Goal: Task Accomplishment & Management: Use online tool/utility

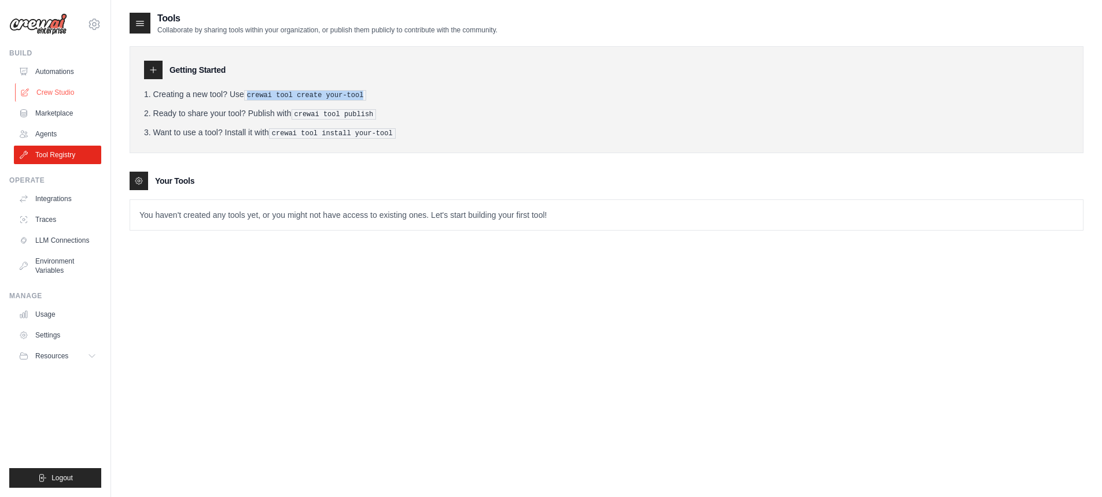
click at [51, 98] on link "Crew Studio" at bounding box center [58, 92] width 87 height 19
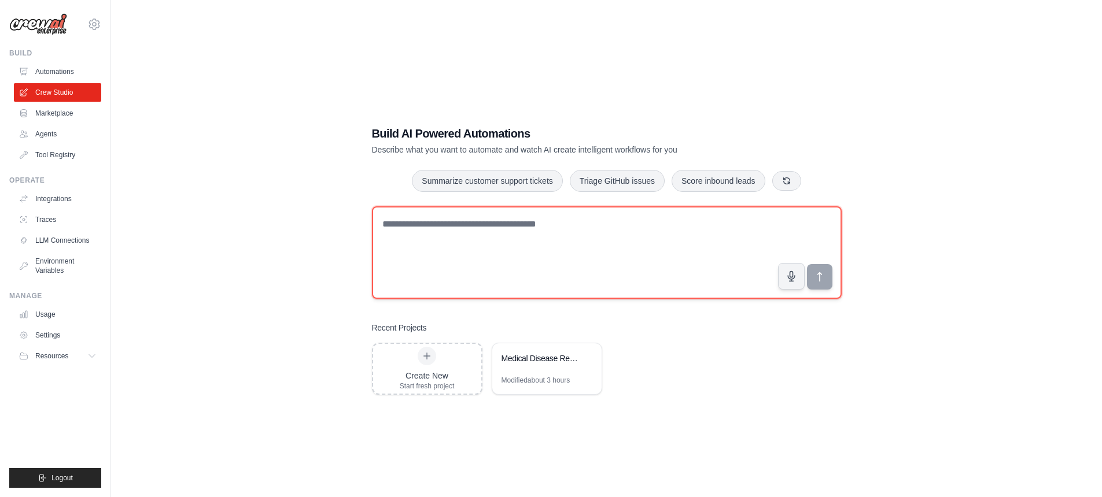
click at [595, 237] on textarea at bounding box center [607, 252] width 470 height 93
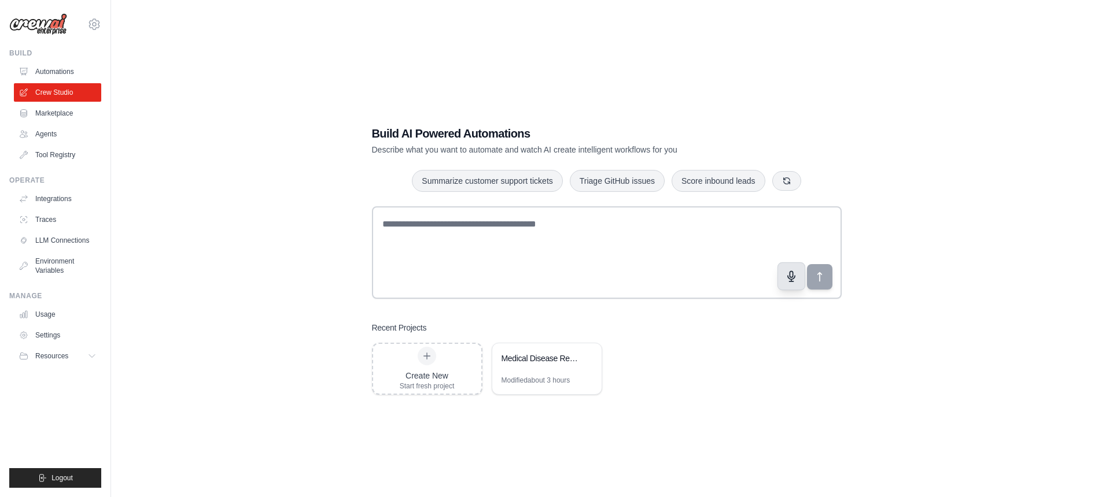
click at [791, 280] on icon "button" at bounding box center [790, 276] width 7 height 10
click at [784, 277] on button "button" at bounding box center [791, 277] width 28 height 28
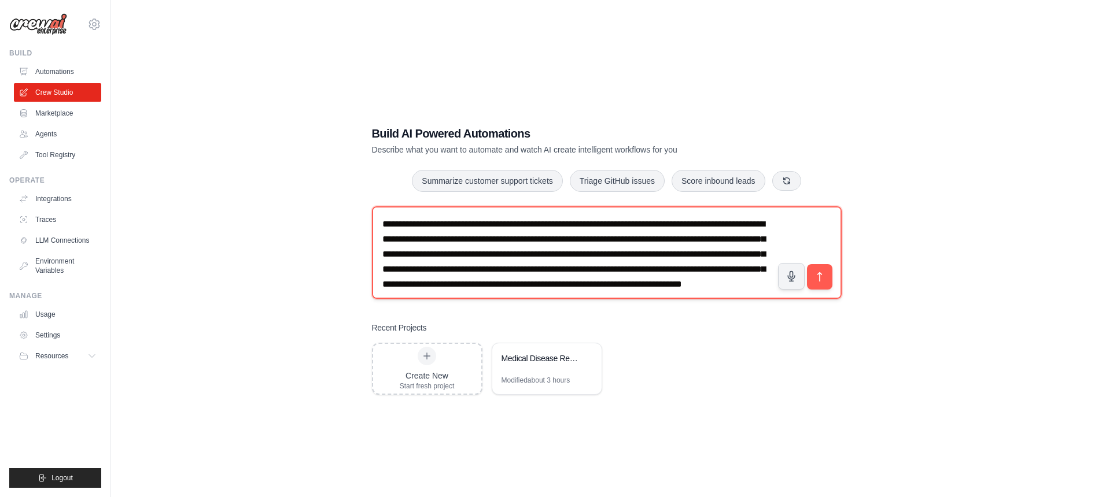
click at [380, 237] on textarea "**********" at bounding box center [607, 252] width 470 height 93
click at [434, 255] on textarea "**********" at bounding box center [607, 252] width 470 height 93
click at [419, 268] on textarea "**********" at bounding box center [607, 252] width 470 height 93
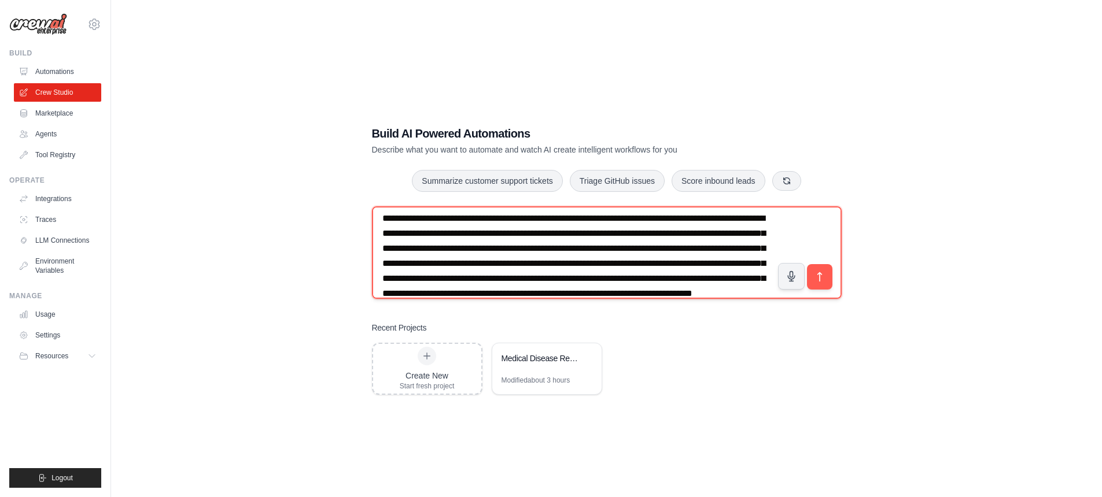
scroll to position [6, 0]
click at [455, 281] on textarea "**********" at bounding box center [607, 252] width 470 height 93
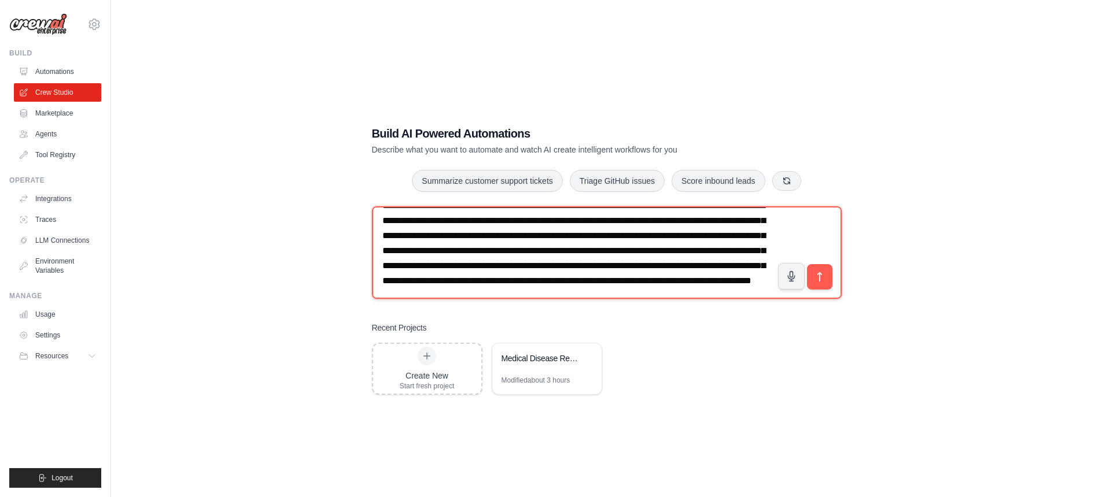
scroll to position [49, 0]
drag, startPoint x: 416, startPoint y: 250, endPoint x: 410, endPoint y: 264, distance: 15.0
click at [410, 264] on textarea "**********" at bounding box center [607, 252] width 470 height 93
click at [733, 252] on textarea "**********" at bounding box center [607, 252] width 470 height 93
click at [688, 252] on textarea "**********" at bounding box center [607, 252] width 470 height 93
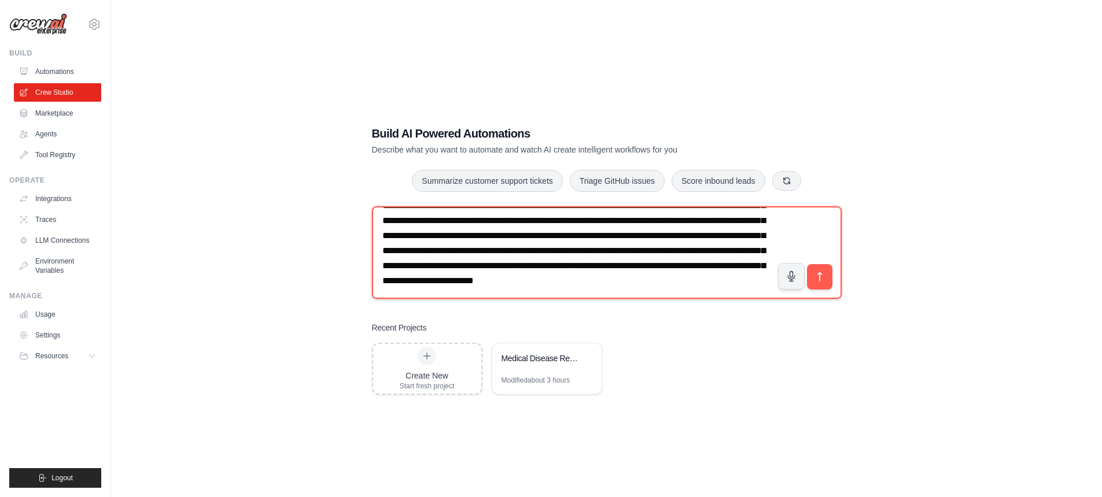
click at [595, 282] on textarea "**********" at bounding box center [607, 252] width 470 height 93
drag, startPoint x: 725, startPoint y: 268, endPoint x: 739, endPoint y: 268, distance: 13.9
click at [739, 268] on textarea "**********" at bounding box center [607, 252] width 470 height 93
drag, startPoint x: 706, startPoint y: 285, endPoint x: 343, endPoint y: 282, distance: 363.2
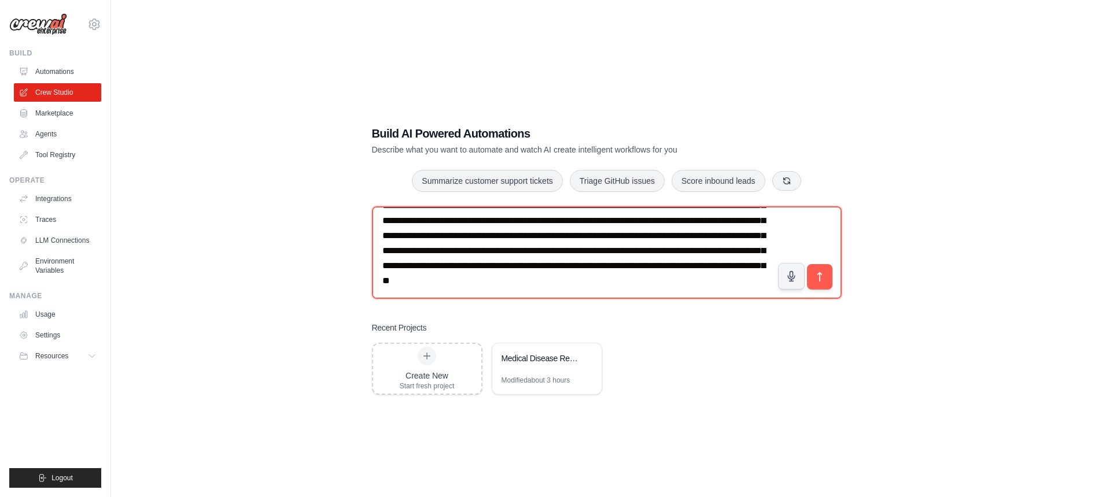
click at [343, 282] on div "Build AI Powered Automations Describe what you want to automate and watch AI cr…" at bounding box center [607, 260] width 954 height 497
type textarea "**********"
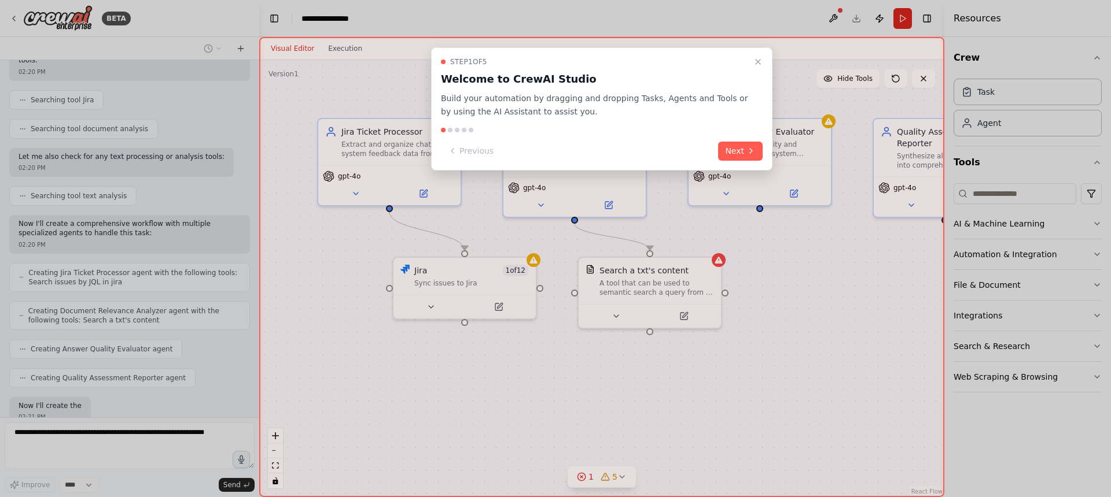
scroll to position [366, 0]
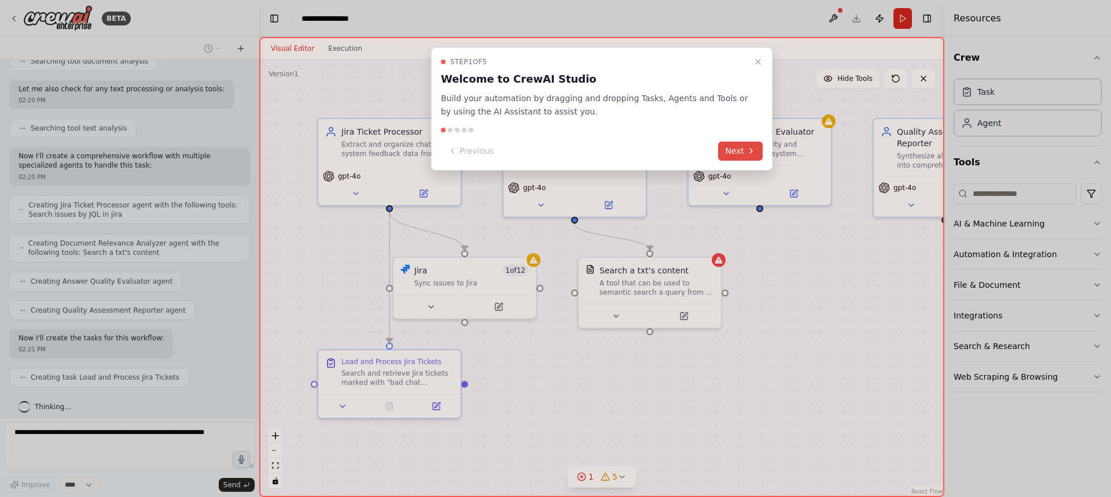
click at [748, 159] on button "Next" at bounding box center [740, 151] width 45 height 19
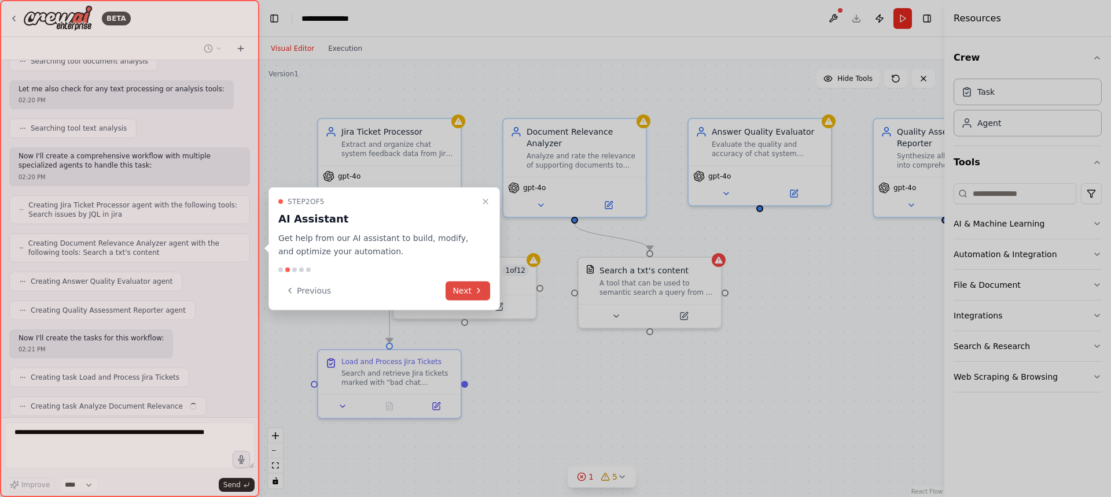
scroll to position [394, 0]
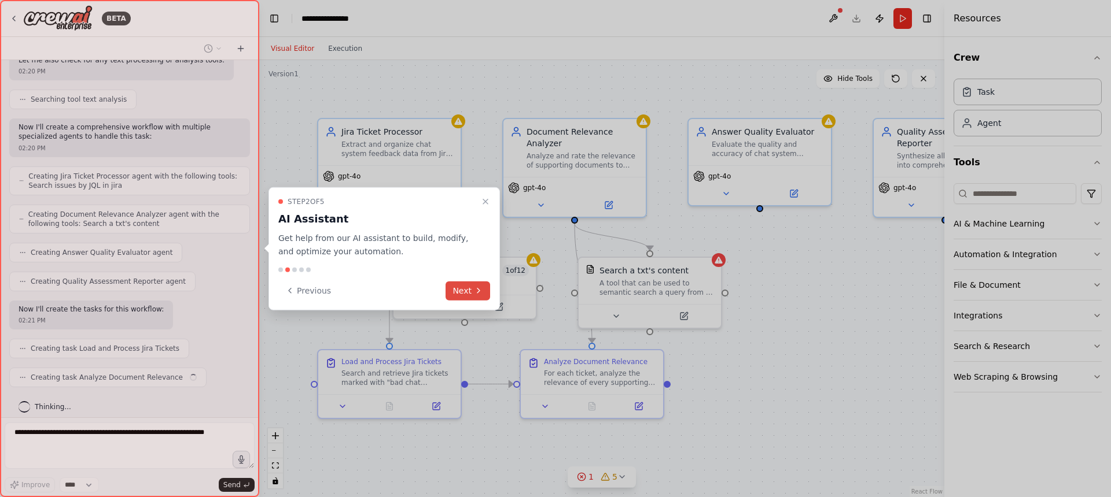
click at [470, 293] on button "Next" at bounding box center [467, 290] width 45 height 19
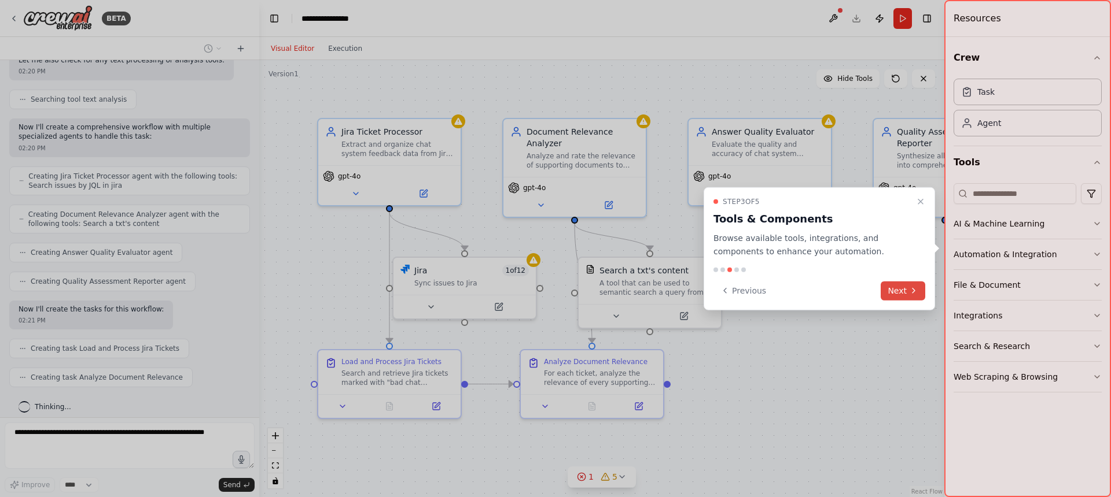
click at [890, 292] on button "Next" at bounding box center [902, 290] width 45 height 19
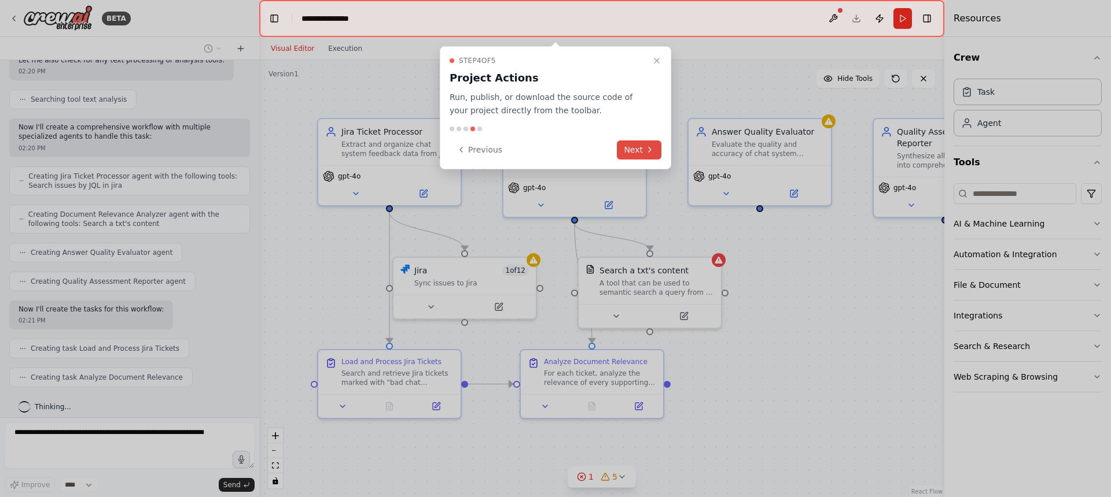
click at [645, 151] on icon at bounding box center [649, 149] width 9 height 9
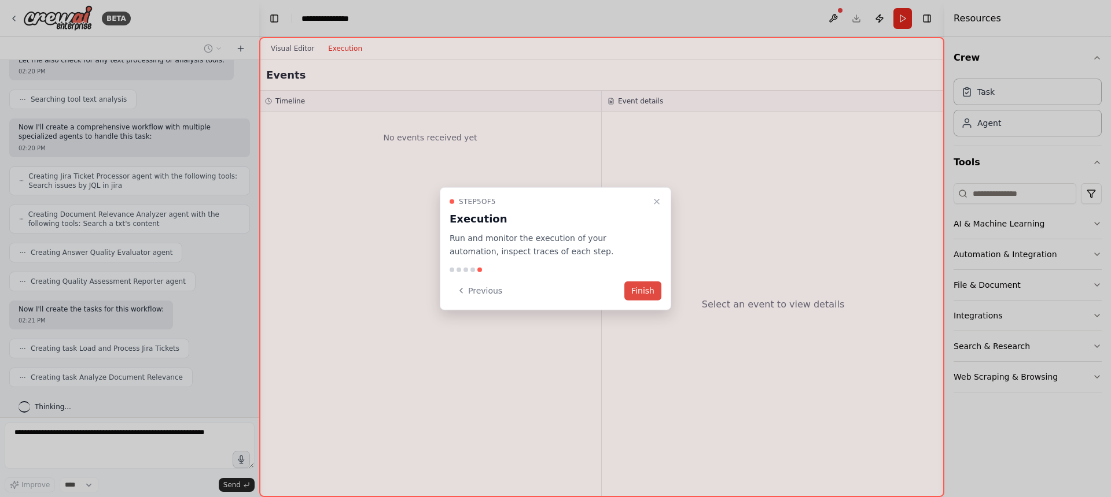
click at [647, 292] on button "Finish" at bounding box center [642, 290] width 37 height 19
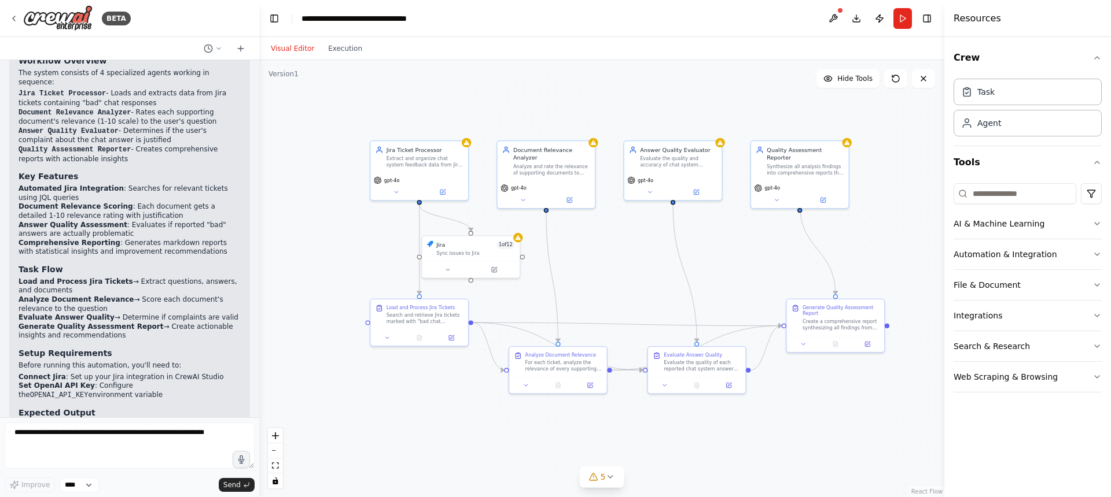
scroll to position [1190, 0]
drag, startPoint x: 833, startPoint y: 320, endPoint x: 817, endPoint y: 448, distance: 128.3
click at [817, 449] on div "Create a comprehensive report synthesizing all findings from the Jira ticket an…" at bounding box center [821, 450] width 77 height 13
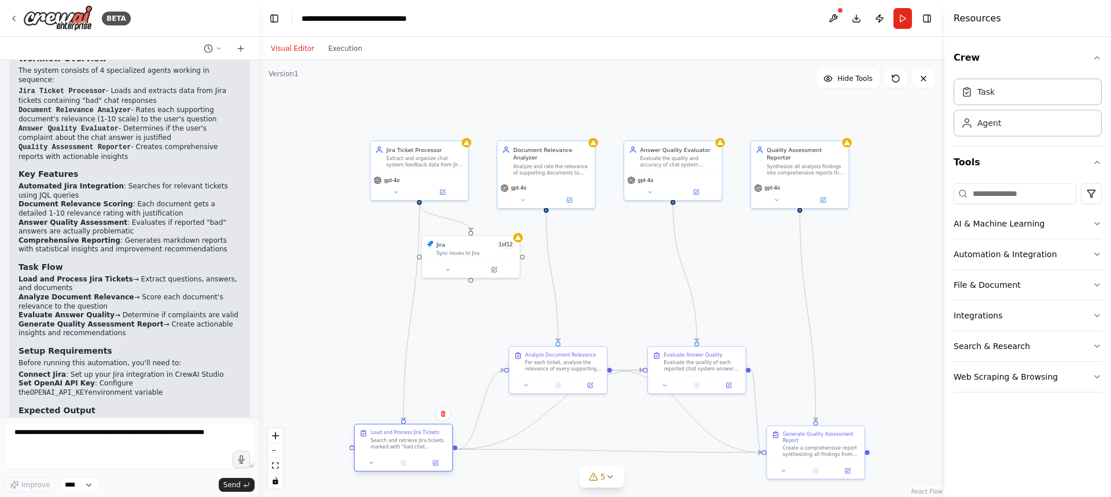
drag, startPoint x: 427, startPoint y: 318, endPoint x: 411, endPoint y: 441, distance: 124.3
click at [411, 441] on div "Search and retrieve Jira tickets marked with "bad chat response" or similar lab…" at bounding box center [408, 443] width 77 height 13
drag, startPoint x: 560, startPoint y: 371, endPoint x: 562, endPoint y: 329, distance: 42.3
click at [562, 328] on div "Analyze Document Relevance For each ticket, analyze the relevance of every supp…" at bounding box center [569, 313] width 97 height 30
drag, startPoint x: 721, startPoint y: 365, endPoint x: 636, endPoint y: 417, distance: 99.7
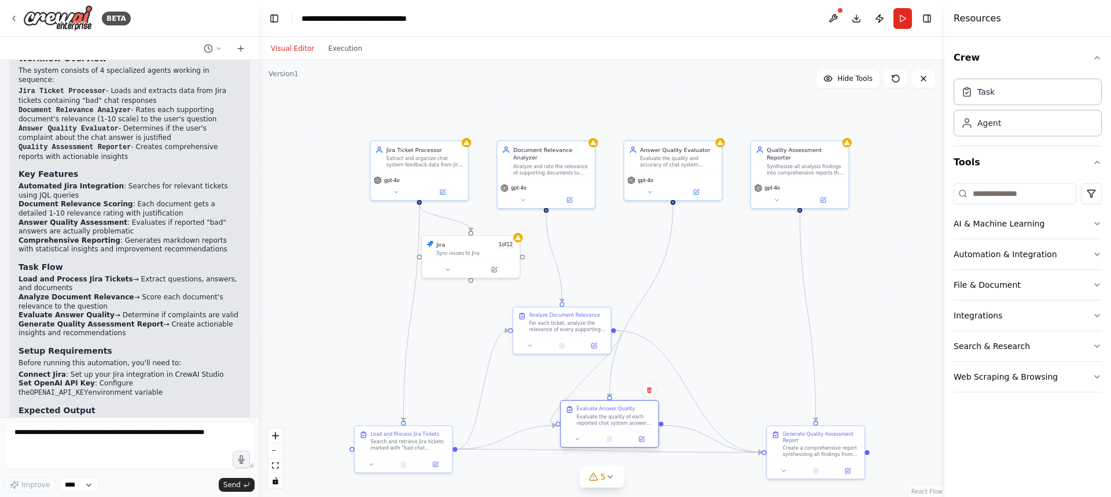
click at [636, 417] on div "Evaluate the quality of each reported chat system answer by comparing it agains…" at bounding box center [615, 420] width 77 height 13
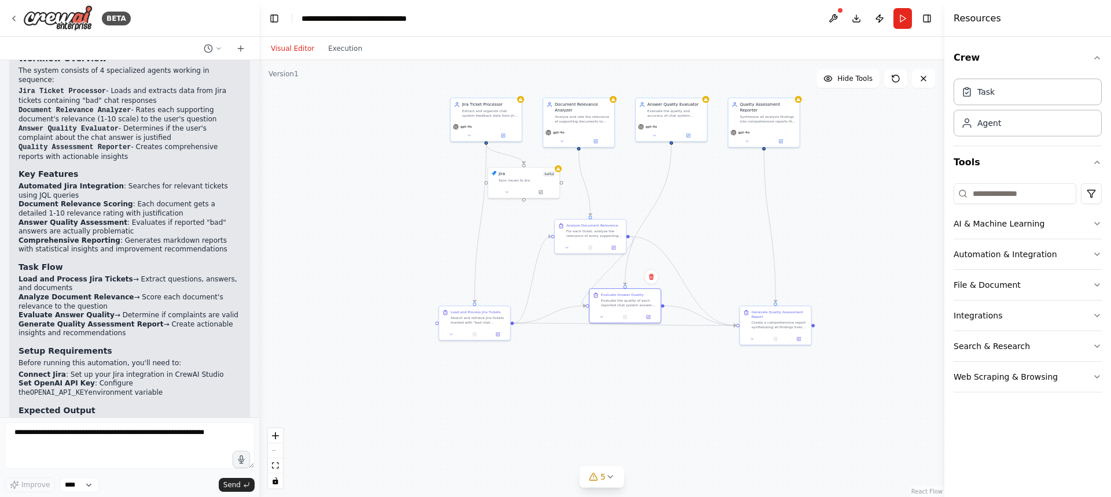
drag, startPoint x: 554, startPoint y: 444, endPoint x: 586, endPoint y: 369, distance: 81.3
click at [586, 369] on div ".deletable-edge-delete-btn { width: 20px; height: 20px; border: 0px solid #ffff…" at bounding box center [601, 278] width 685 height 437
drag, startPoint x: 495, startPoint y: 112, endPoint x: 456, endPoint y: 112, distance: 38.8
click at [456, 112] on div "Extract and organize chat system feedback data from Jira tickets, including use…" at bounding box center [450, 112] width 56 height 9
drag, startPoint x: 537, startPoint y: 178, endPoint x: 455, endPoint y: 181, distance: 82.2
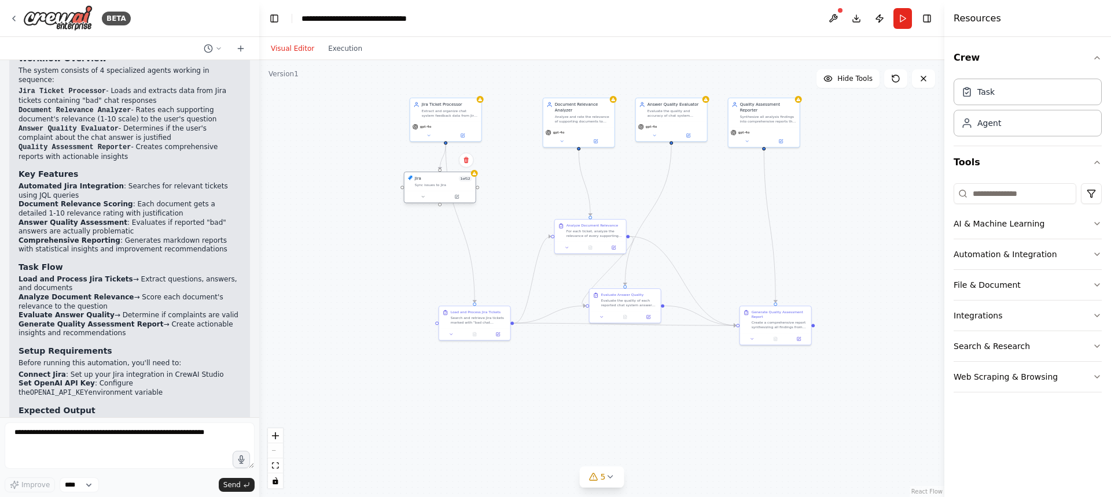
click at [455, 181] on div "Jira 1 of 12 Sync issues to Jira" at bounding box center [443, 182] width 57 height 12
drag, startPoint x: 479, startPoint y: 324, endPoint x: 523, endPoint y: 190, distance: 140.7
click at [523, 190] on div "Load and Process Jira Tickets Search and retrieve Jira tickets marked with "bad…" at bounding box center [520, 183] width 71 height 22
drag, startPoint x: 445, startPoint y: 191, endPoint x: 412, endPoint y: 193, distance: 32.4
click at [412, 193] on div at bounding box center [405, 197] width 71 height 12
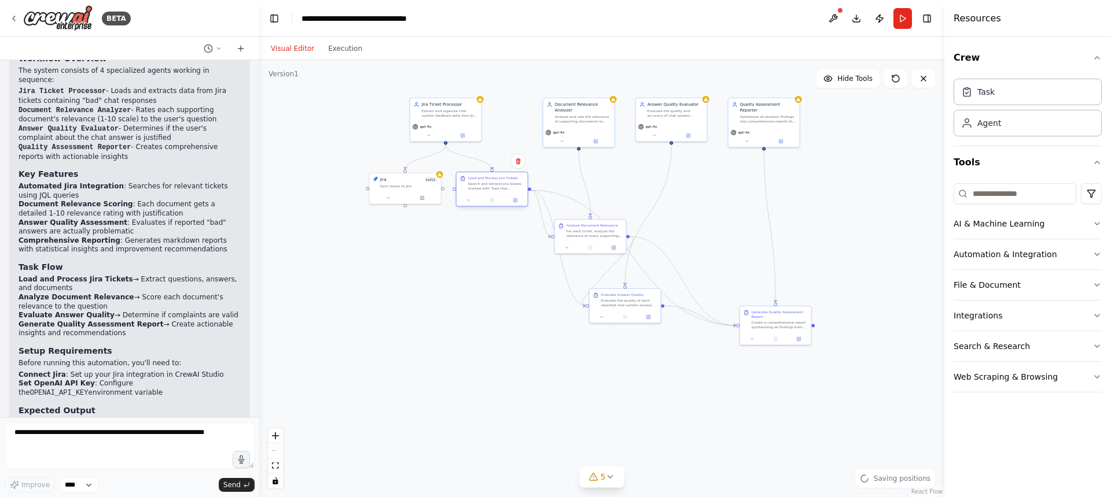
drag, startPoint x: 508, startPoint y: 195, endPoint x: 478, endPoint y: 194, distance: 29.5
click at [478, 194] on div at bounding box center [491, 200] width 71 height 12
drag, startPoint x: 590, startPoint y: 119, endPoint x: 580, endPoint y: 116, distance: 10.8
click at [580, 116] on div "Analyze and rate the relevance of supporting documents to user questions on a s…" at bounding box center [571, 117] width 56 height 9
drag, startPoint x: 600, startPoint y: 234, endPoint x: 585, endPoint y: 194, distance: 42.6
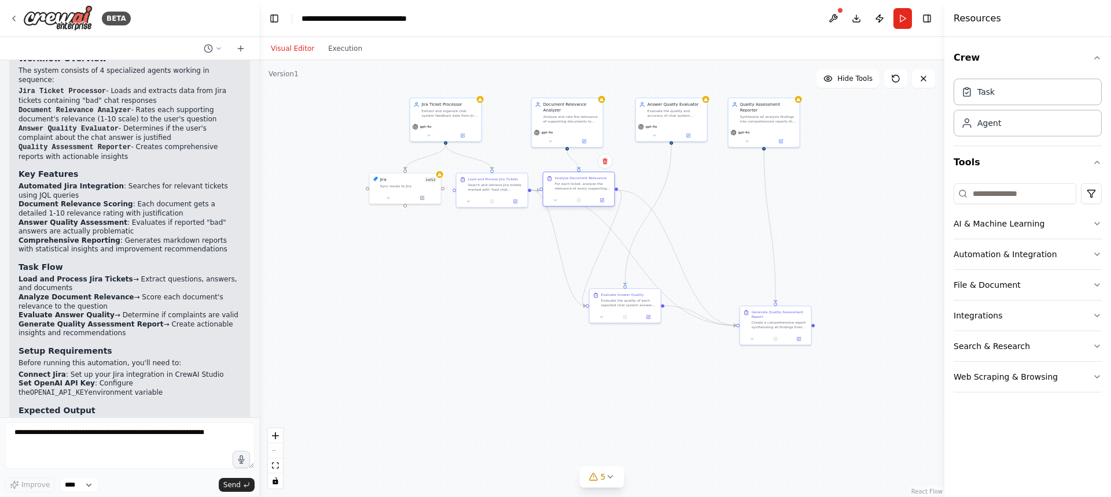
click at [585, 194] on div at bounding box center [578, 200] width 71 height 12
drag, startPoint x: 626, startPoint y: 309, endPoint x: 662, endPoint y: 318, distance: 37.5
click at [662, 316] on div "Evaluate Answer Quality Evaluate the quality of each reported chat system answe…" at bounding box center [659, 305] width 71 height 22
drag, startPoint x: 784, startPoint y: 330, endPoint x: 868, endPoint y: 277, distance: 98.8
click at [868, 277] on div "Generate Quality Assessment Report Create a comprehensive report synthesizing a…" at bounding box center [856, 266] width 71 height 27
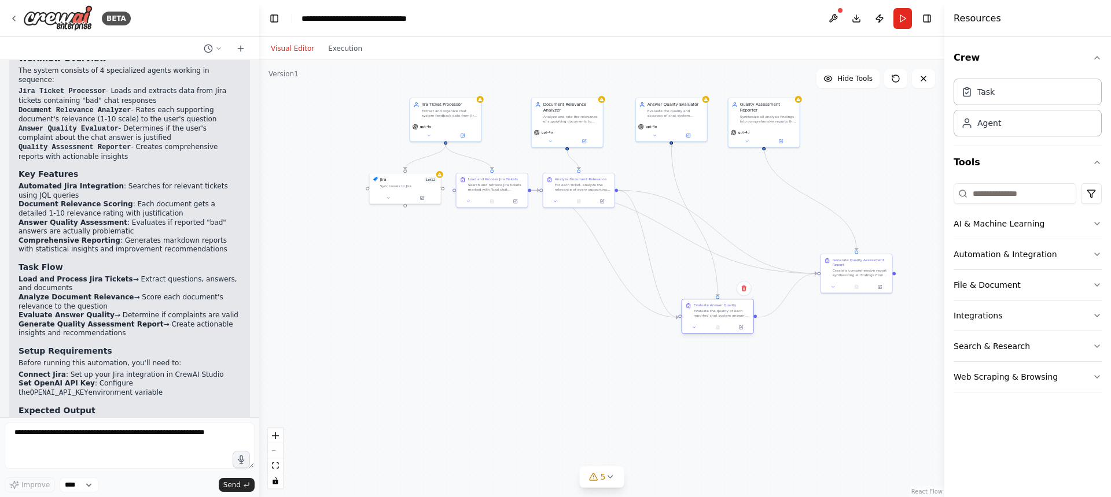
drag, startPoint x: 669, startPoint y: 315, endPoint x: 729, endPoint y: 314, distance: 59.6
click at [729, 314] on div "Evaluate the quality of each reported chat system answer by comparing it agains…" at bounding box center [721, 313] width 56 height 9
drag, startPoint x: 588, startPoint y: 191, endPoint x: 628, endPoint y: 188, distance: 40.6
click at [628, 188] on div "Analyze Document Relevance For each ticket, analyze the relevance of every supp…" at bounding box center [619, 183] width 71 height 22
click at [703, 339] on div at bounding box center [705, 345] width 71 height 12
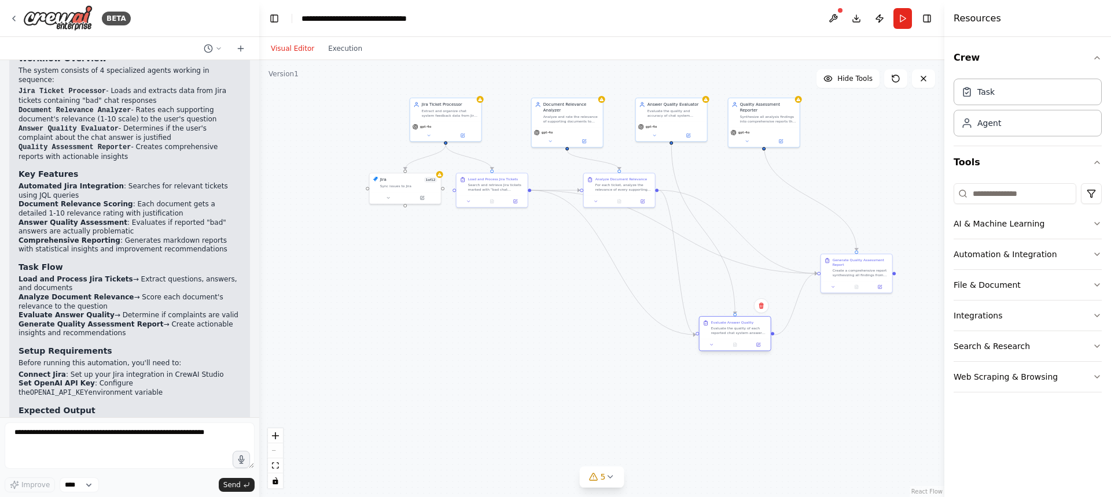
drag, startPoint x: 836, startPoint y: 283, endPoint x: 735, endPoint y: 338, distance: 114.7
click at [735, 338] on div "Evaluate Answer Quality Evaluate the quality of each reported chat system answe…" at bounding box center [735, 333] width 72 height 35
drag, startPoint x: 853, startPoint y: 270, endPoint x: 848, endPoint y: 316, distance: 47.0
click at [848, 316] on div "Create a comprehensive report synthesizing all findings from the Jira ticket an…" at bounding box center [855, 317] width 56 height 9
drag, startPoint x: 588, startPoint y: 126, endPoint x: 589, endPoint y: 115, distance: 11.1
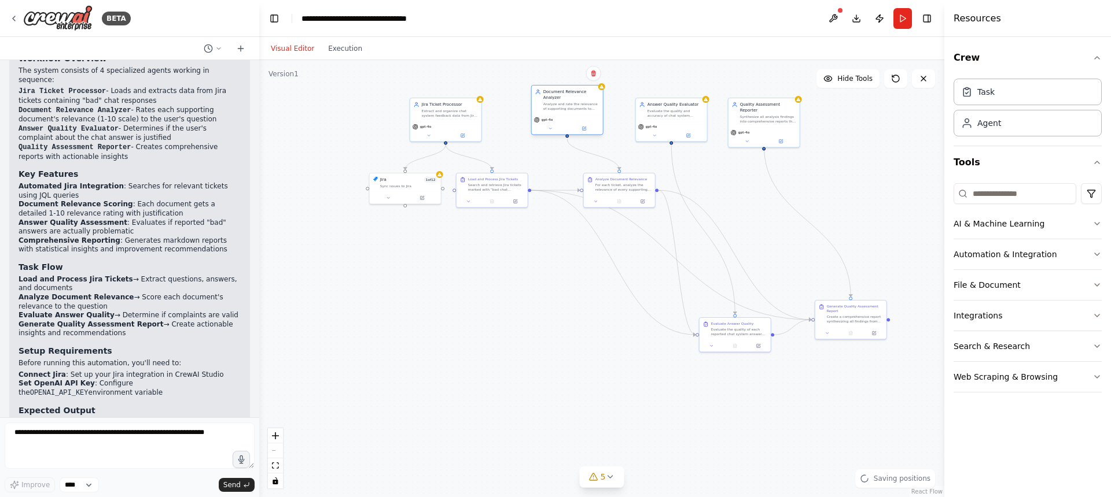
click at [589, 115] on div "gpt-4o" at bounding box center [567, 125] width 71 height 20
drag, startPoint x: 686, startPoint y: 119, endPoint x: 689, endPoint y: 113, distance: 6.7
click at [689, 113] on div "Answer Quality Evaluator Evaluate the quality and accuracy of chat system answe…" at bounding box center [671, 102] width 71 height 23
drag, startPoint x: 759, startPoint y: 113, endPoint x: 818, endPoint y: 115, distance: 59.0
click at [818, 115] on div "Synthesize all analysis findings into comprehensive reports that provide action…" at bounding box center [831, 117] width 56 height 9
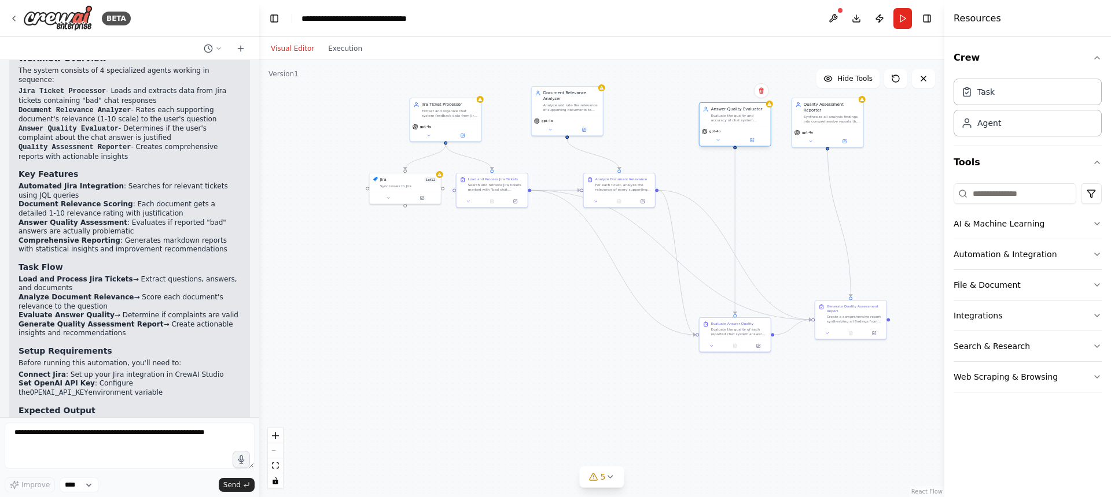
drag, startPoint x: 685, startPoint y: 112, endPoint x: 745, endPoint y: 123, distance: 61.1
click at [745, 123] on div "Answer Quality Evaluator Evaluate the quality and accuracy of chat system answe…" at bounding box center [734, 114] width 71 height 23
drag, startPoint x: 591, startPoint y: 109, endPoint x: 620, endPoint y: 112, distance: 29.1
click at [620, 112] on div "Analyze and rate the relevance of supporting documents to user questions on a s…" at bounding box center [606, 112] width 56 height 9
drag, startPoint x: 617, startPoint y: 182, endPoint x: 630, endPoint y: 182, distance: 13.3
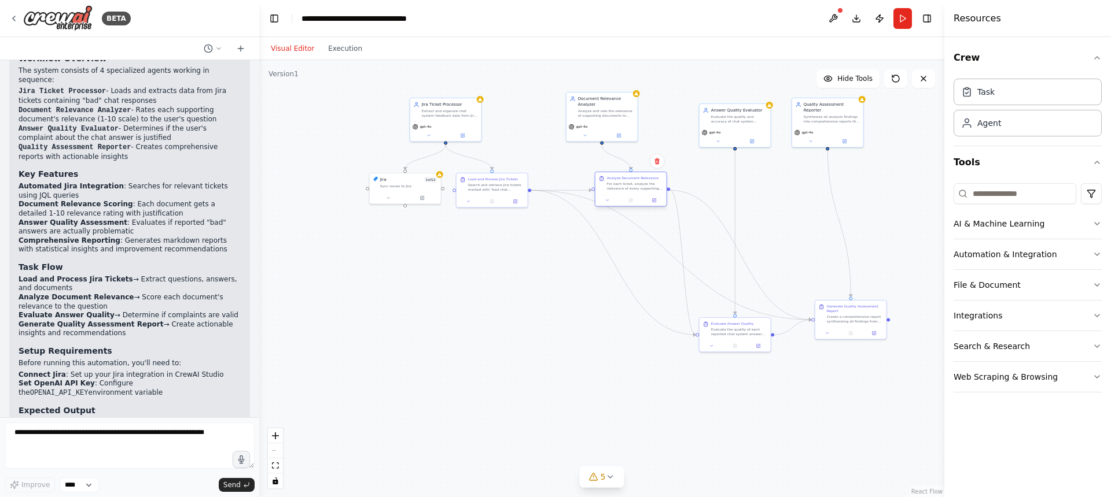
click at [630, 182] on div "For each ticket, analyze the relevance of every supporting document to the user…" at bounding box center [635, 186] width 56 height 9
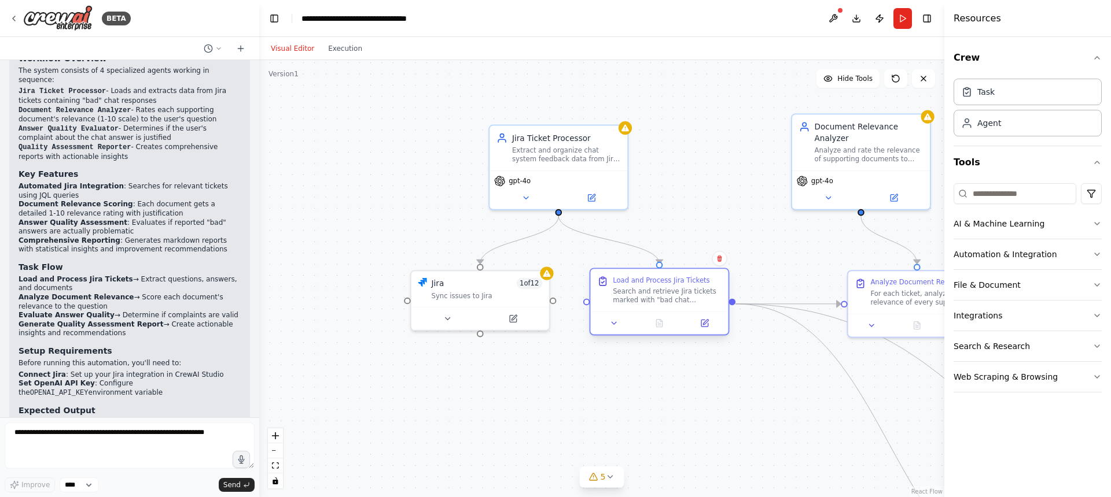
drag, startPoint x: 651, startPoint y: 301, endPoint x: 665, endPoint y: 300, distance: 13.9
click at [665, 300] on div "Search and retrieve Jira tickets marked with "bad chat response" or similar lab…" at bounding box center [667, 296] width 109 height 18
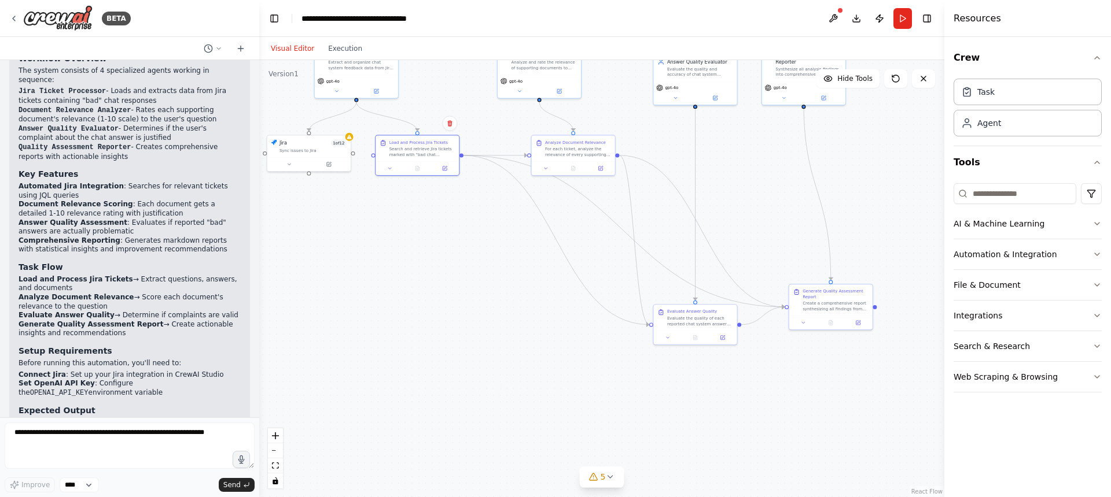
drag, startPoint x: 831, startPoint y: 386, endPoint x: 534, endPoint y: 216, distance: 342.8
click at [534, 216] on div ".deletable-edge-delete-btn { width: 20px; height: 20px; border: 0px solid #ffff…" at bounding box center [601, 278] width 685 height 437
drag, startPoint x: 571, startPoint y: 154, endPoint x: 549, endPoint y: 154, distance: 22.6
click at [549, 154] on div "For each ticket, analyze the relevance of every supporting document to the user…" at bounding box center [558, 150] width 66 height 11
drag, startPoint x: 703, startPoint y: 324, endPoint x: 739, endPoint y: 312, distance: 37.3
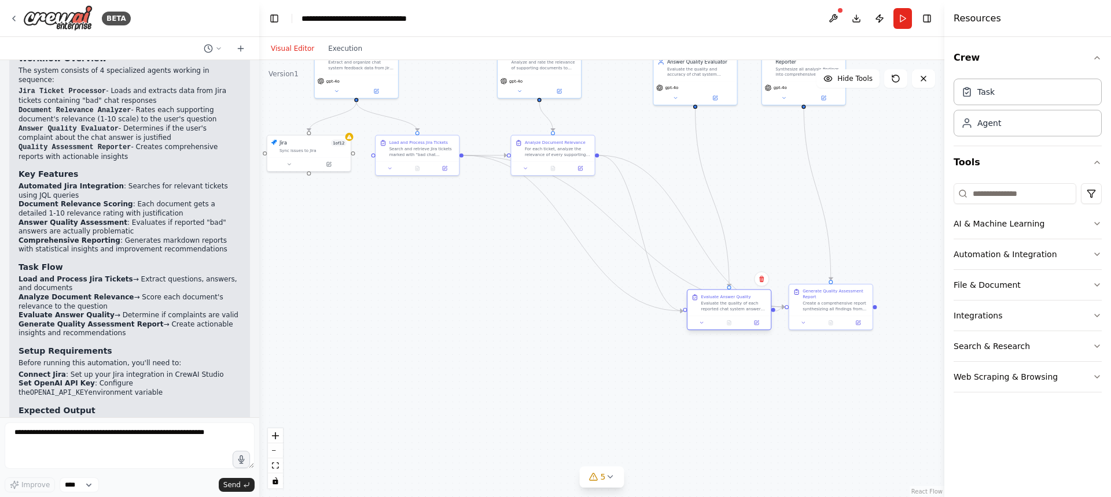
click at [739, 312] on div "Evaluate Answer Quality Evaluate the quality of each reported chat system answe…" at bounding box center [728, 303] width 83 height 26
drag, startPoint x: 818, startPoint y: 304, endPoint x: 887, endPoint y: 311, distance: 69.2
click at [887, 311] on div "Create a comprehensive report synthesizing all findings from the Jira ticket an…" at bounding box center [903, 312] width 66 height 11
drag, startPoint x: 912, startPoint y: 312, endPoint x: 881, endPoint y: 311, distance: 30.7
click at [881, 311] on div "Create a comprehensive report synthesizing all findings from the Jira ticket an…" at bounding box center [876, 312] width 66 height 11
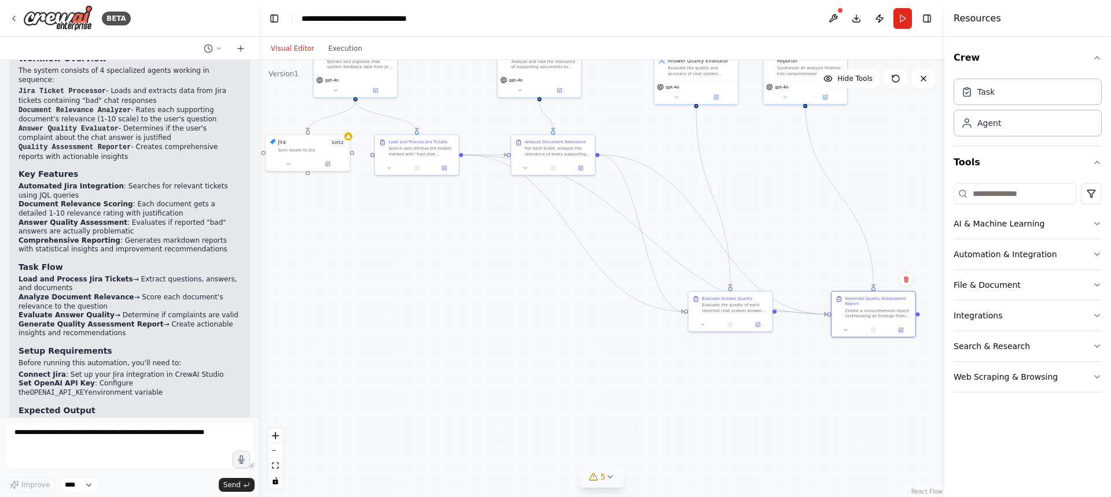
click at [617, 478] on button "5" at bounding box center [602, 477] width 45 height 21
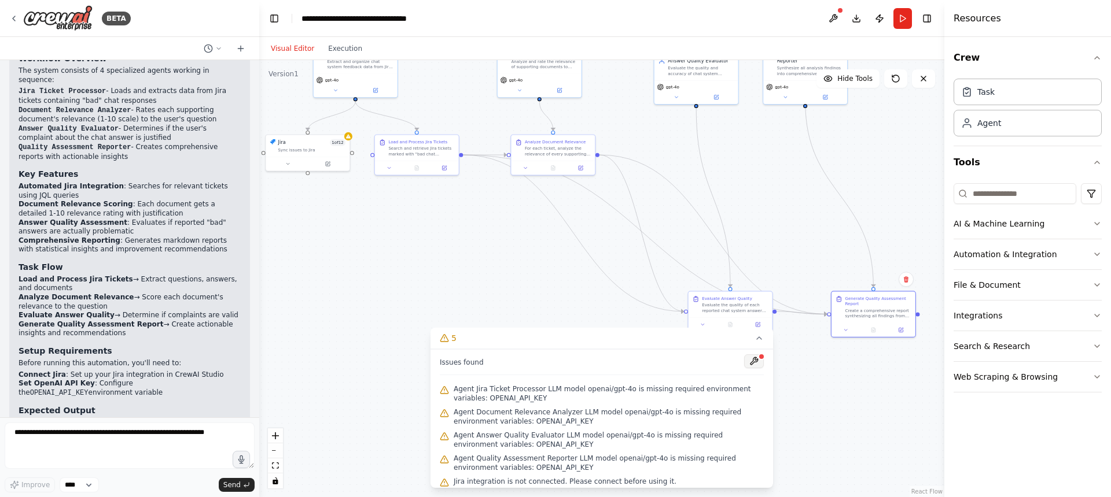
click at [746, 361] on button at bounding box center [754, 362] width 20 height 14
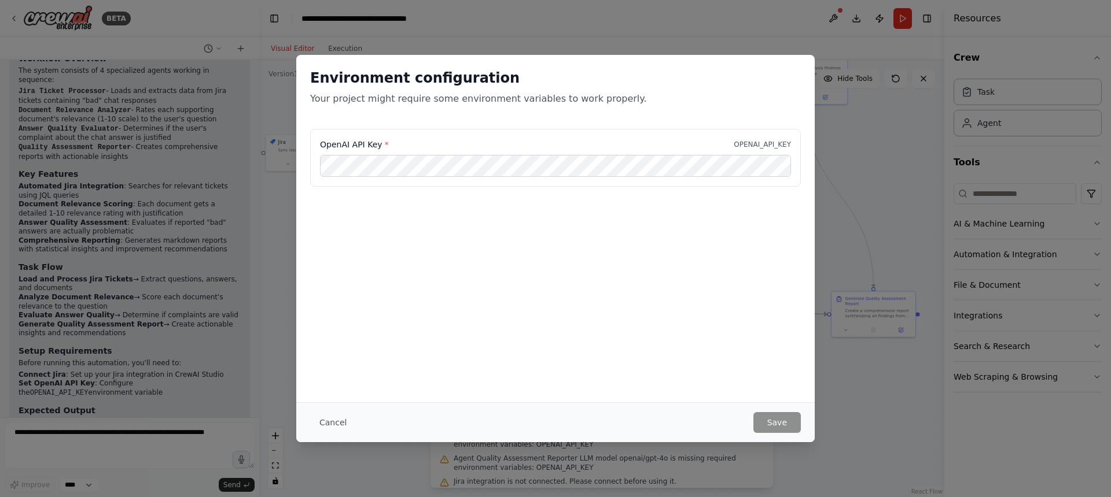
click at [644, 219] on div "OpenAI API Key * OPENAI_API_KEY" at bounding box center [555, 187] width 518 height 116
click at [339, 424] on button "Cancel" at bounding box center [333, 422] width 46 height 21
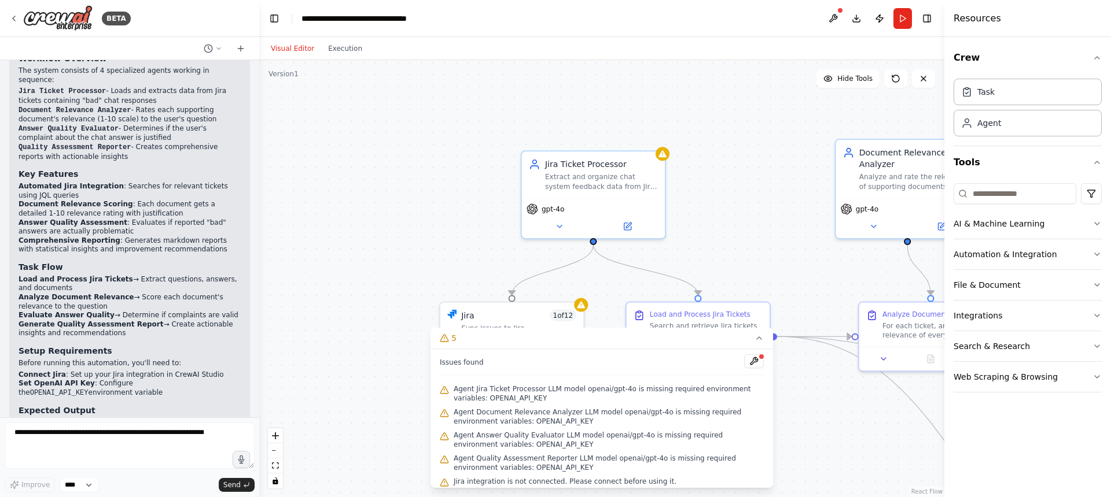
drag, startPoint x: 418, startPoint y: 106, endPoint x: 627, endPoint y: 244, distance: 250.9
click at [691, 267] on div ".deletable-edge-delete-btn { width: 20px; height: 20px; border: 0px solid #ffff…" at bounding box center [601, 278] width 685 height 437
click at [554, 224] on icon at bounding box center [555, 222] width 9 height 9
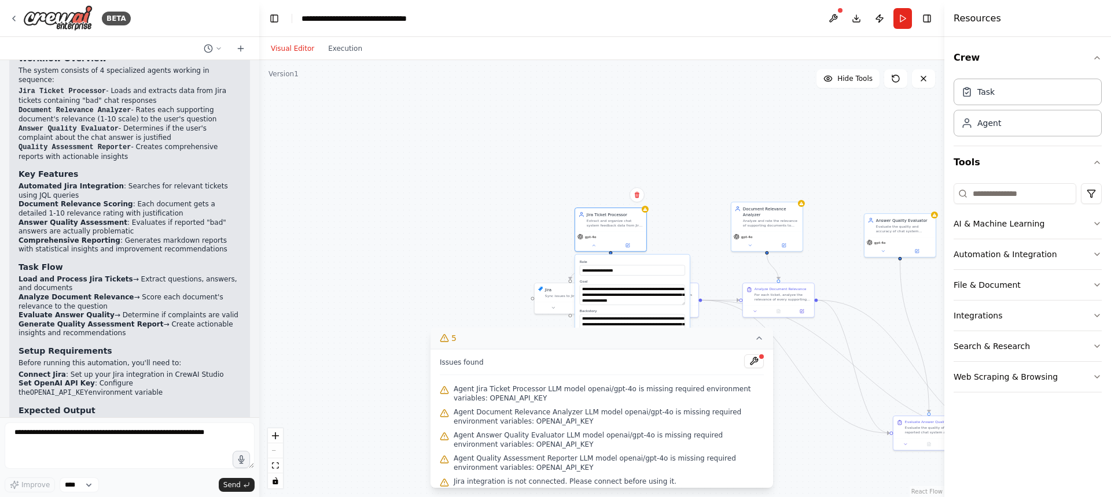
click at [757, 337] on icon at bounding box center [758, 338] width 9 height 9
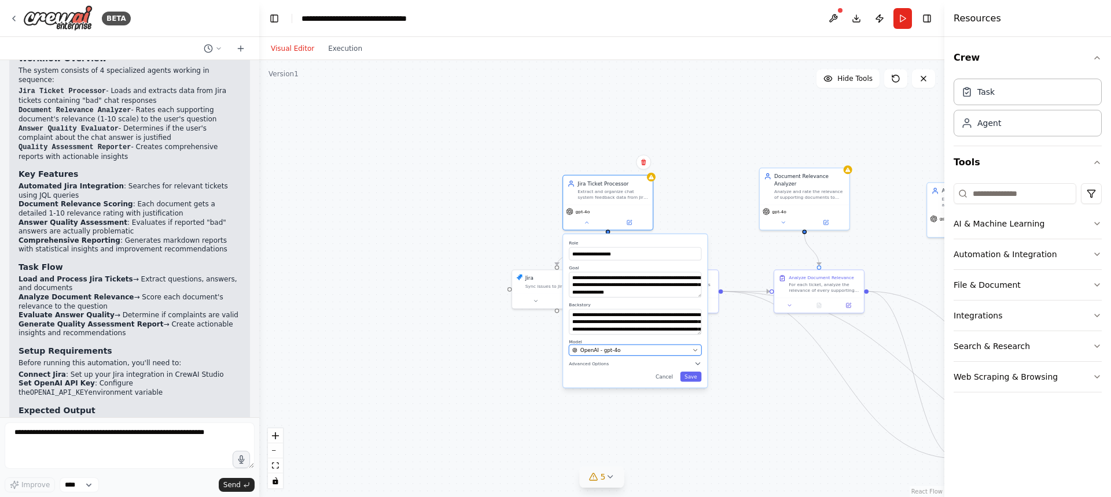
click at [610, 347] on span "OpenAI - gpt-4o" at bounding box center [600, 351] width 40 height 8
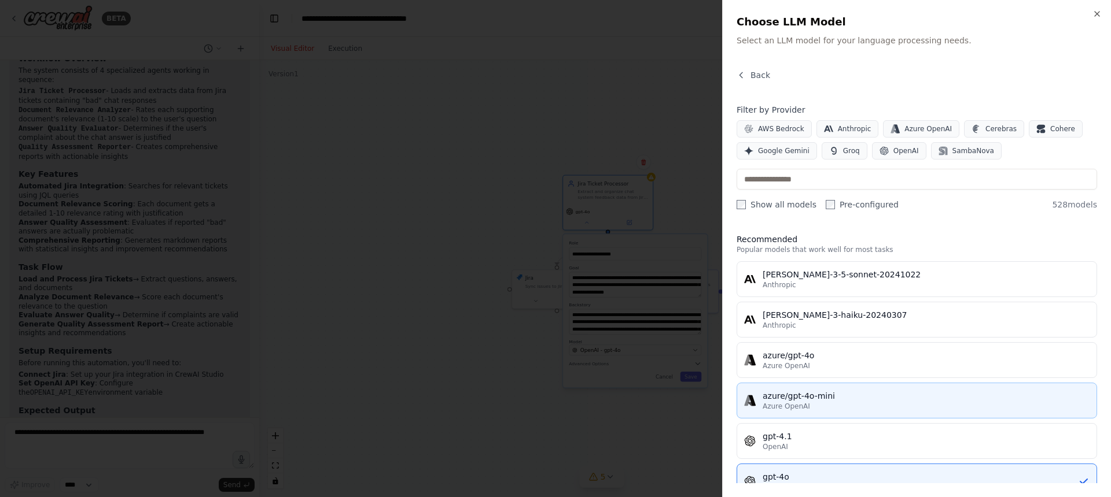
click at [851, 389] on button "azure/gpt-4o-mini Azure OpenAI" at bounding box center [916, 401] width 360 height 36
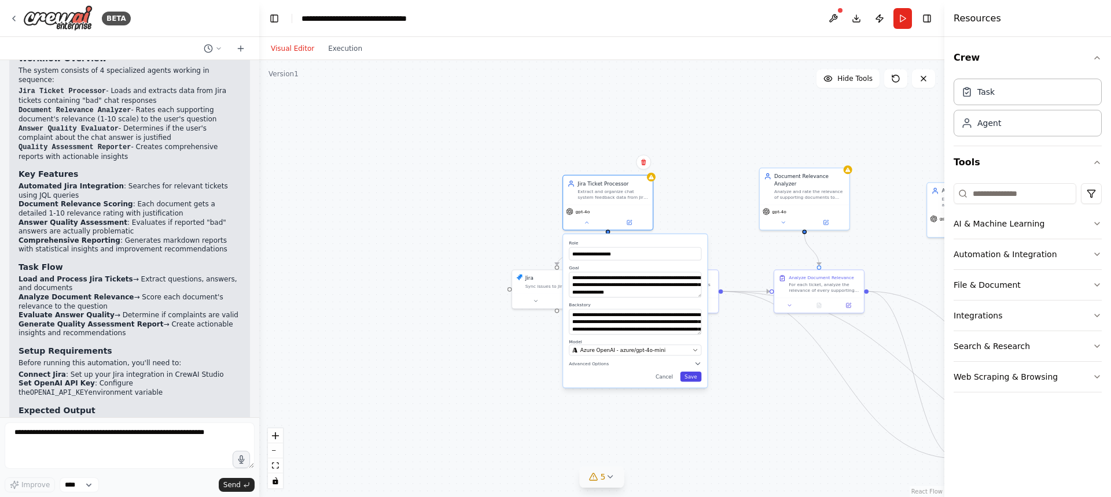
click at [694, 380] on button "Save" at bounding box center [690, 377] width 21 height 10
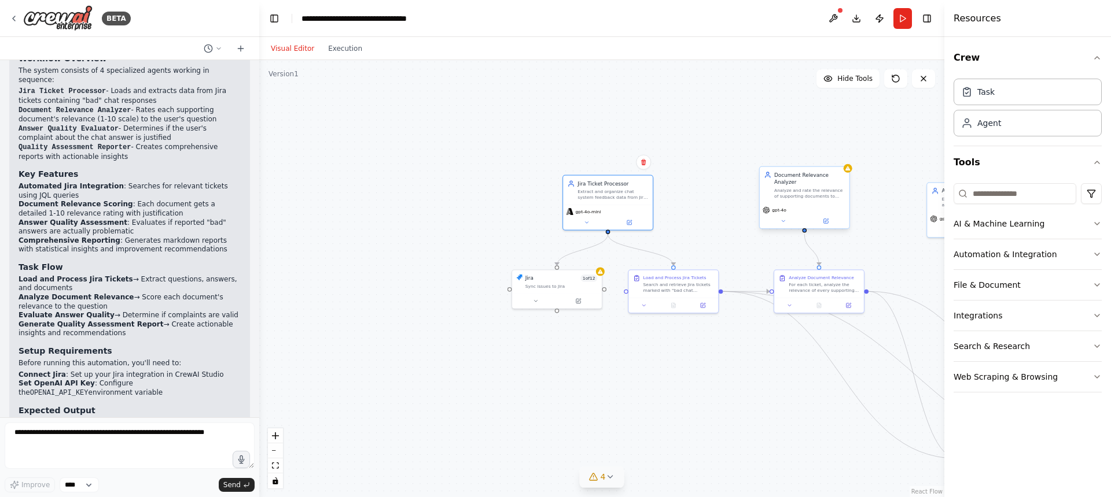
click at [799, 212] on div "gpt-4o" at bounding box center [804, 210] width 84 height 8
click at [776, 230] on div ".deletable-edge-delete-btn { width: 20px; height: 20px; border: 0px solid #ffff…" at bounding box center [601, 278] width 685 height 437
click at [777, 226] on div "gpt-4o" at bounding box center [804, 216] width 90 height 25
click at [778, 223] on button at bounding box center [782, 221] width 41 height 9
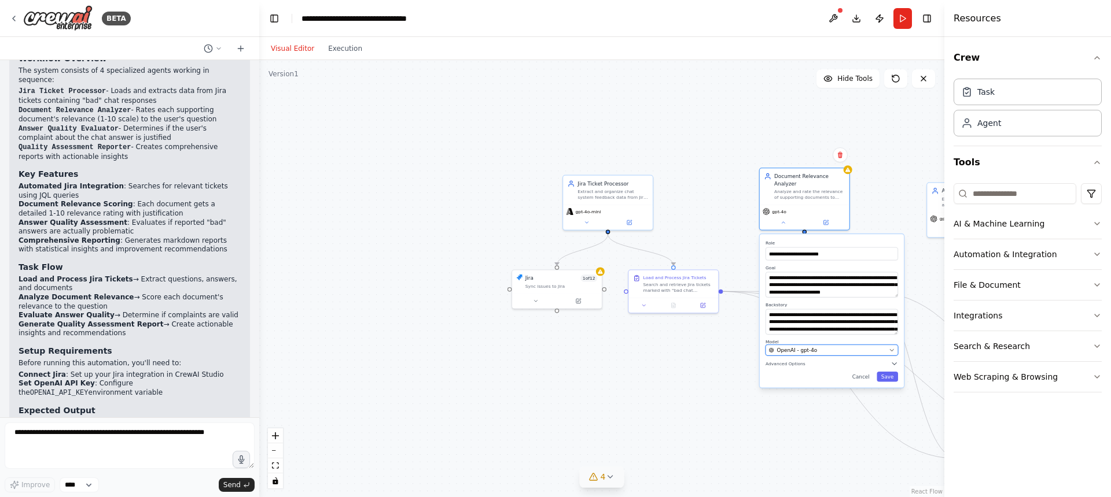
click at [813, 354] on button "OpenAI - gpt-4o" at bounding box center [831, 350] width 132 height 11
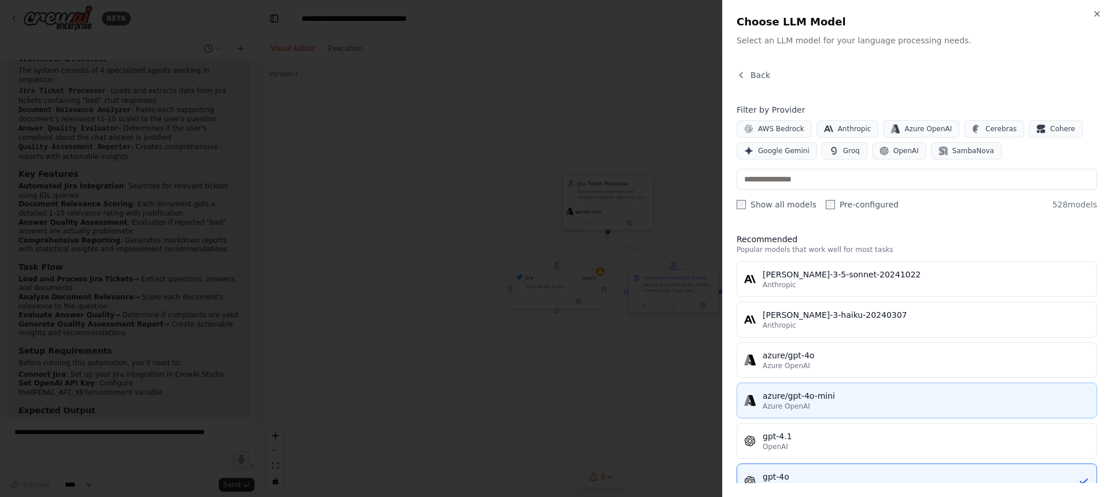
click at [816, 399] on div "azure/gpt-4o-mini" at bounding box center [925, 396] width 327 height 12
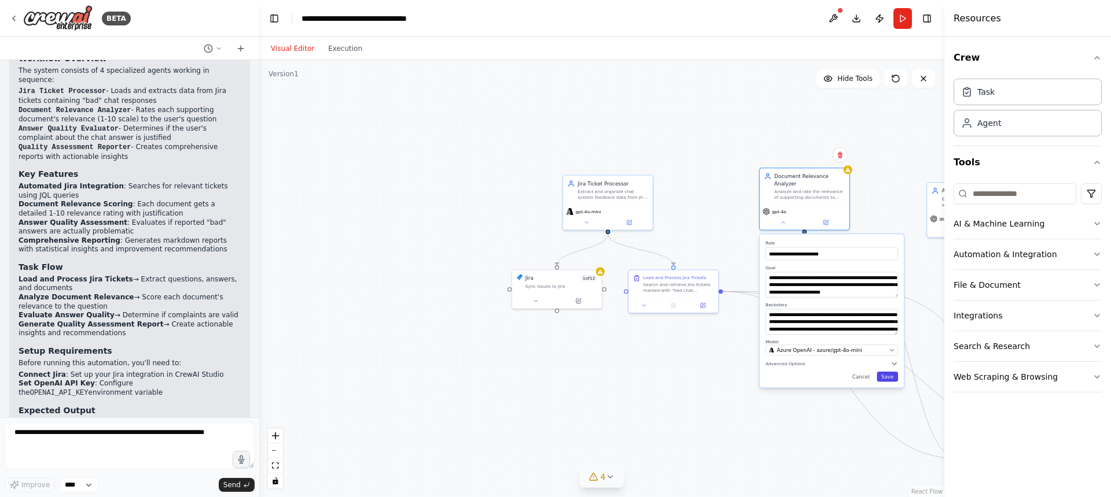
click at [887, 378] on button "Save" at bounding box center [886, 377] width 21 height 10
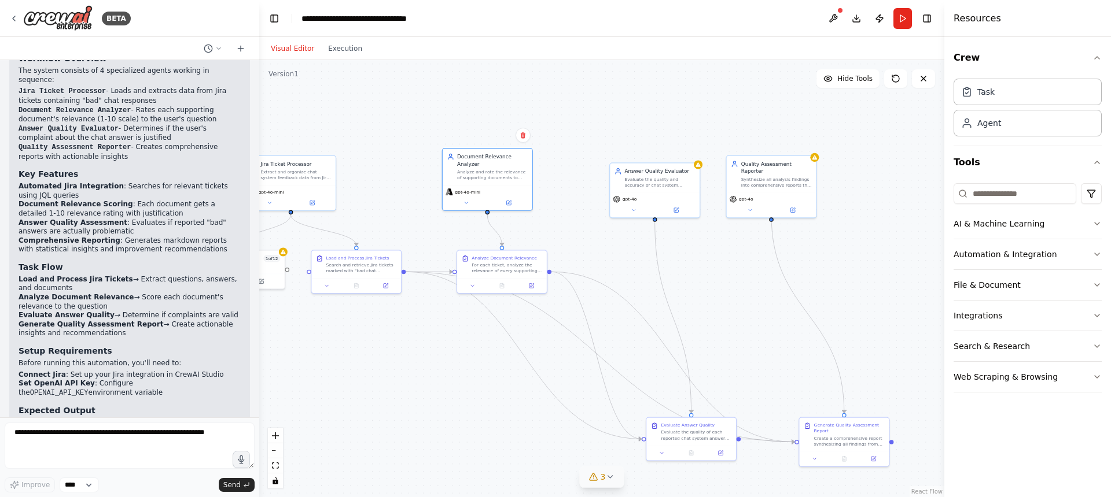
drag, startPoint x: 896, startPoint y: 270, endPoint x: 579, endPoint y: 250, distance: 317.6
click at [579, 250] on div ".deletable-edge-delete-btn { width: 20px; height: 20px; border: 0px solid #ffff…" at bounding box center [601, 278] width 685 height 437
click at [629, 209] on button at bounding box center [633, 209] width 41 height 9
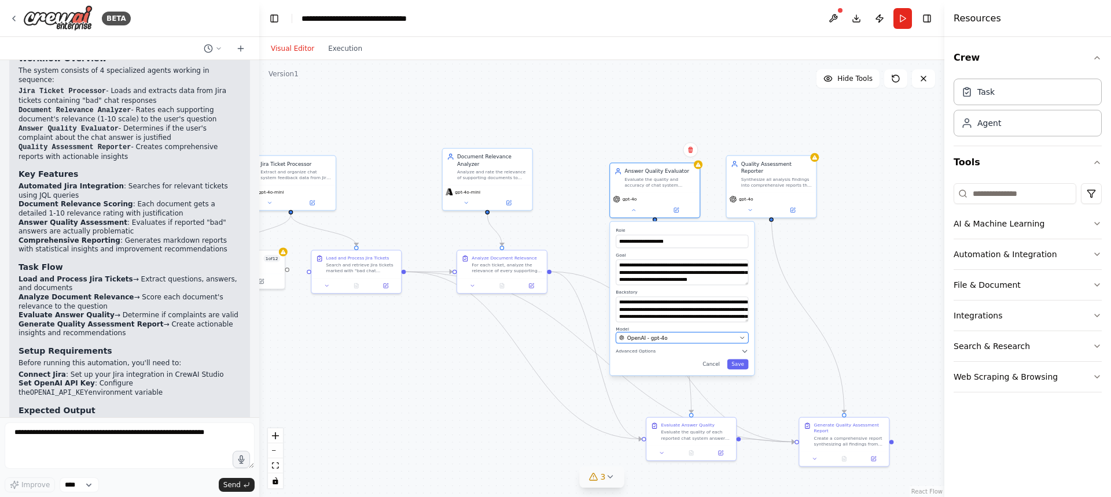
click at [669, 336] on div "OpenAI - gpt-4o" at bounding box center [677, 338] width 117 height 8
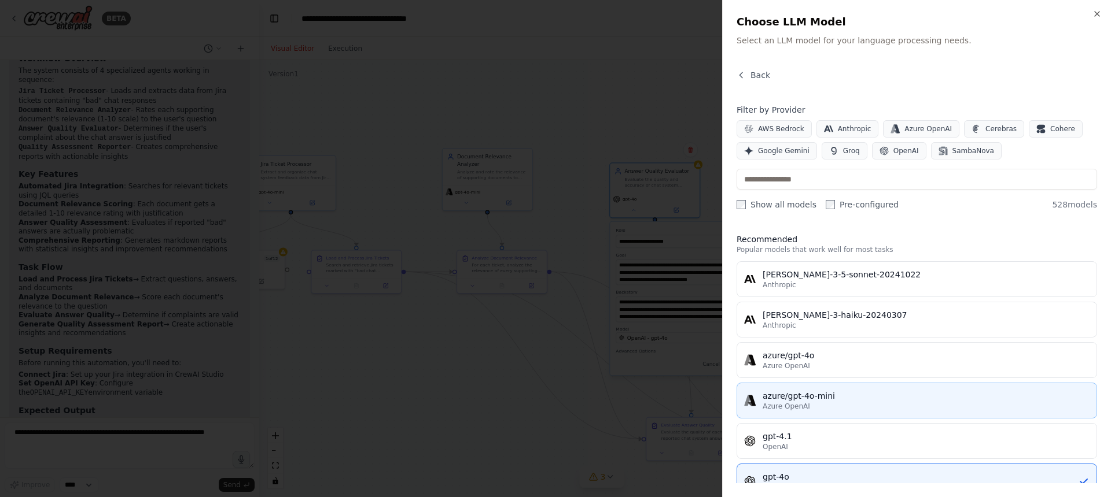
click at [805, 392] on div "azure/gpt-4o-mini" at bounding box center [925, 396] width 327 height 12
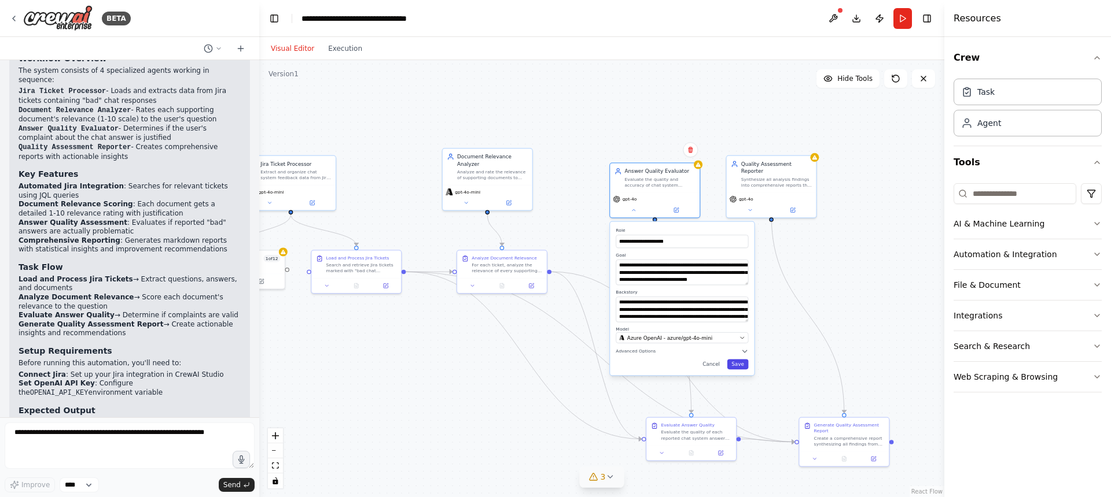
click at [739, 366] on button "Save" at bounding box center [737, 365] width 21 height 10
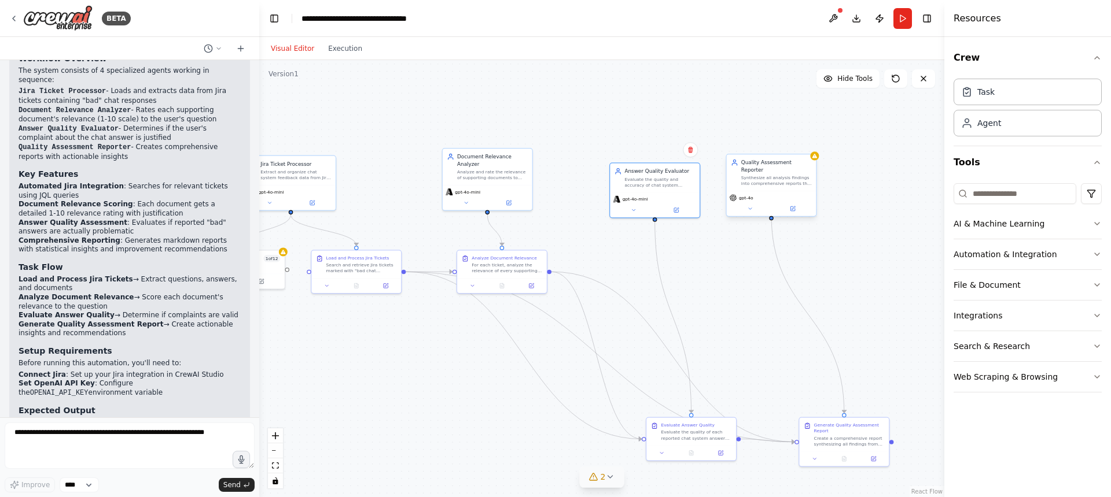
click at [742, 195] on span "gpt-4o" at bounding box center [746, 198] width 14 height 6
click at [751, 205] on button at bounding box center [749, 209] width 41 height 9
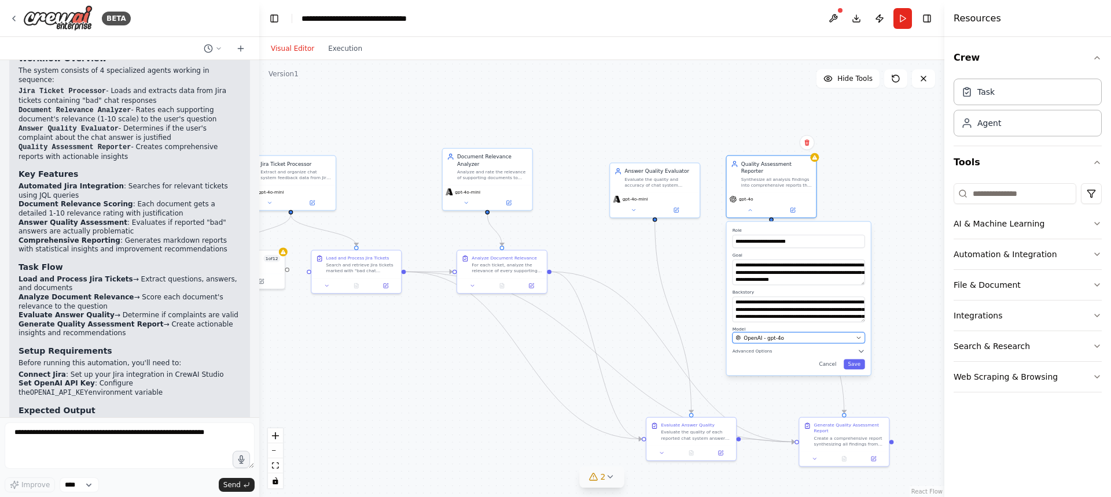
click at [809, 334] on div "OpenAI - gpt-4o" at bounding box center [793, 338] width 117 height 8
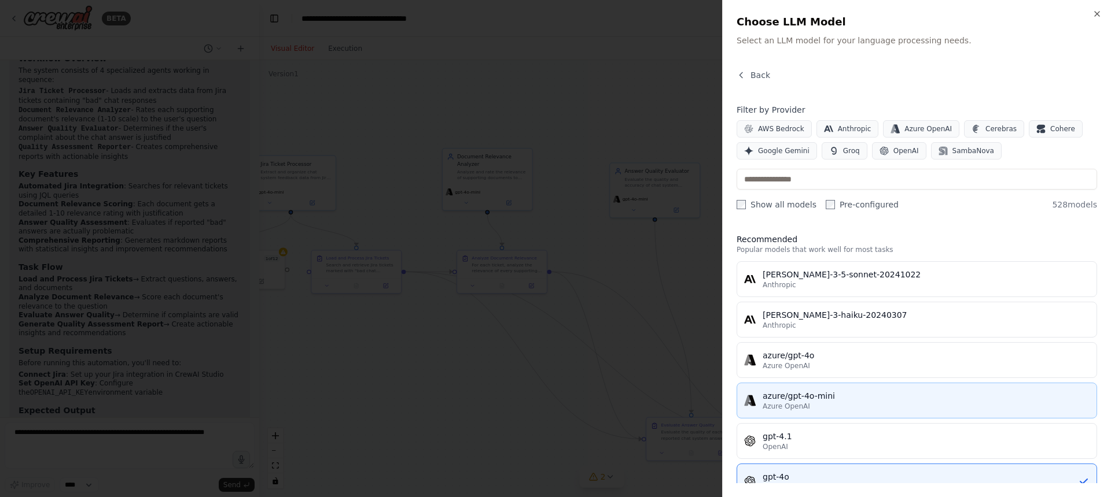
click at [821, 402] on div "Azure OpenAI" at bounding box center [925, 406] width 327 height 9
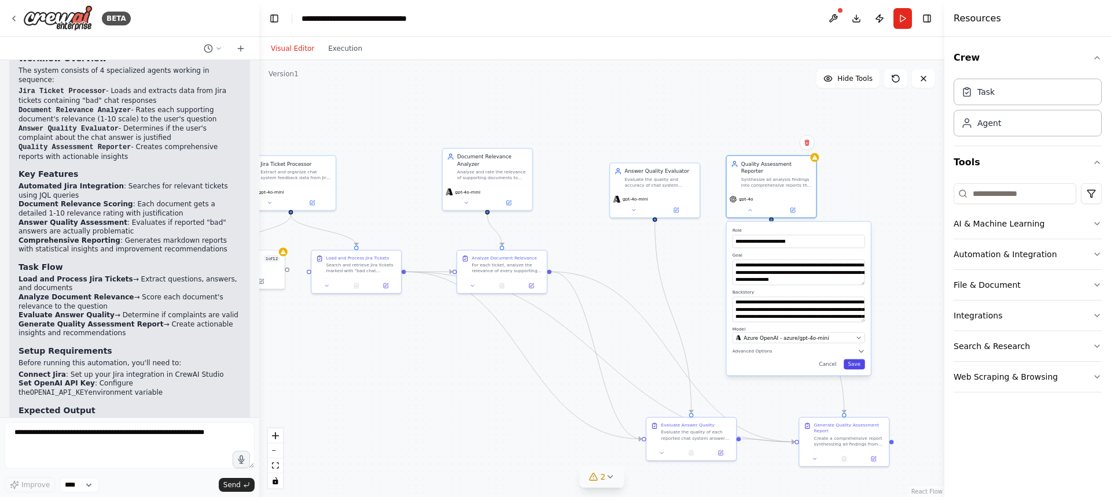
click at [858, 360] on button "Save" at bounding box center [853, 365] width 21 height 10
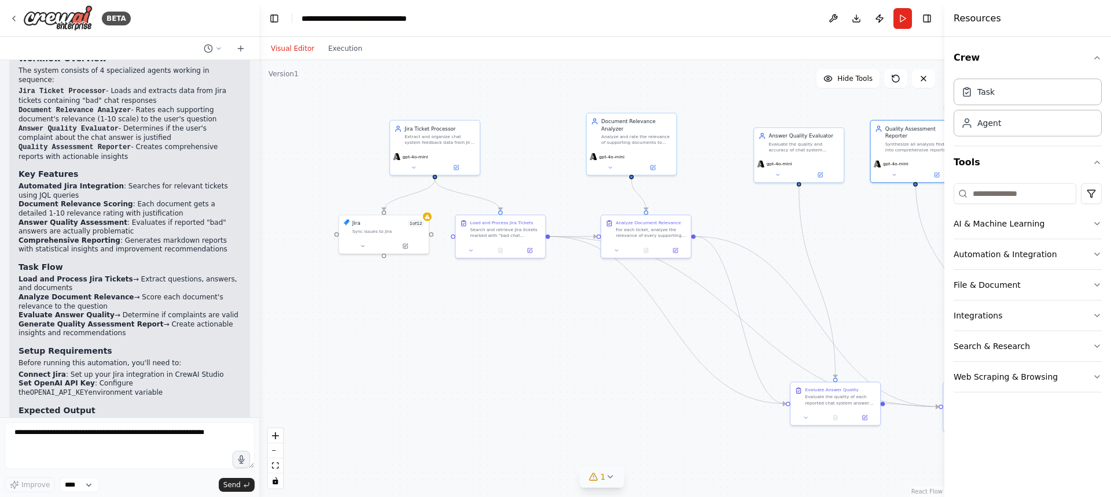
drag, startPoint x: 541, startPoint y: 218, endPoint x: 688, endPoint y: 182, distance: 150.7
click at [688, 182] on div ".deletable-edge-delete-btn { width: 20px; height: 20px; border: 0px solid #ffff…" at bounding box center [601, 278] width 685 height 437
click at [613, 484] on button "1" at bounding box center [602, 477] width 45 height 21
click at [706, 450] on button at bounding box center [710, 448] width 20 height 14
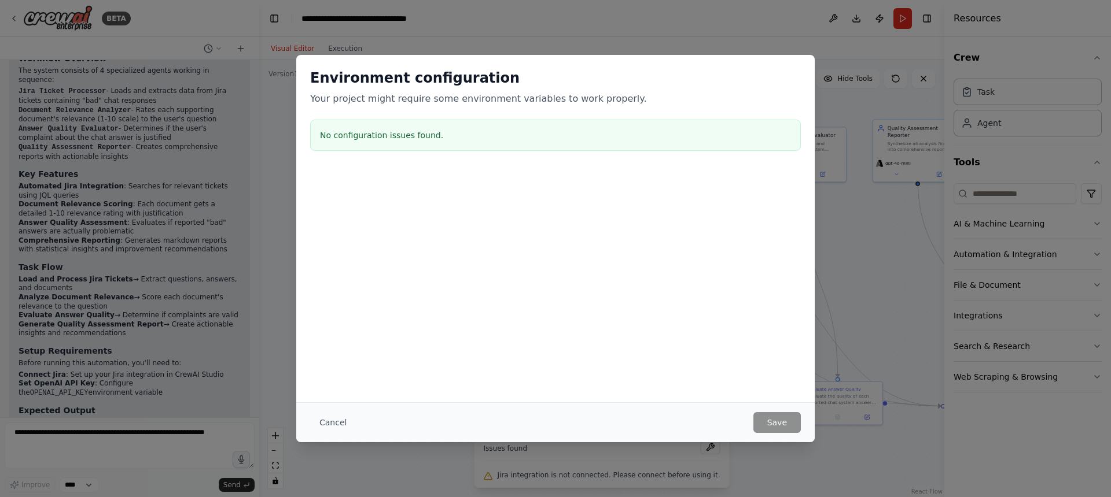
click at [881, 238] on div "Environment configuration Your project might require some environment variables…" at bounding box center [555, 248] width 1111 height 497
click at [329, 421] on button "Cancel" at bounding box center [333, 422] width 46 height 21
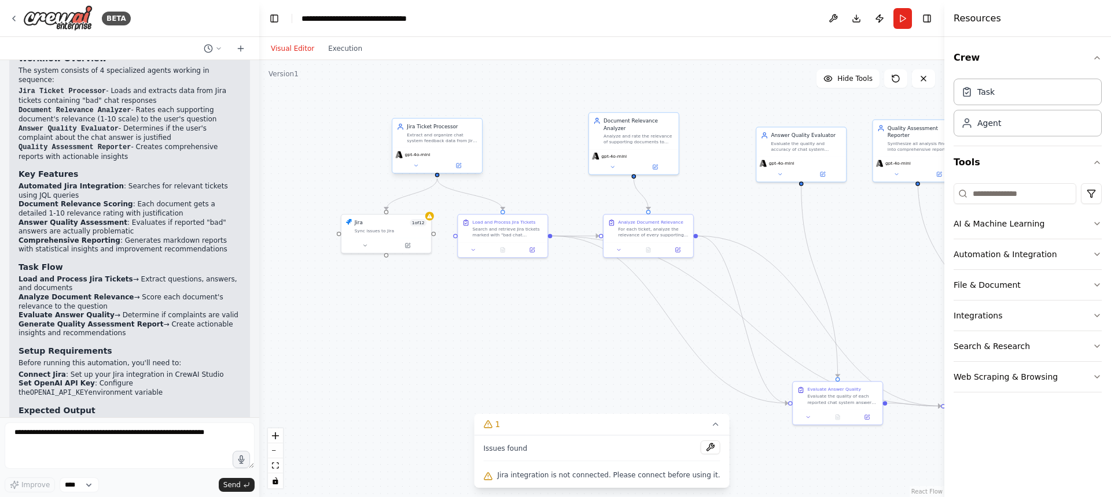
click at [443, 153] on div "gpt-4o-mini" at bounding box center [437, 155] width 84 height 8
click at [419, 165] on button at bounding box center [415, 165] width 41 height 9
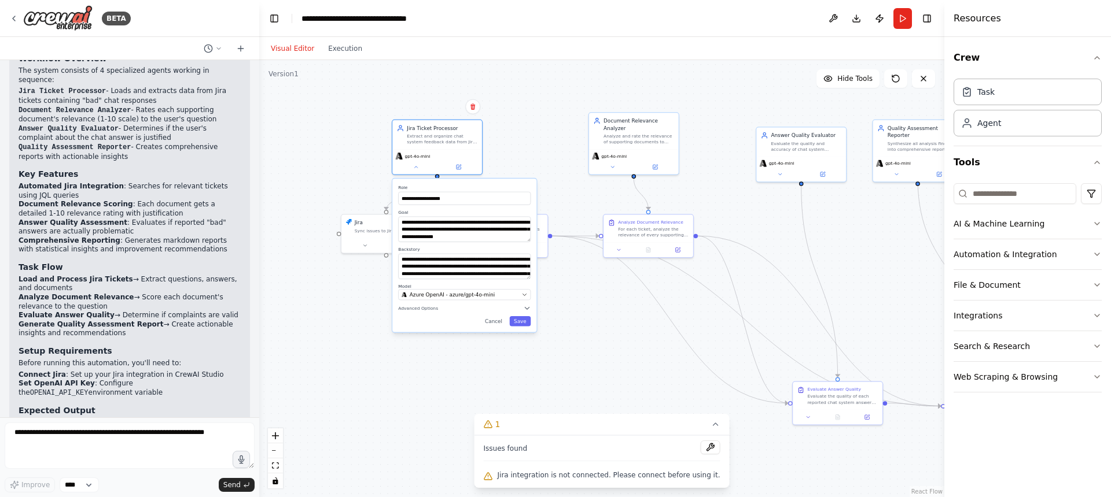
click at [514, 147] on div "**********" at bounding box center [601, 278] width 685 height 437
click at [522, 168] on div "**********" at bounding box center [601, 278] width 685 height 437
click at [496, 324] on button "Cancel" at bounding box center [494, 321] width 26 height 10
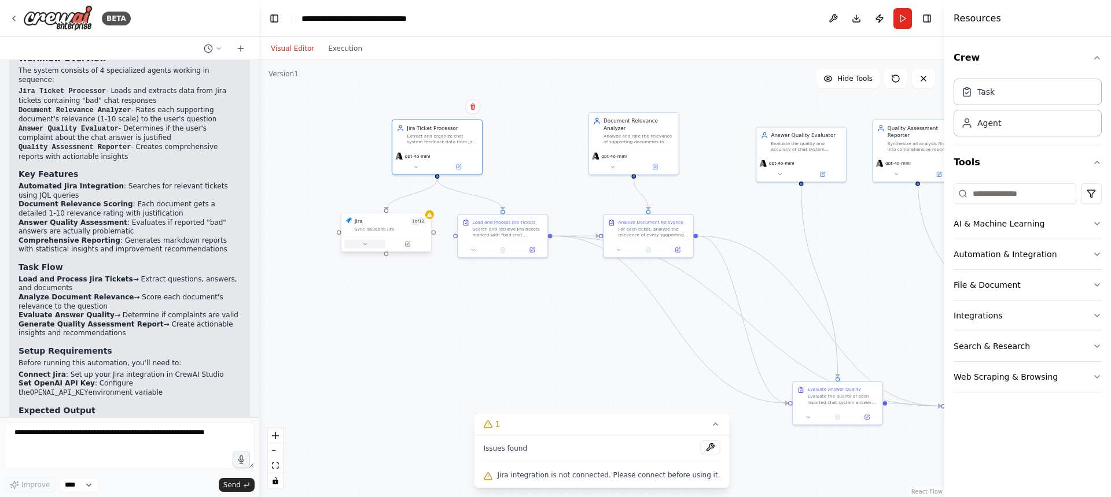
click at [368, 241] on button at bounding box center [364, 244] width 41 height 9
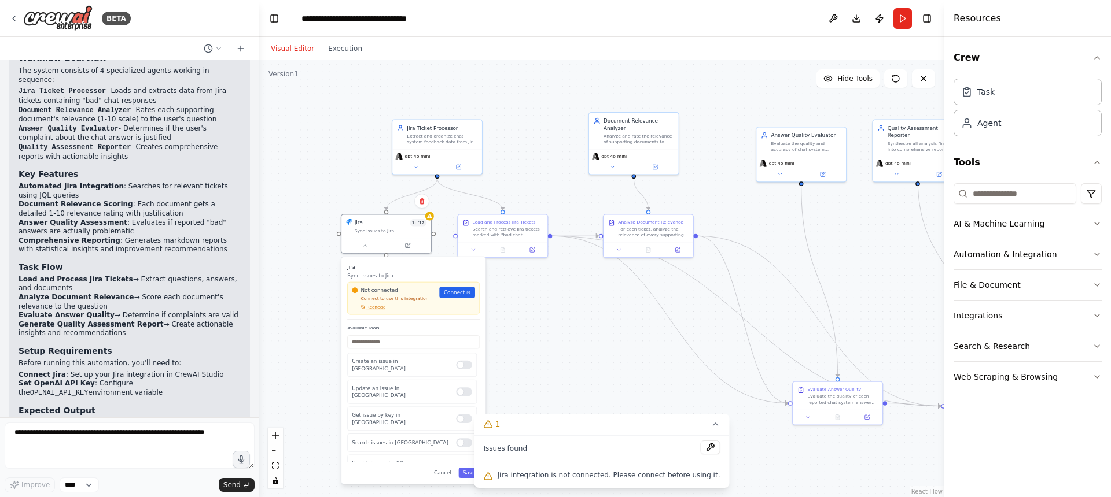
click at [566, 313] on div ".deletable-edge-delete-btn { width: 20px; height: 20px; border: 0px solid #ffff…" at bounding box center [601, 278] width 685 height 437
click at [444, 474] on button "Cancel" at bounding box center [442, 473] width 26 height 10
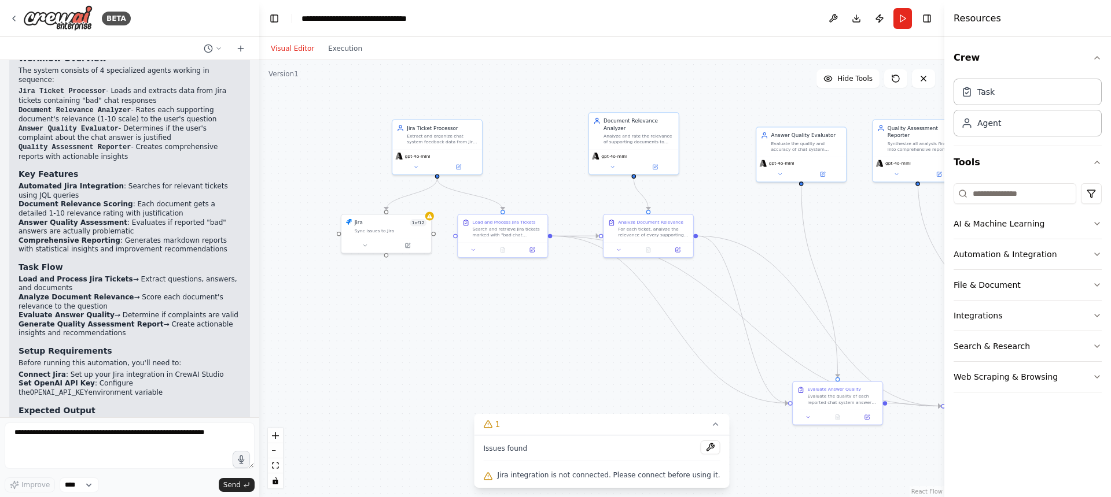
click at [505, 327] on div ".deletable-edge-delete-btn { width: 20px; height: 20px; border: 0px solid #ffff…" at bounding box center [601, 278] width 685 height 437
click at [102, 456] on textarea at bounding box center [130, 446] width 250 height 46
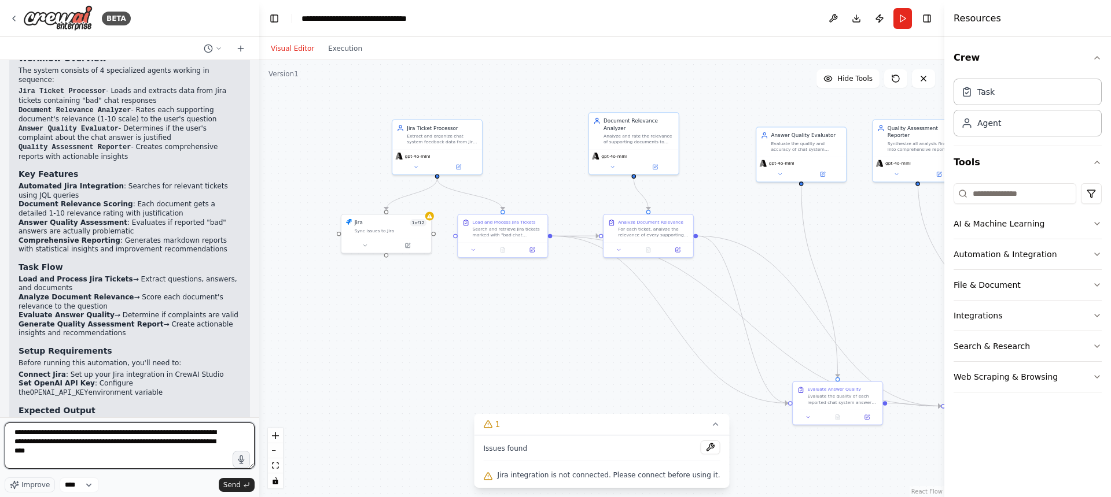
type textarea "**********"
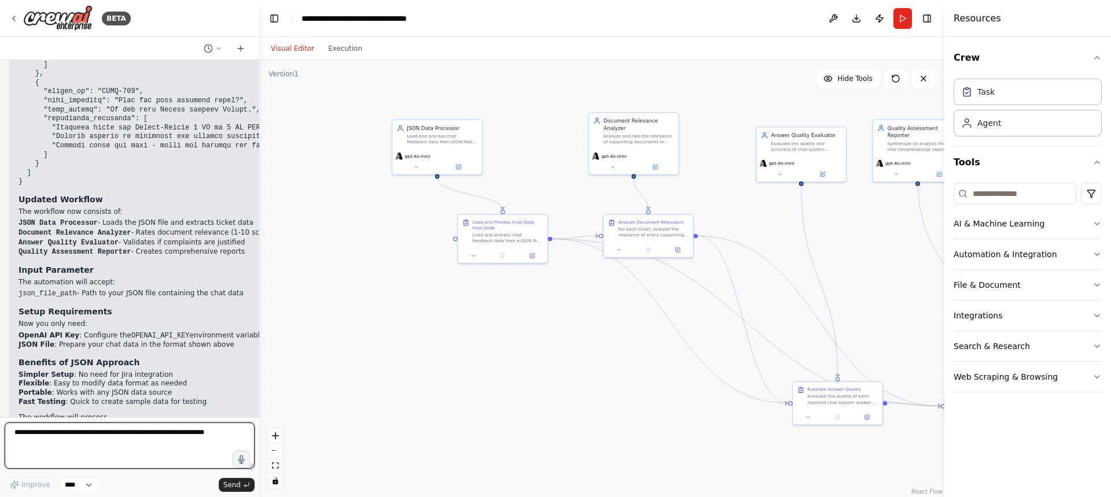
scroll to position [2673, 0]
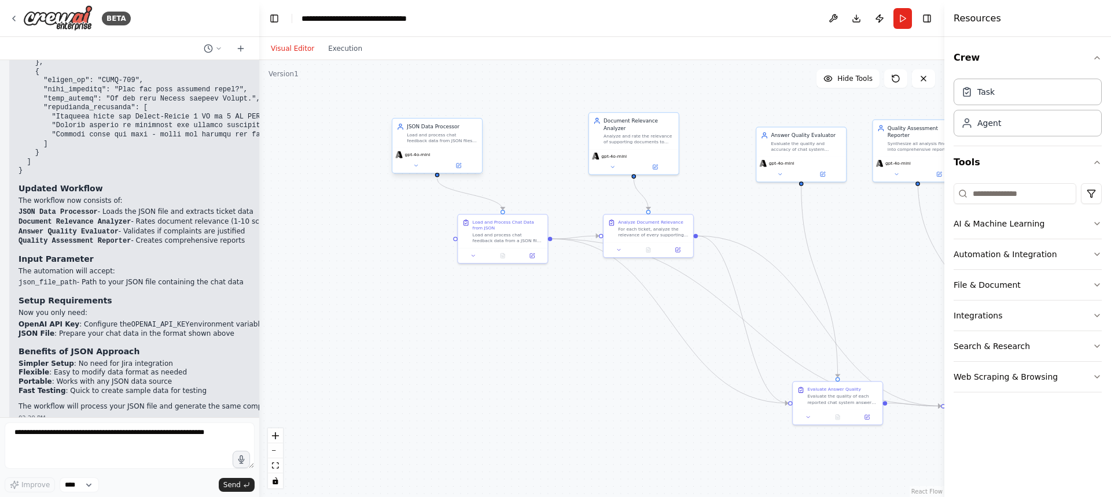
click at [440, 149] on div "gpt-4o-mini" at bounding box center [437, 160] width 90 height 25
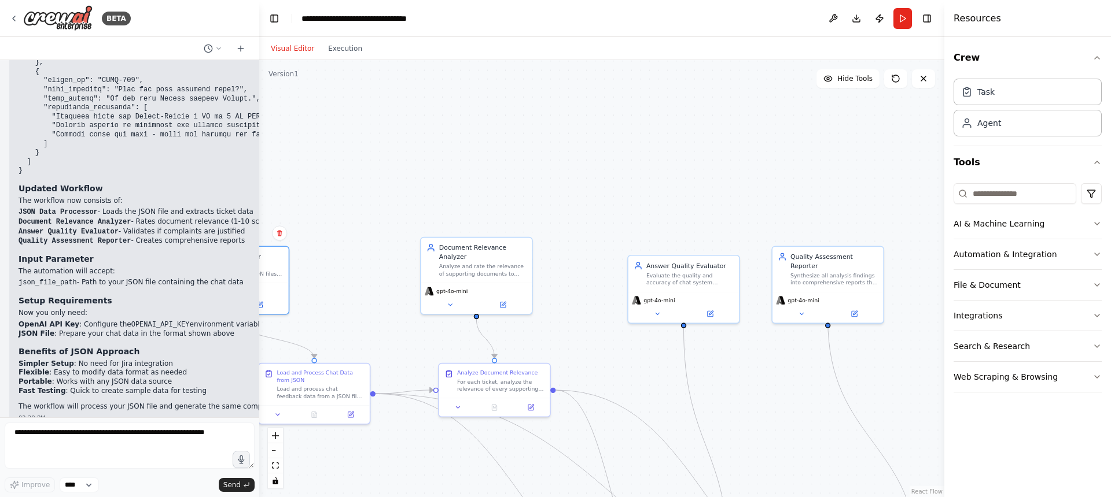
drag, startPoint x: 573, startPoint y: 124, endPoint x: 468, endPoint y: 263, distance: 173.9
click at [484, 268] on div ".deletable-edge-delete-btn { width: 20px; height: 20px; border: 0px solid #ffff…" at bounding box center [601, 278] width 685 height 437
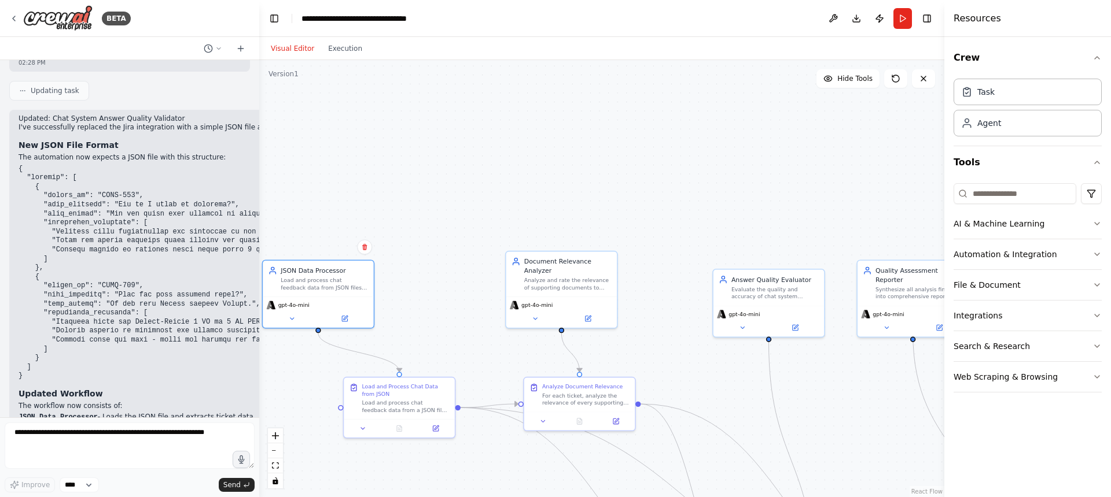
scroll to position [2365, 0]
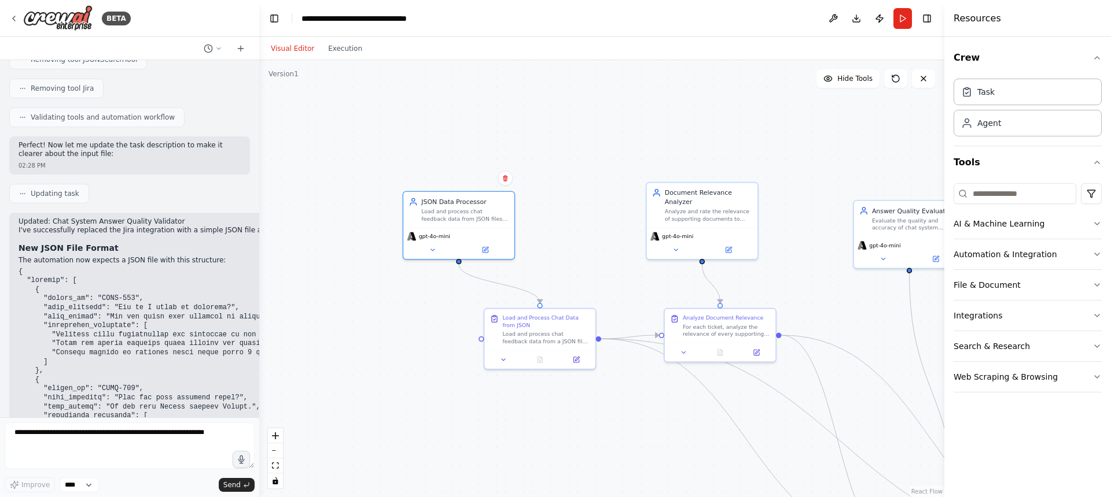
drag, startPoint x: 368, startPoint y: 172, endPoint x: 464, endPoint y: 120, distance: 108.7
click at [470, 103] on div ".deletable-edge-delete-btn { width: 20px; height: 20px; border: 0px solid #ffff…" at bounding box center [601, 278] width 685 height 437
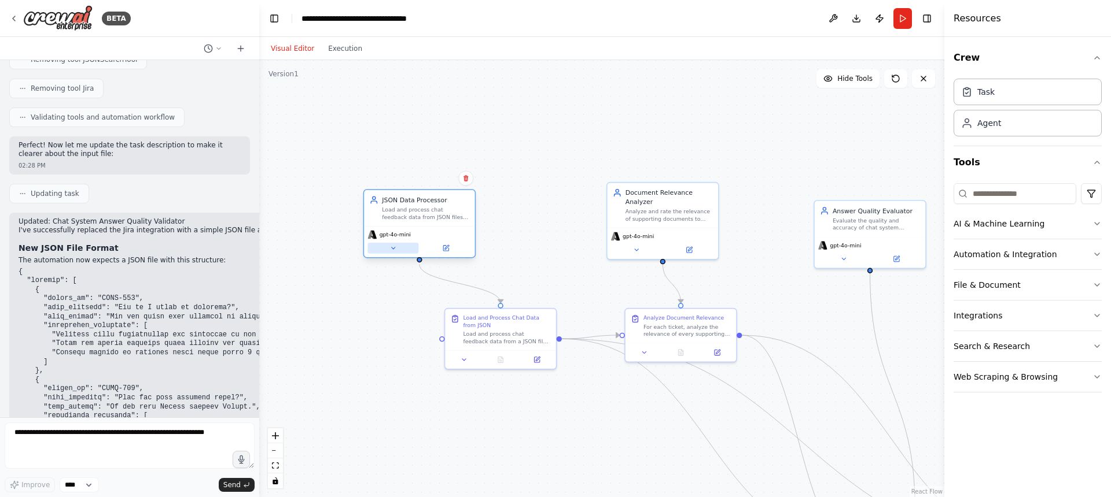
click at [399, 252] on button at bounding box center [392, 248] width 51 height 11
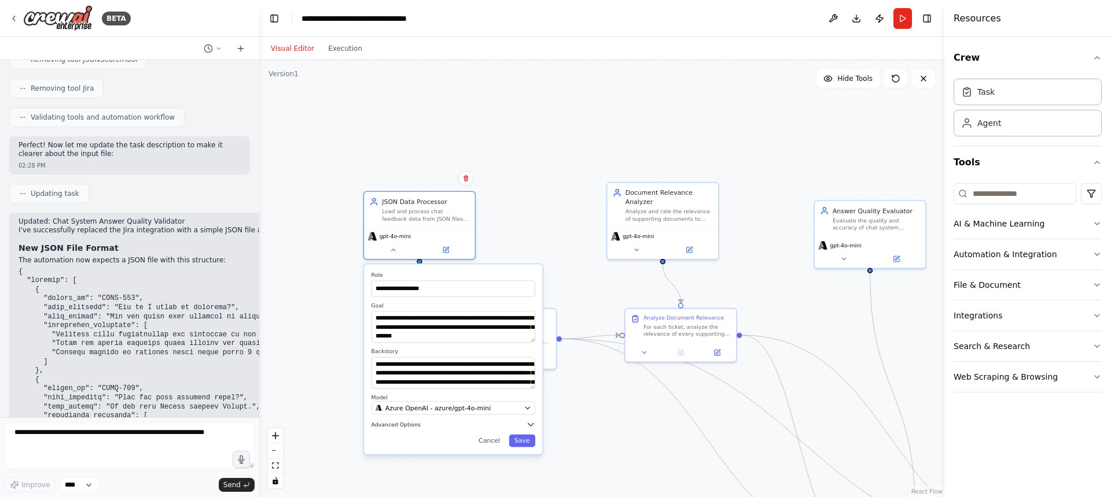
click at [392, 428] on button "Advanced Options" at bounding box center [453, 424] width 164 height 9
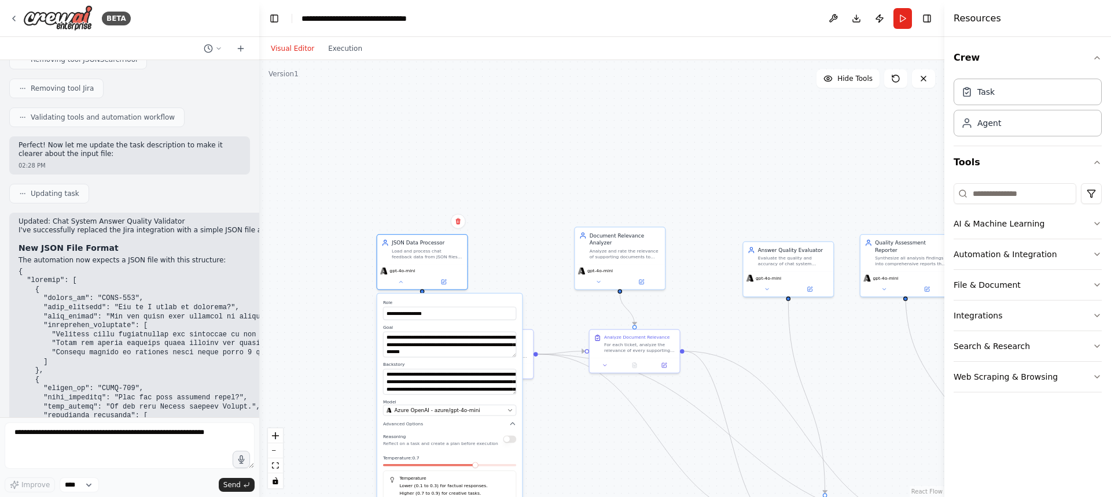
click at [532, 204] on div "**********" at bounding box center [601, 278] width 685 height 437
click at [521, 207] on div "**********" at bounding box center [601, 278] width 685 height 437
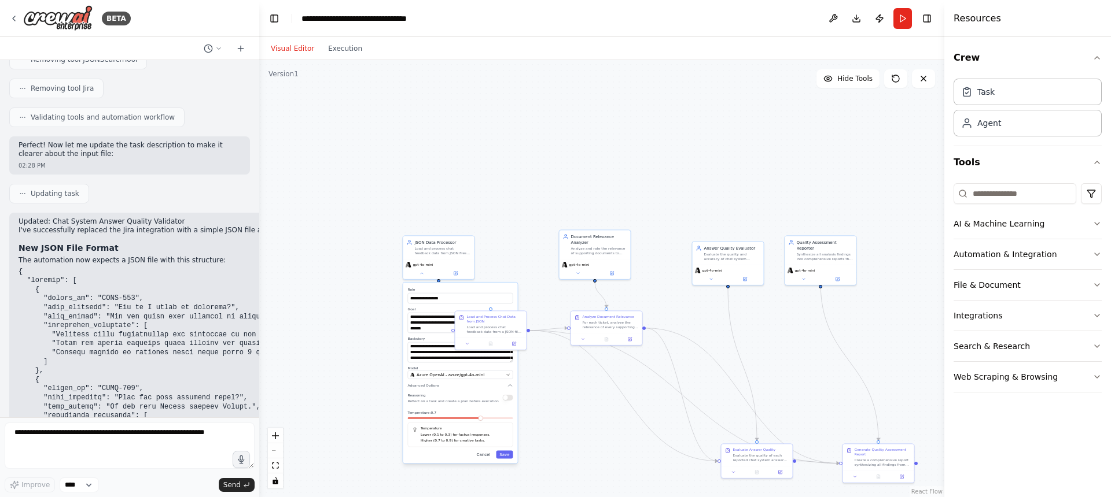
click at [482, 453] on button "Cancel" at bounding box center [483, 455] width 21 height 8
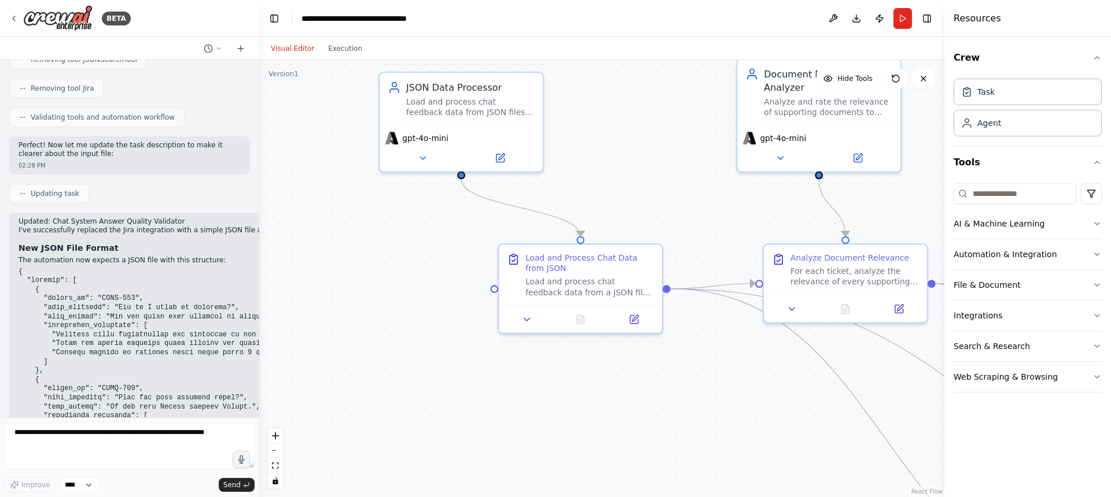
drag, startPoint x: 357, startPoint y: 283, endPoint x: 449, endPoint y: 341, distance: 108.6
click at [449, 341] on div ".deletable-edge-delete-btn { width: 20px; height: 20px; border: 0px solid #ffff…" at bounding box center [601, 278] width 685 height 437
click at [1001, 282] on button "File & Document" at bounding box center [1027, 285] width 148 height 30
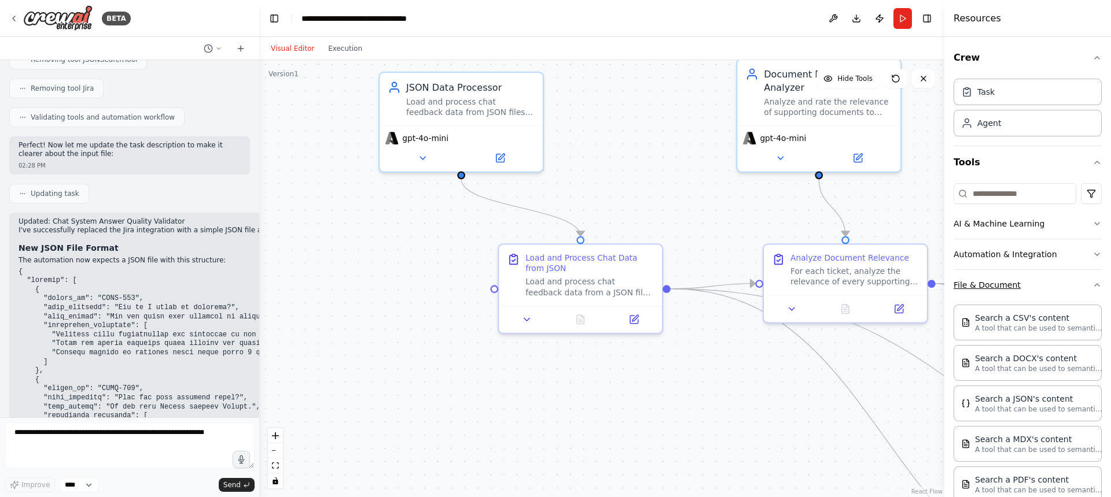
click at [1001, 282] on button "File & Document" at bounding box center [1027, 285] width 148 height 30
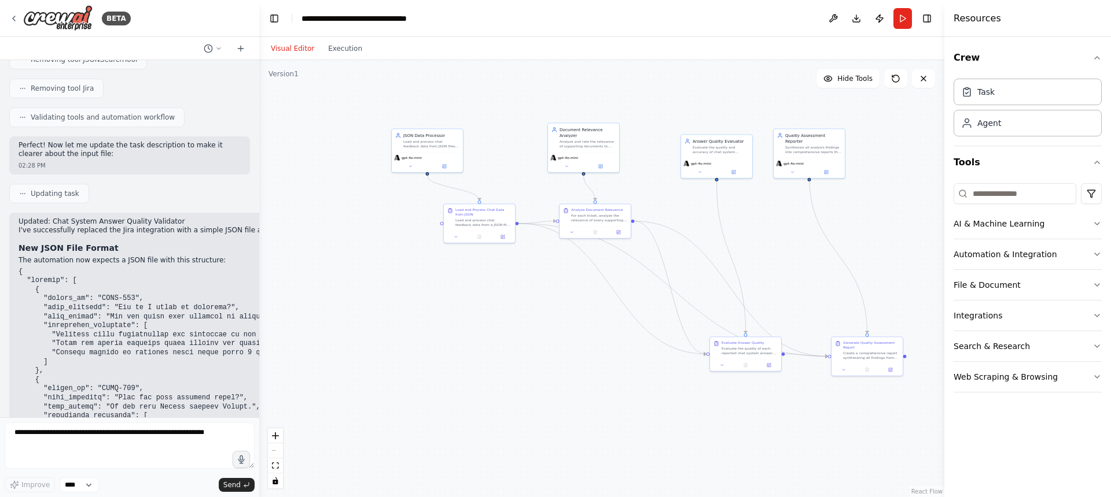
drag, startPoint x: 526, startPoint y: 174, endPoint x: 547, endPoint y: 109, distance: 67.7
click at [547, 109] on div ".deletable-edge-delete-btn { width: 20px; height: 20px; border: 0px solid #ffff…" at bounding box center [601, 278] width 685 height 437
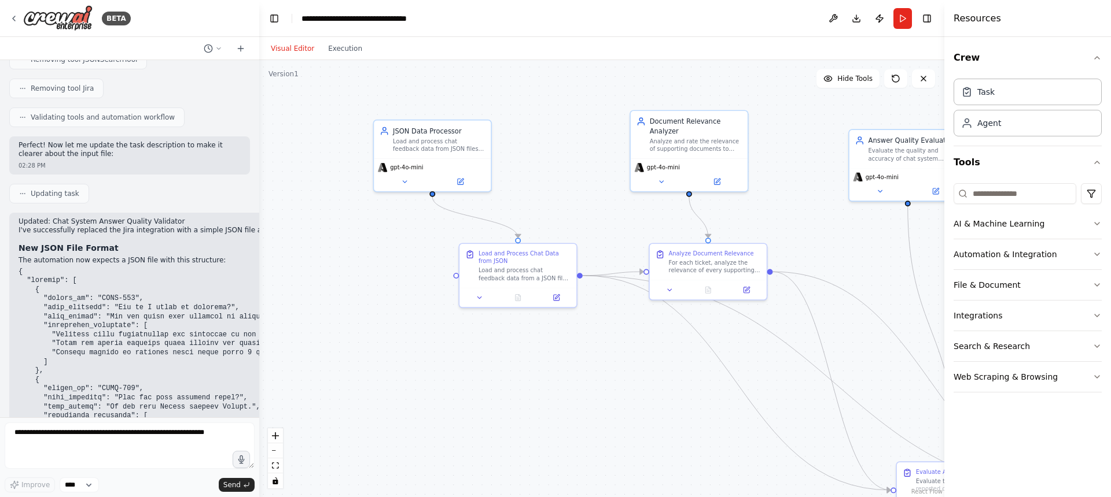
drag, startPoint x: 475, startPoint y: 106, endPoint x: 522, endPoint y: 109, distance: 46.3
click at [522, 109] on div ".deletable-edge-delete-btn { width: 20px; height: 20px; border: 0px solid #ffff…" at bounding box center [601, 278] width 685 height 437
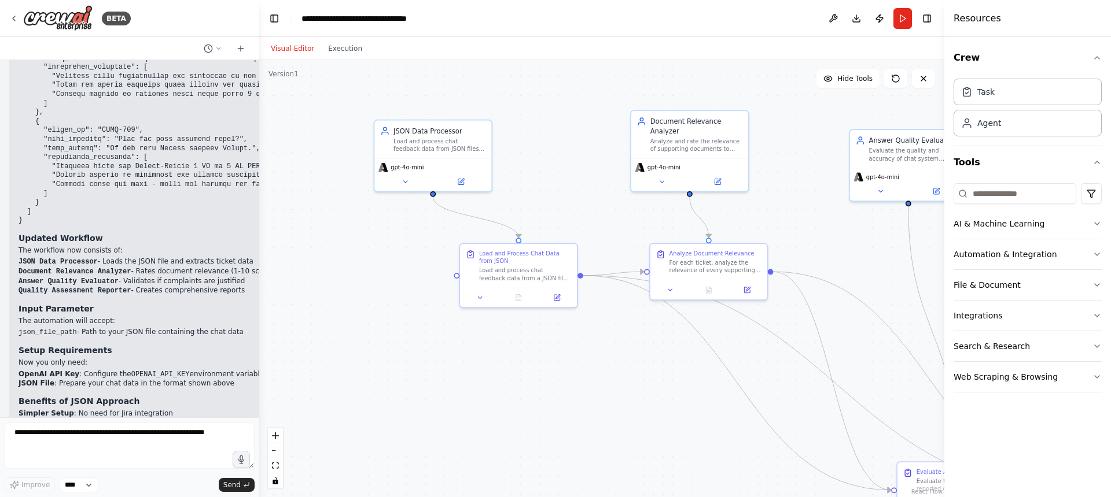
scroll to position [2633, 0]
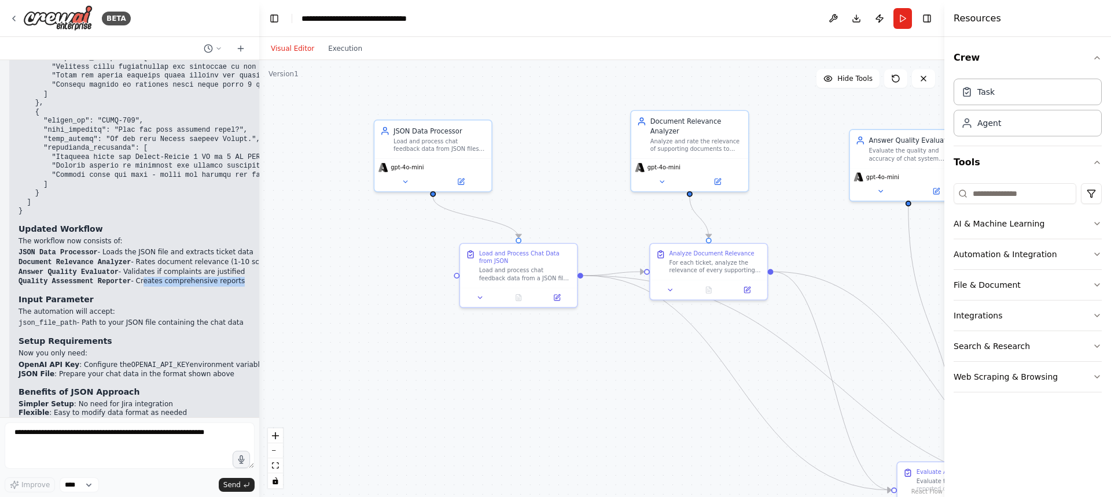
drag, startPoint x: 142, startPoint y: 268, endPoint x: 112, endPoint y: 270, distance: 29.6
click at [112, 270] on div "Updated: Chat System Answer Quality Validator I've successfully replaced the Ji…" at bounding box center [362, 201] width 687 height 503
click at [312, 225] on div ".deletable-edge-delete-btn { width: 20px; height: 20px; border: 0px solid #ffff…" at bounding box center [601, 278] width 685 height 437
click at [462, 180] on icon at bounding box center [461, 180] width 6 height 6
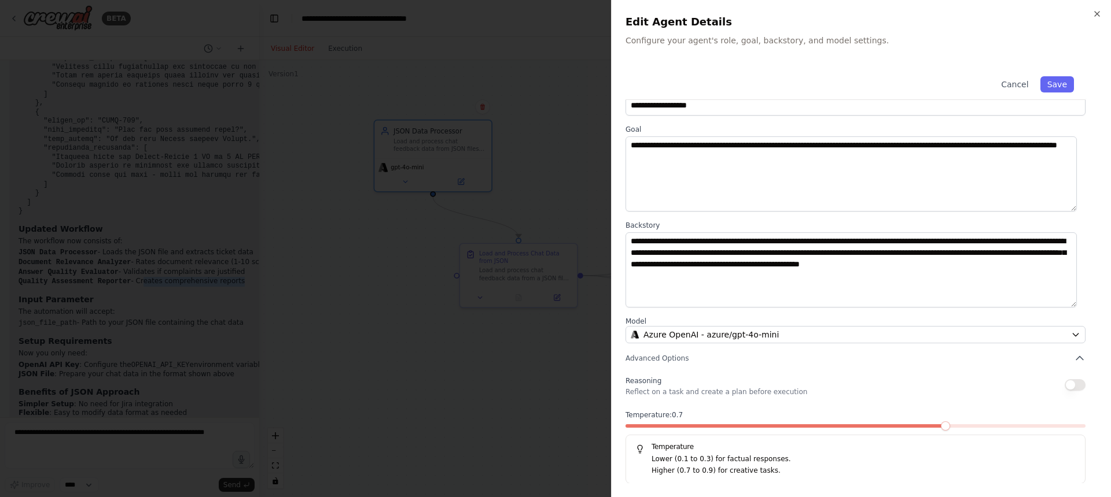
scroll to position [27, 0]
click at [1092, 10] on icon "button" at bounding box center [1096, 13] width 9 height 9
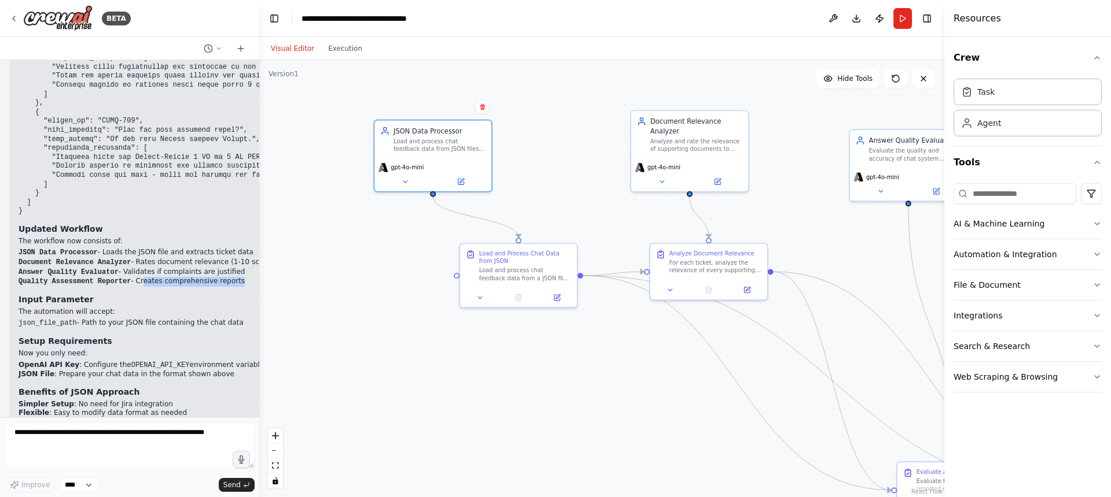
click at [323, 310] on div ".deletable-edge-delete-btn { width: 20px; height: 20px; border: 0px solid #ffff…" at bounding box center [601, 278] width 685 height 437
click at [905, 17] on button "Run" at bounding box center [902, 18] width 19 height 21
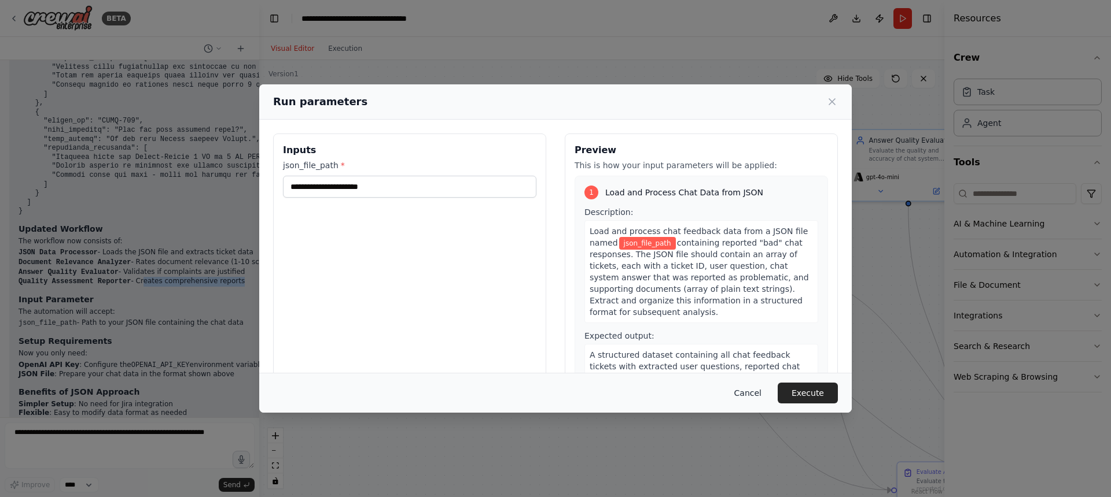
click at [751, 396] on button "Cancel" at bounding box center [748, 393] width 46 height 21
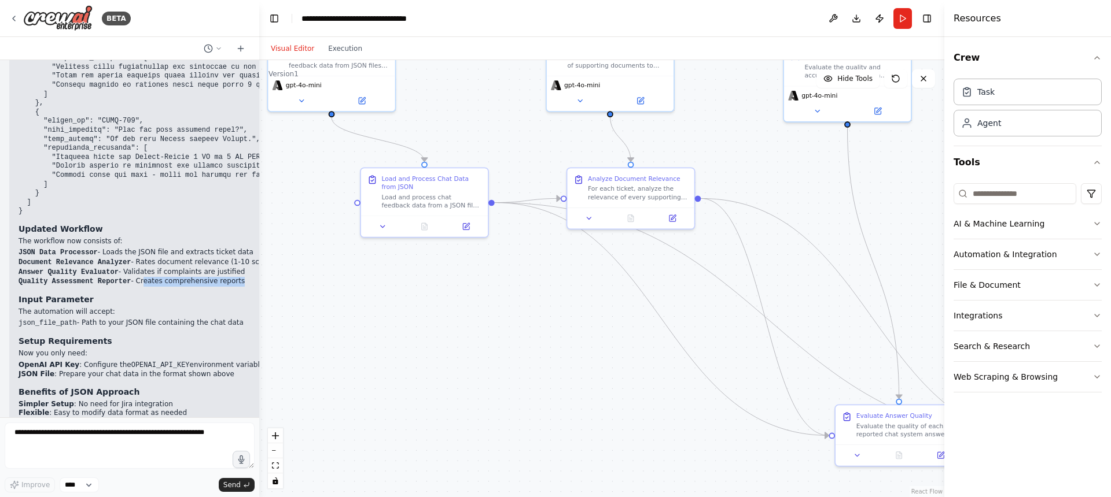
drag, startPoint x: 667, startPoint y: 418, endPoint x: 553, endPoint y: 336, distance: 140.5
click at [553, 337] on div ".deletable-edge-delete-btn { width: 20px; height: 20px; border: 0px solid #ffff…" at bounding box center [601, 278] width 685 height 437
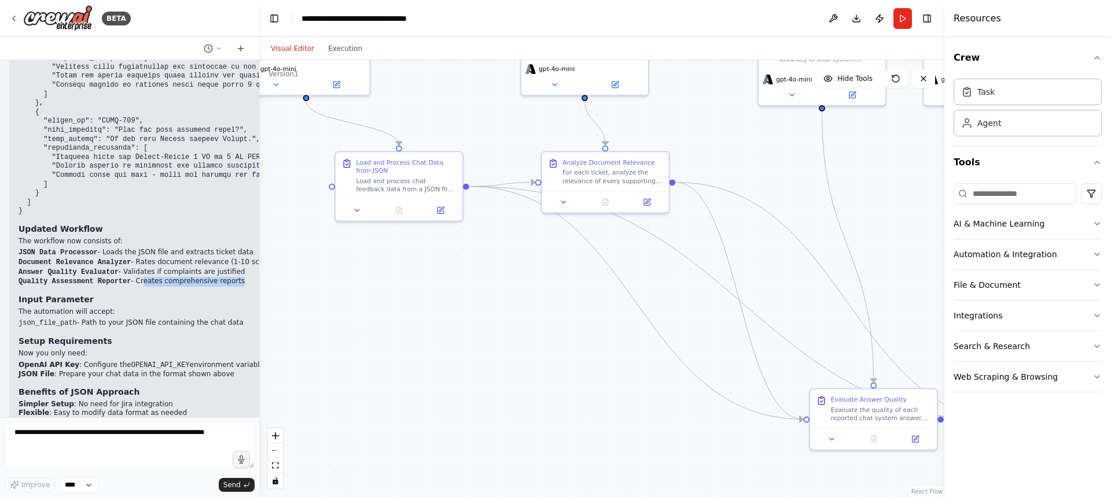
click at [553, 334] on div ".deletable-edge-delete-btn { width: 20px; height: 20px; border: 0px solid #ffff…" at bounding box center [601, 278] width 685 height 437
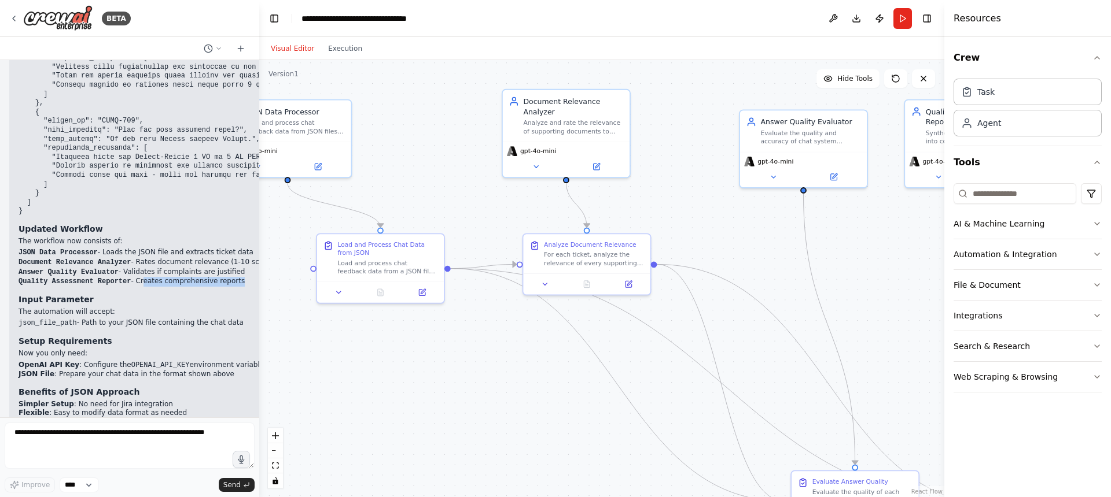
drag, startPoint x: 460, startPoint y: 286, endPoint x: 447, endPoint y: 368, distance: 83.2
click at [448, 368] on div ".deletable-edge-delete-btn { width: 20px; height: 20px; border: 0px solid #ffff…" at bounding box center [601, 278] width 685 height 437
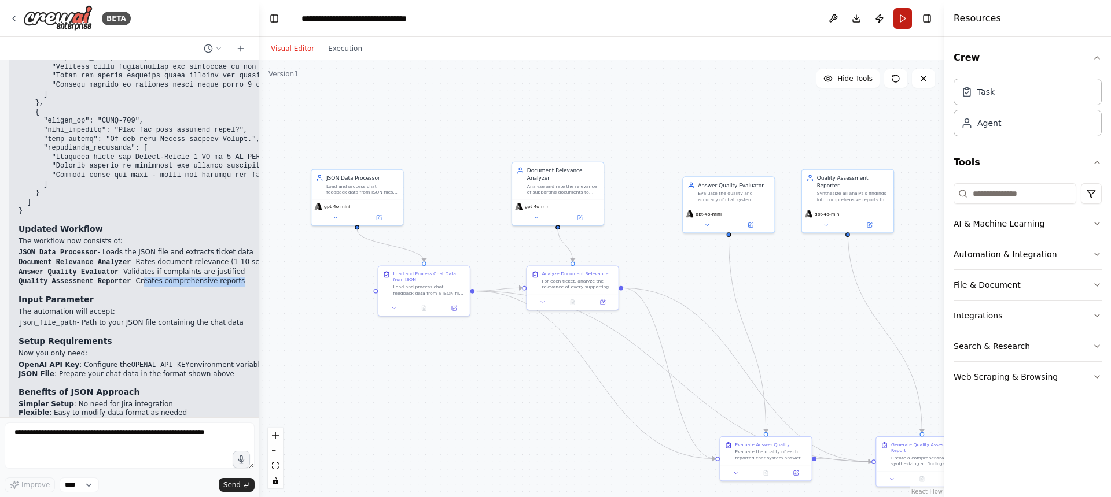
click at [902, 18] on button "Run" at bounding box center [902, 18] width 19 height 21
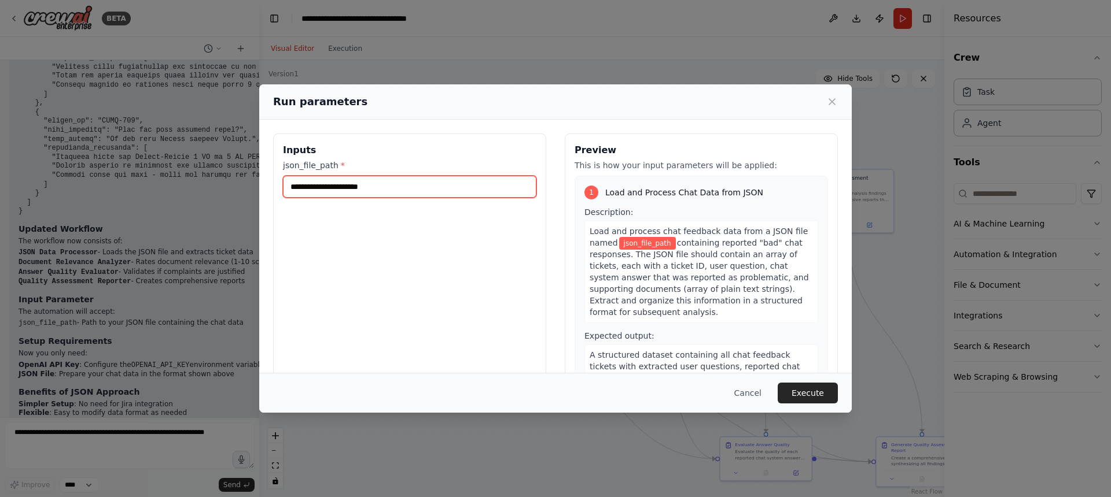
click at [351, 189] on input "json_file_path *" at bounding box center [409, 187] width 253 height 22
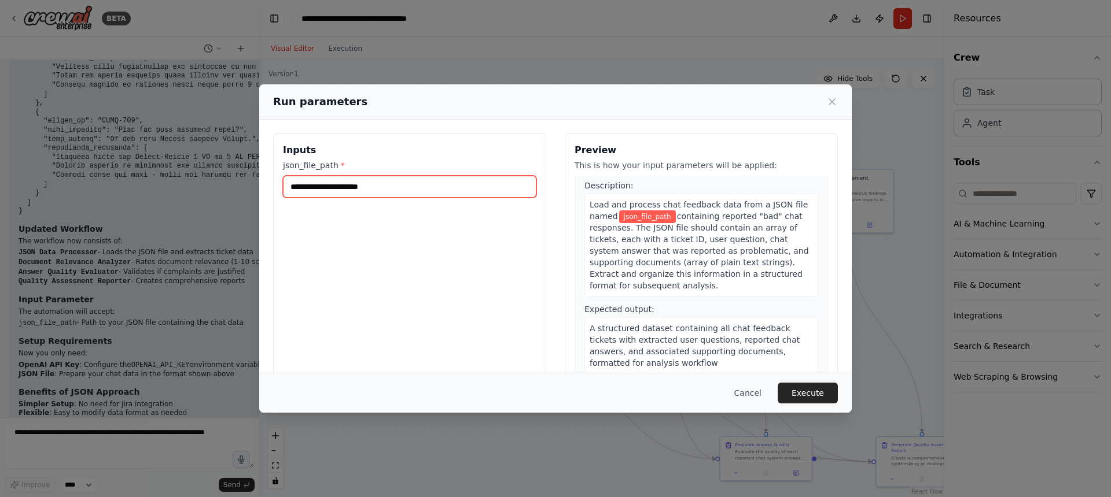
scroll to position [0, 0]
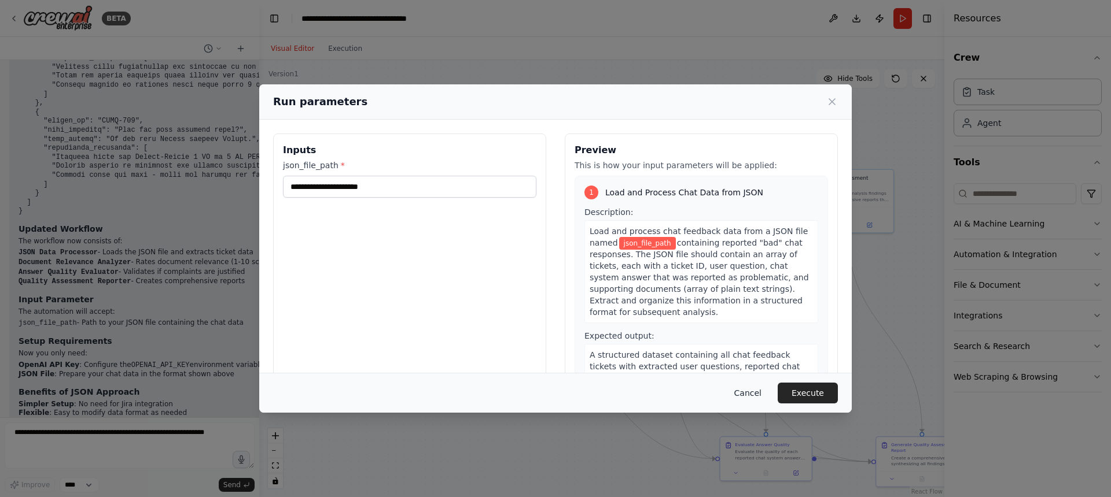
click at [752, 394] on button "Cancel" at bounding box center [748, 393] width 46 height 21
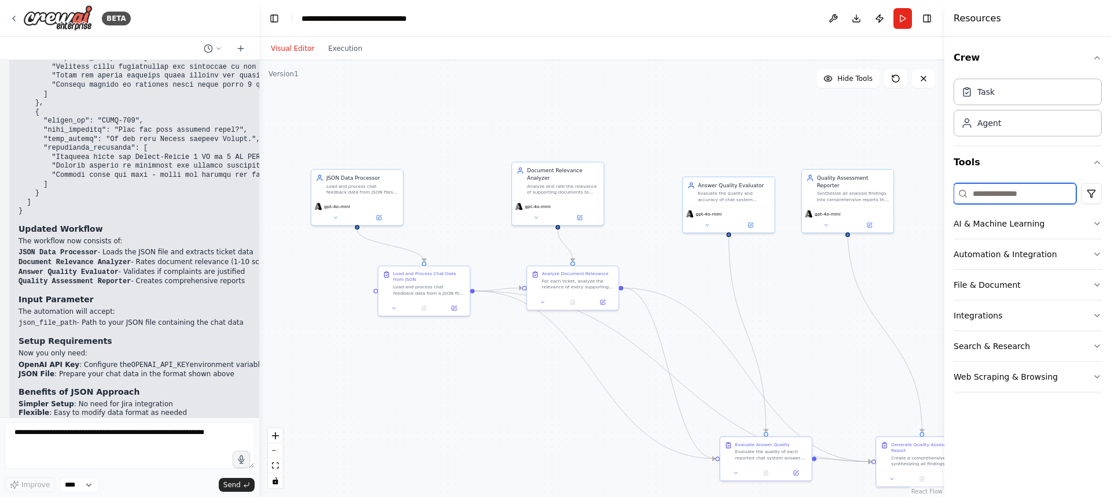
click at [1020, 198] on input at bounding box center [1014, 193] width 123 height 21
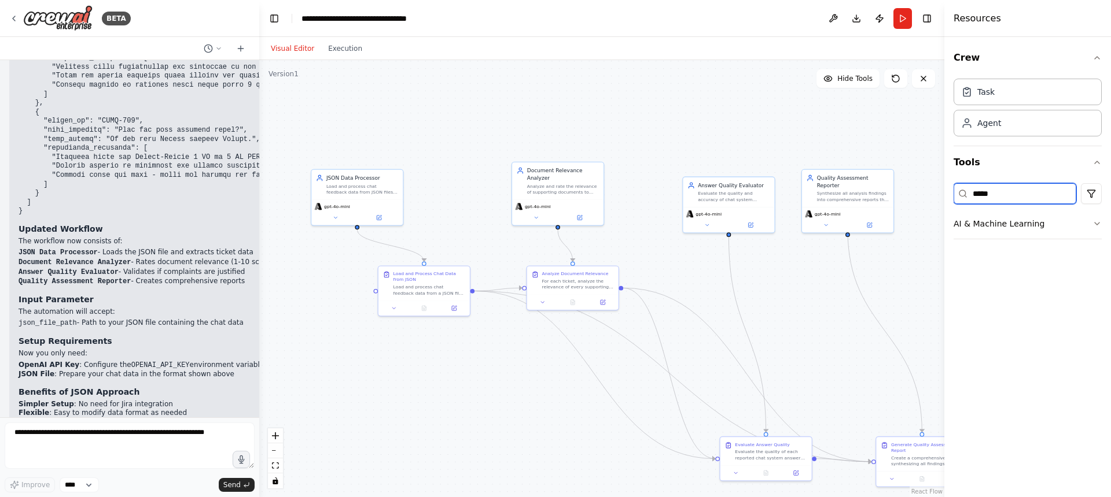
type input "*****"
click at [1040, 245] on div "***** AI & Machine Learning" at bounding box center [1027, 214] width 148 height 70
click at [1041, 230] on button "AI & Machine Learning" at bounding box center [1027, 224] width 148 height 30
click at [1035, 222] on button "AI & Machine Learning" at bounding box center [1027, 224] width 148 height 30
click at [998, 201] on input "*****" at bounding box center [1014, 193] width 123 height 21
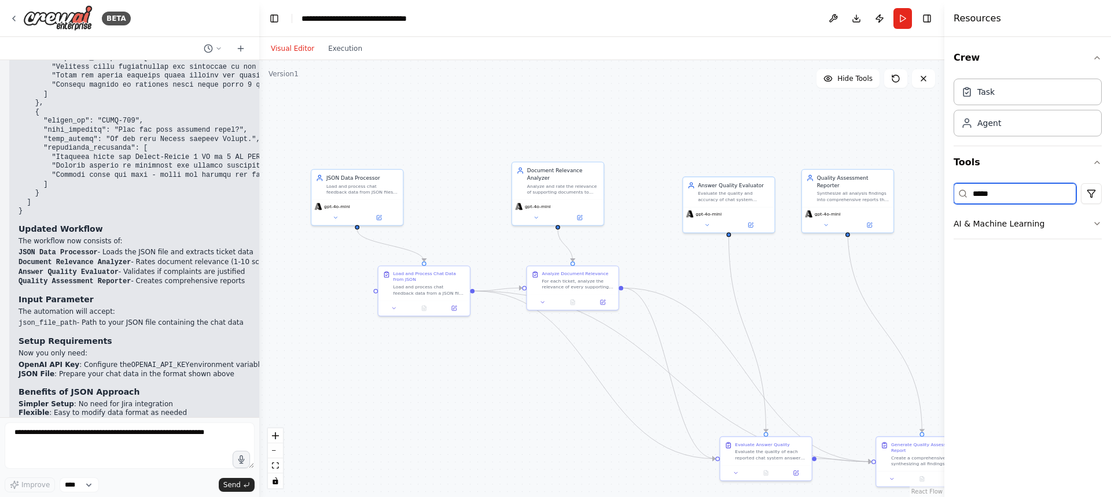
click at [998, 200] on input "*****" at bounding box center [1014, 193] width 123 height 21
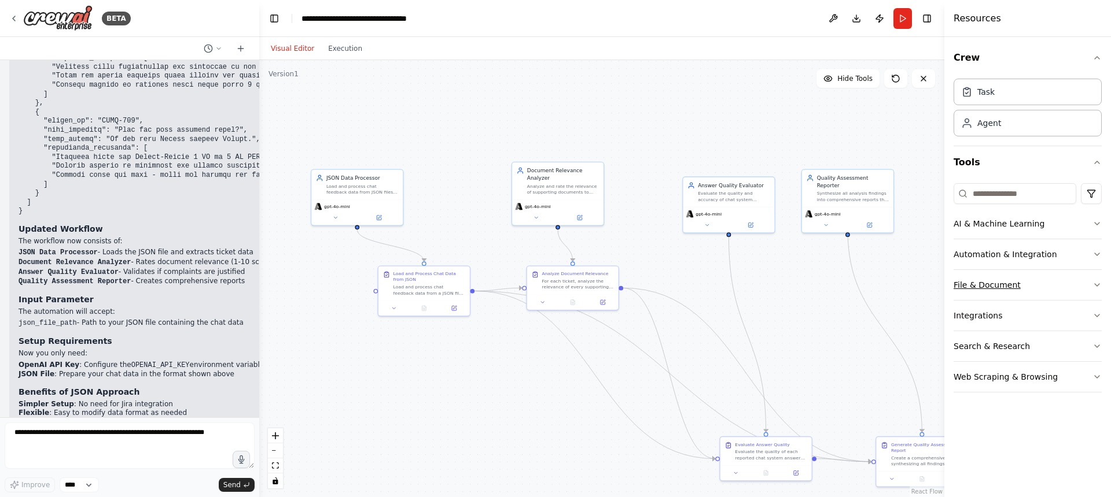
click at [984, 288] on button "File & Document" at bounding box center [1027, 285] width 148 height 30
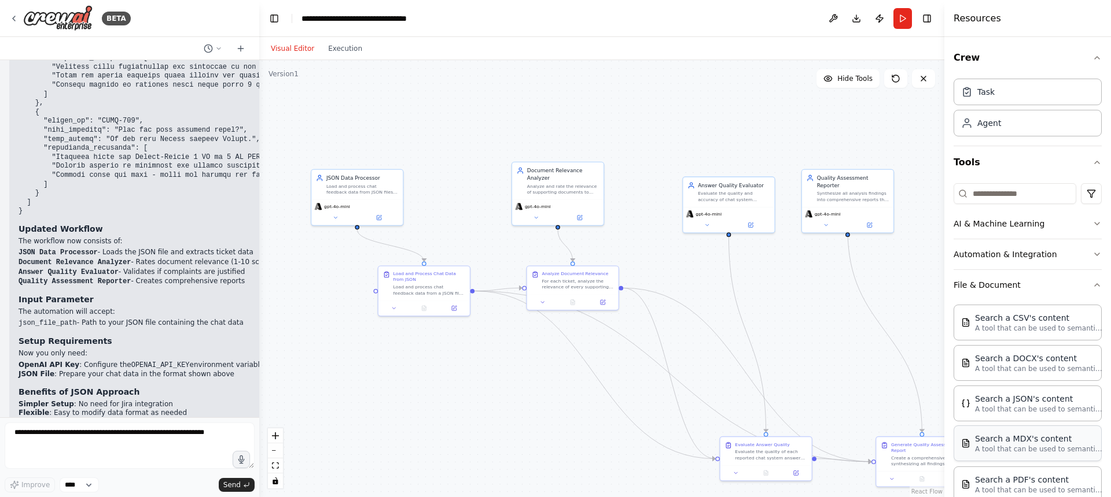
scroll to position [206, 0]
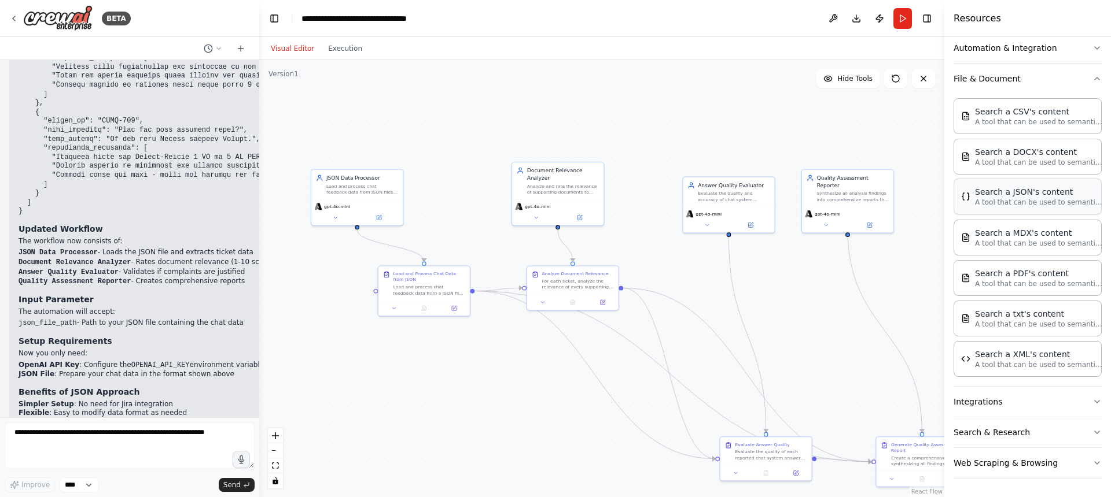
click at [1027, 211] on div "Search a JSON's content A tool that can be used to semantic search a query from…" at bounding box center [1027, 197] width 148 height 36
click at [1017, 198] on p "A tool that can be used to semantic search a query from a JSON's content." at bounding box center [1038, 202] width 127 height 9
click at [422, 124] on div ".deletable-edge-delete-btn { width: 20px; height: 20px; border: 0px solid #ffff…" at bounding box center [601, 278] width 685 height 437
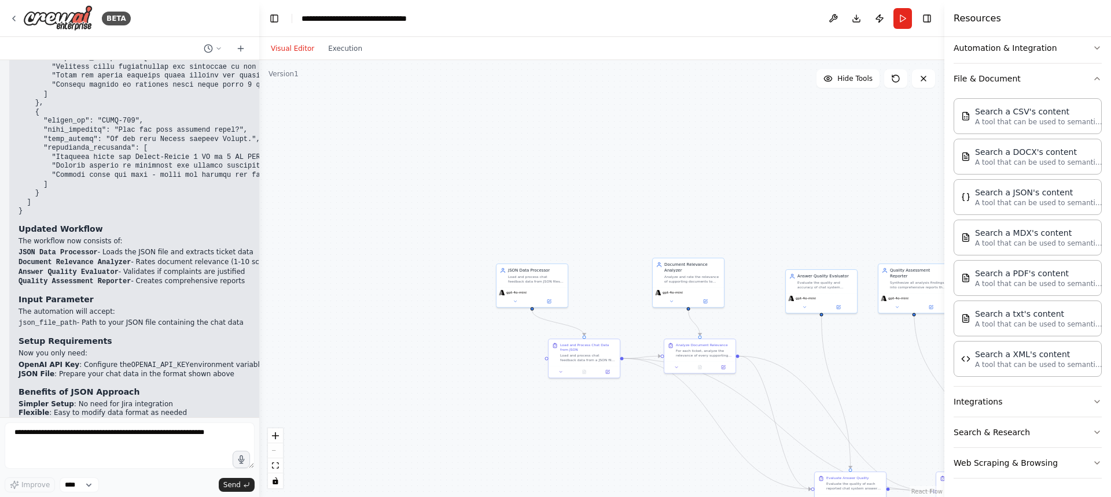
drag, startPoint x: 467, startPoint y: 97, endPoint x: 554, endPoint y: 178, distance: 119.5
click at [670, 190] on div ".deletable-edge-delete-btn { width: 20px; height: 20px; border: 0px solid #ffff…" at bounding box center [601, 278] width 685 height 437
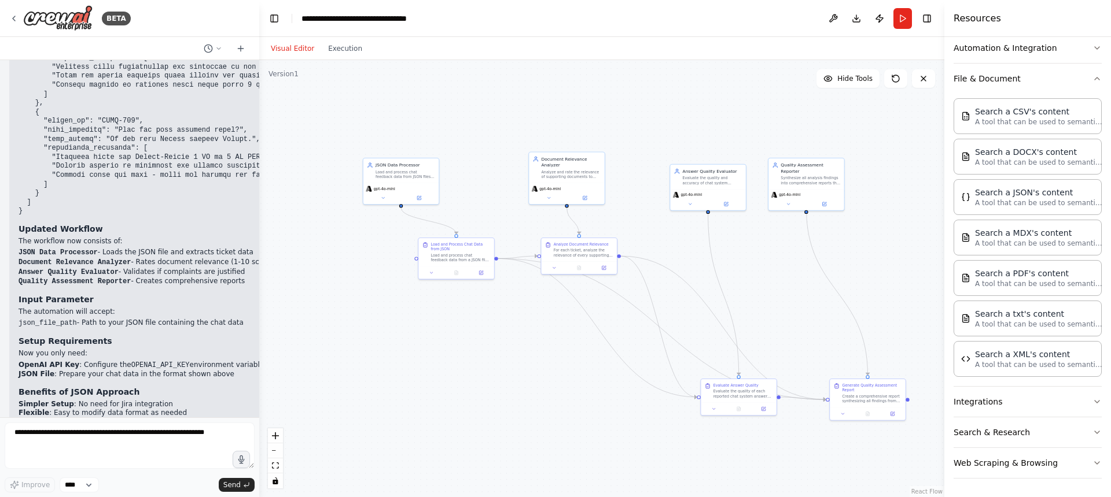
drag, startPoint x: 578, startPoint y: 239, endPoint x: 425, endPoint y: 131, distance: 187.6
click at [425, 131] on div ".deletable-edge-delete-btn { width: 20px; height: 20px; border: 0px solid #ffff…" at bounding box center [601, 278] width 685 height 437
click at [502, 331] on div ".deletable-edge-delete-btn { width: 20px; height: 20px; border: 0px solid #ffff…" at bounding box center [601, 278] width 685 height 437
click at [1092, 78] on icon "button" at bounding box center [1096, 78] width 9 height 9
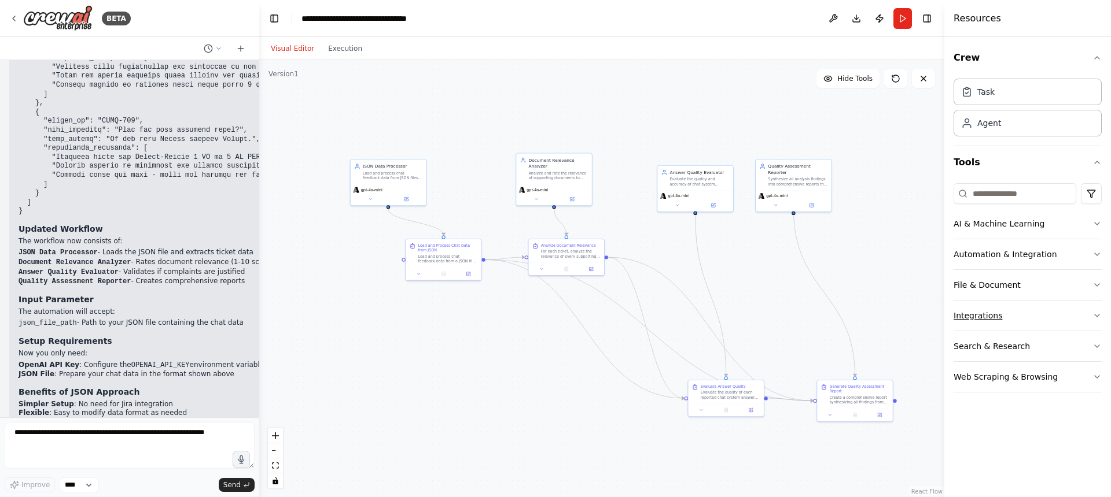
click at [1010, 318] on button "Integrations" at bounding box center [1027, 316] width 148 height 30
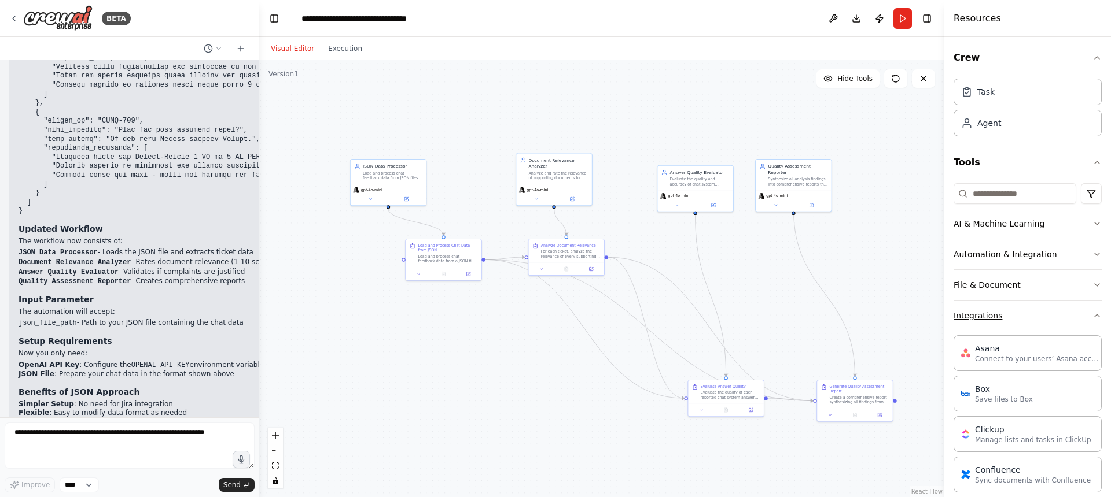
click at [1092, 319] on icon "button" at bounding box center [1096, 315] width 9 height 9
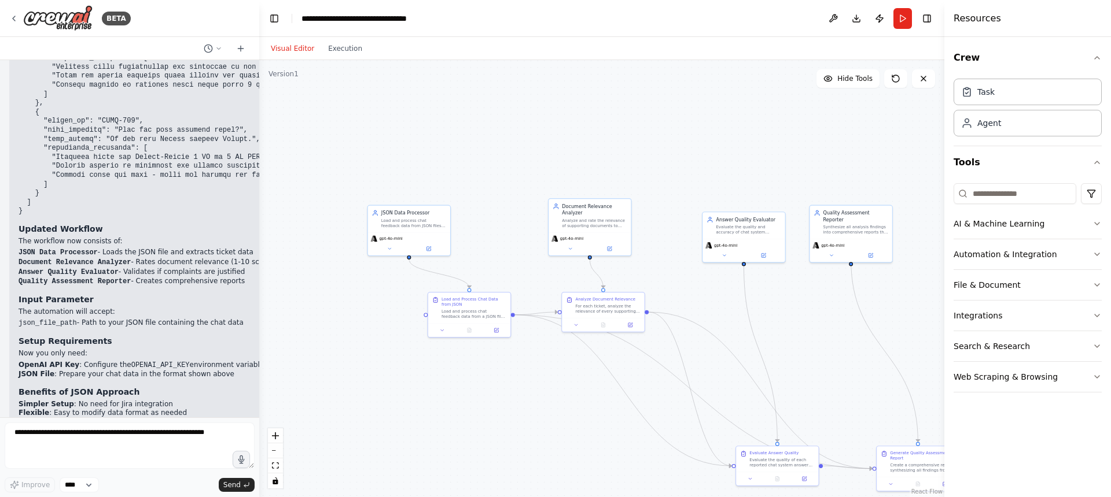
drag, startPoint x: 456, startPoint y: 135, endPoint x: 504, endPoint y: 170, distance: 59.2
click at [529, 178] on div ".deletable-edge-delete-btn { width: 20px; height: 20px; border: 0px solid #ffff…" at bounding box center [601, 278] width 685 height 437
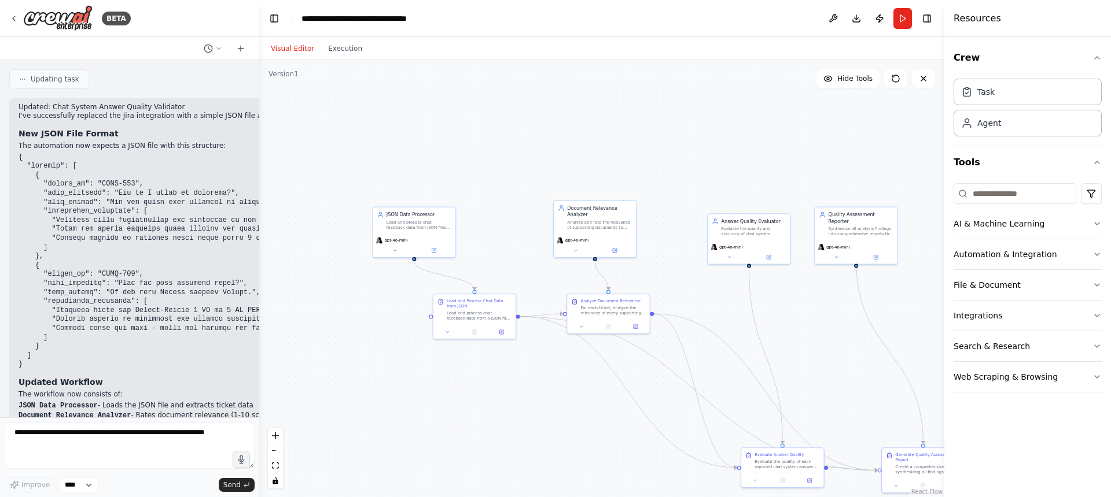
scroll to position [2397, 0]
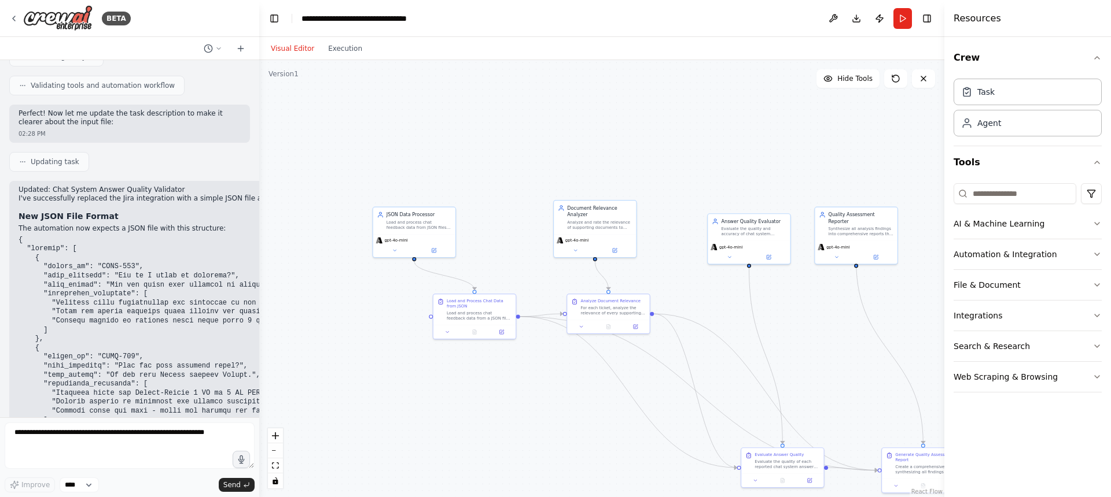
click at [375, 100] on div ".deletable-edge-delete-btn { width: 20px; height: 20px; border: 0px solid #ffff…" at bounding box center [601, 278] width 685 height 437
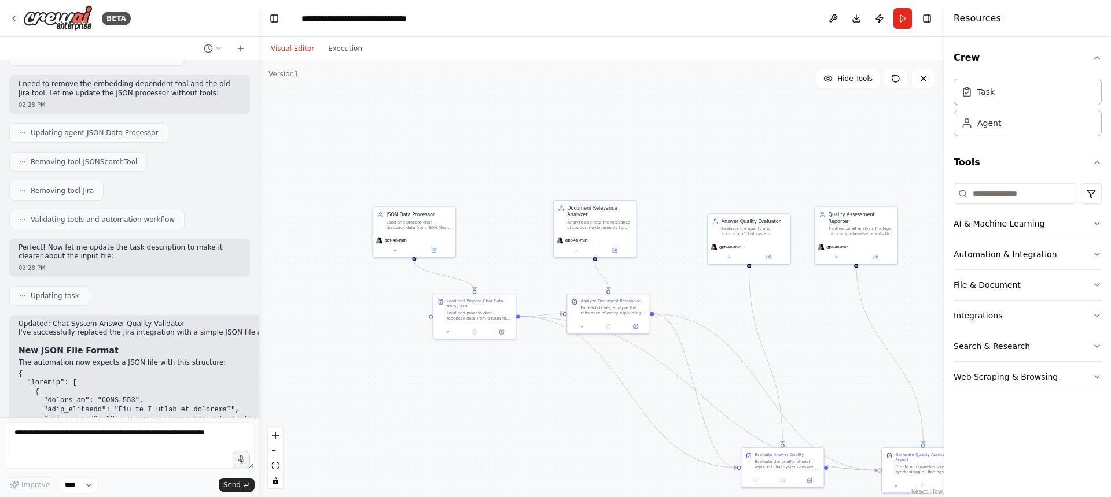
scroll to position [2157, 0]
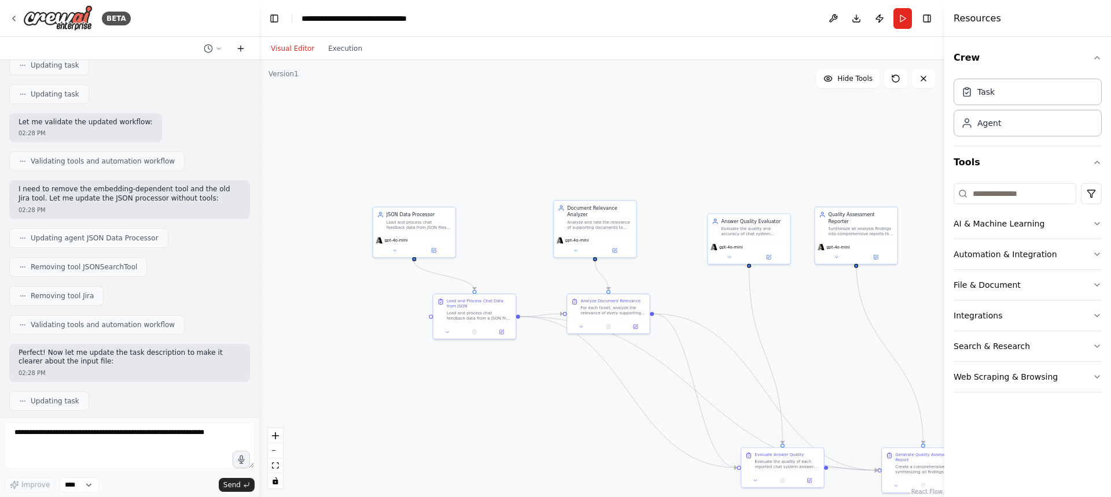
click at [244, 51] on icon at bounding box center [240, 48] width 9 height 9
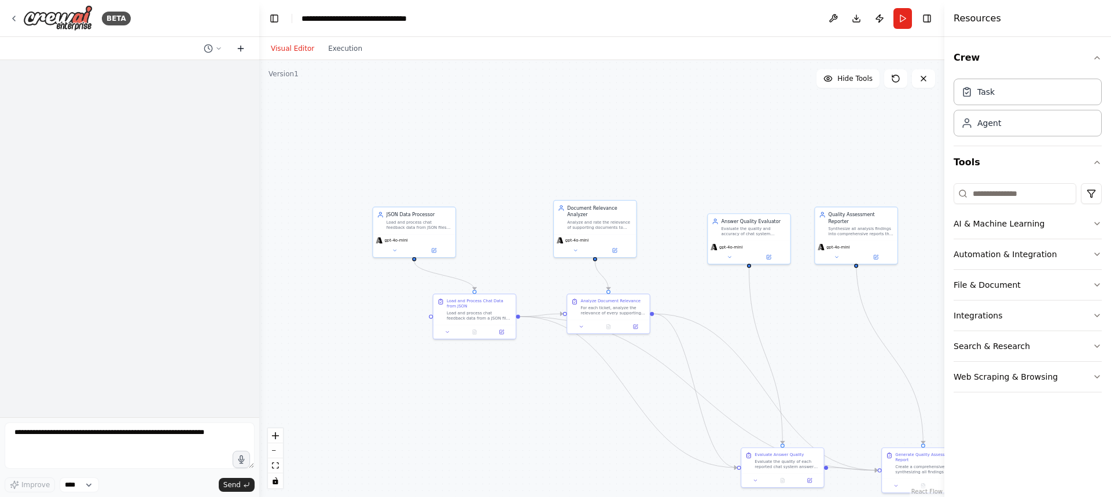
scroll to position [0, 0]
click at [219, 49] on icon at bounding box center [218, 48] width 7 height 7
click at [190, 91] on span "For now, replace the jira integration with a simple json file that contains lis…" at bounding box center [163, 90] width 75 height 9
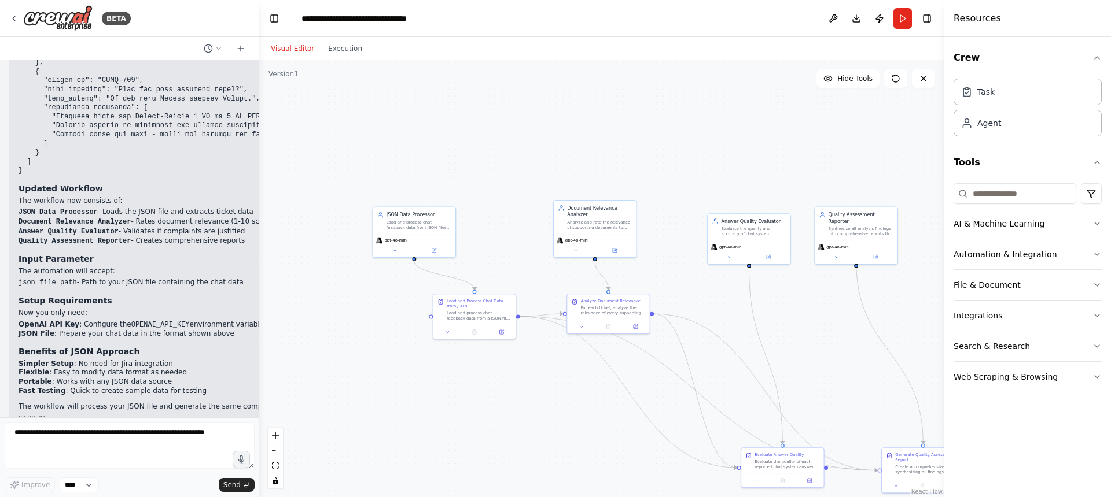
scroll to position [2673, 0]
click at [85, 487] on select "****" at bounding box center [79, 485] width 39 height 15
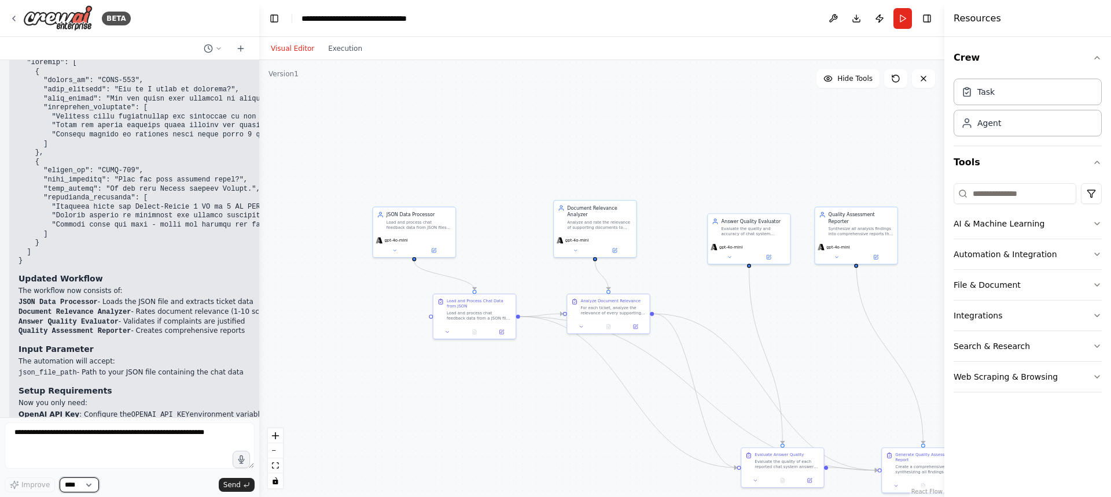
scroll to position [2585, 0]
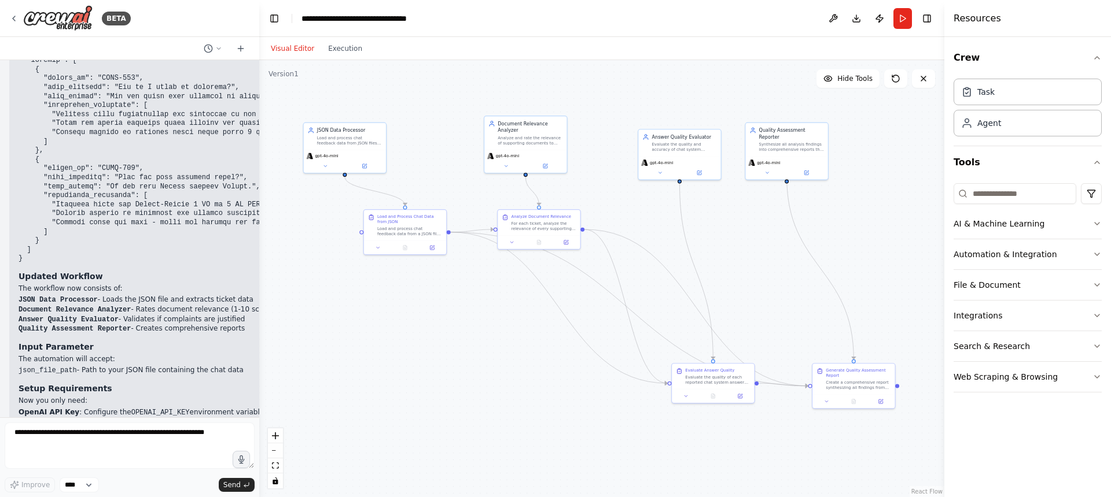
drag, startPoint x: 744, startPoint y: 176, endPoint x: 676, endPoint y: 92, distance: 108.2
click at [674, 92] on div ".deletable-edge-delete-btn { width: 20px; height: 20px; border: 0px solid #ffff…" at bounding box center [601, 278] width 685 height 437
drag, startPoint x: 429, startPoint y: 235, endPoint x: 384, endPoint y: 263, distance: 52.2
click at [384, 263] on div "Load and Process Chat Data from JSON Load and process chat feedback data from a…" at bounding box center [358, 250] width 82 height 31
drag, startPoint x: 732, startPoint y: 382, endPoint x: 706, endPoint y: 391, distance: 27.1
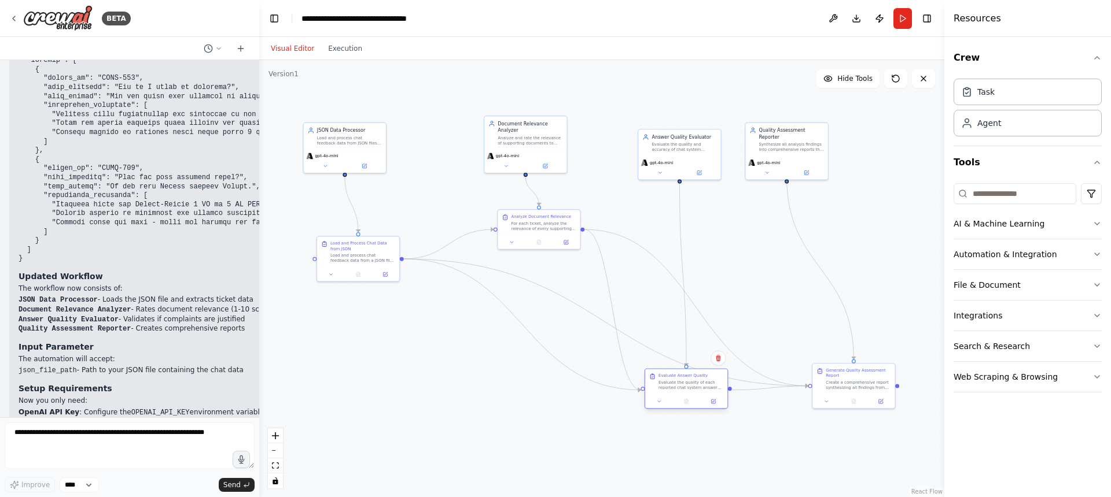
click at [706, 391] on div "Evaluate Answer Quality Evaluate the quality of each reported chat system answe…" at bounding box center [686, 382] width 82 height 25
click at [816, 257] on icon "Edge from 19d22712-67bd-430b-a158-ac02f08d4613 to c2f74257-2159-463b-b522-2cf73…" at bounding box center [820, 268] width 67 height 183
drag, startPoint x: 846, startPoint y: 372, endPoint x: 853, endPoint y: 380, distance: 10.2
click at [853, 380] on div "Generate Quality Assessment Report" at bounding box center [864, 379] width 65 height 11
click at [802, 315] on div ".deletable-edge-delete-btn { width: 20px; height: 20px; border: 0px solid #ffff…" at bounding box center [601, 278] width 685 height 437
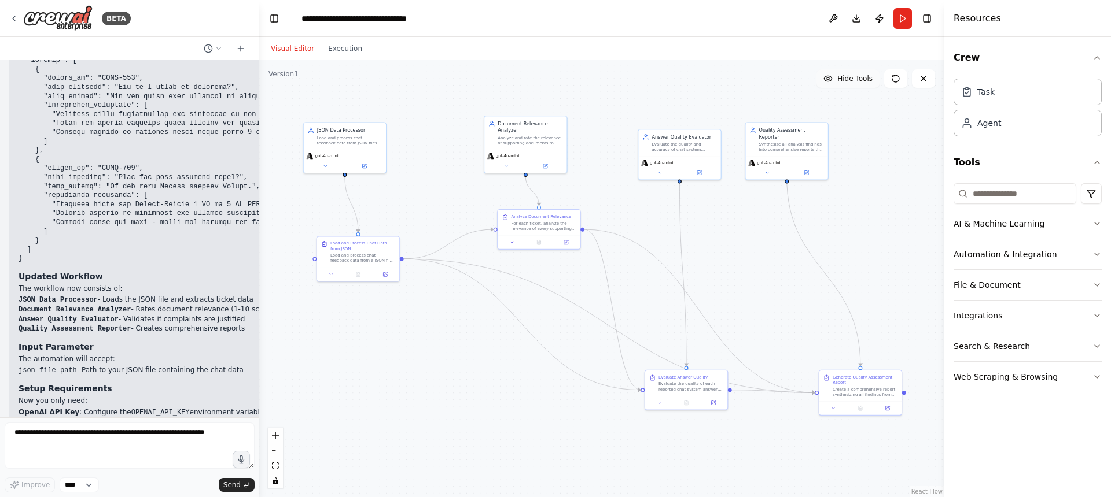
click at [862, 81] on span "Hide Tools" at bounding box center [854, 78] width 35 height 9
click at [859, 82] on span "Show Tools" at bounding box center [853, 78] width 38 height 9
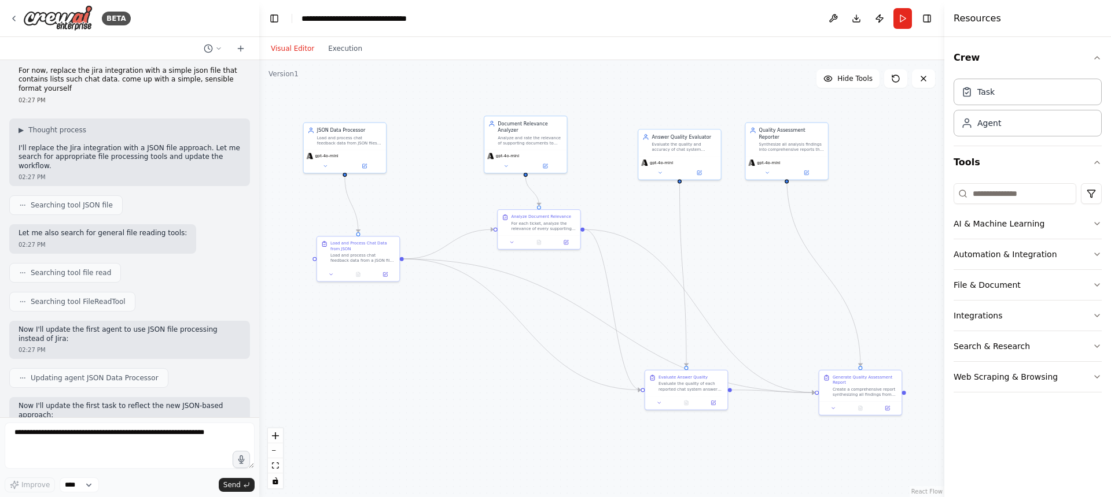
scroll to position [1947, 0]
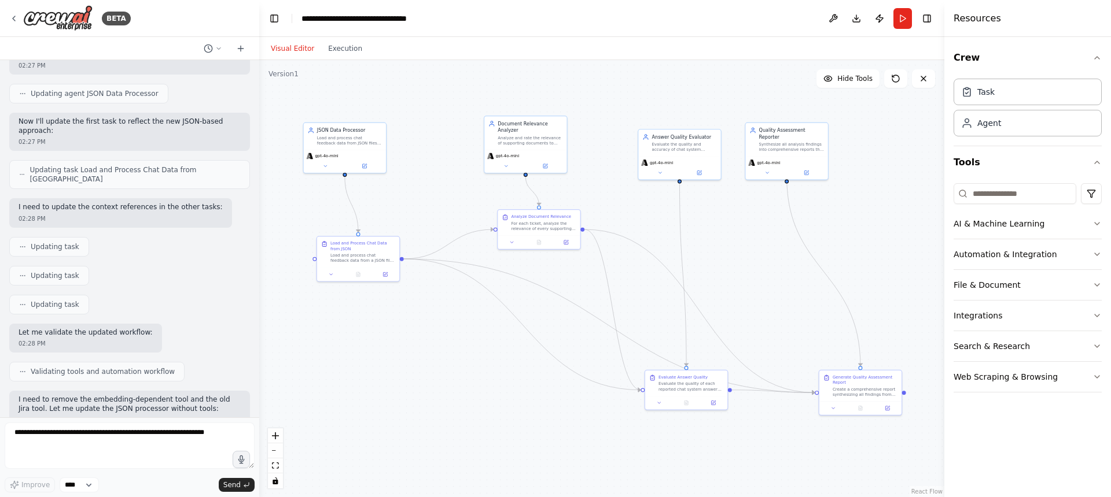
click at [412, 414] on div ".deletable-edge-delete-btn { width: 20px; height: 20px; border: 0px solid #ffff…" at bounding box center [601, 278] width 685 height 437
click at [1005, 281] on button "File & Document" at bounding box center [1027, 285] width 148 height 30
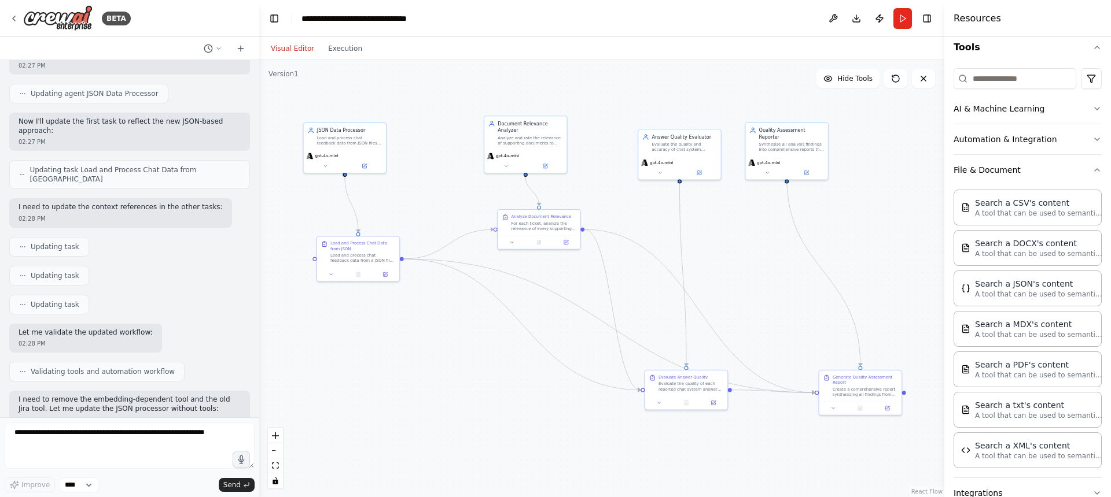
scroll to position [0, 0]
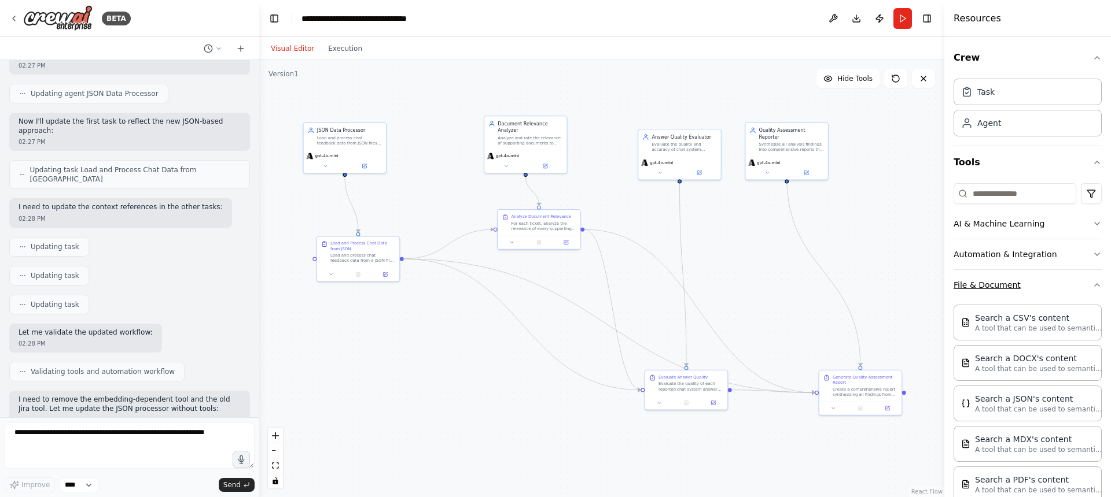
click at [1002, 281] on button "File & Document" at bounding box center [1027, 285] width 148 height 30
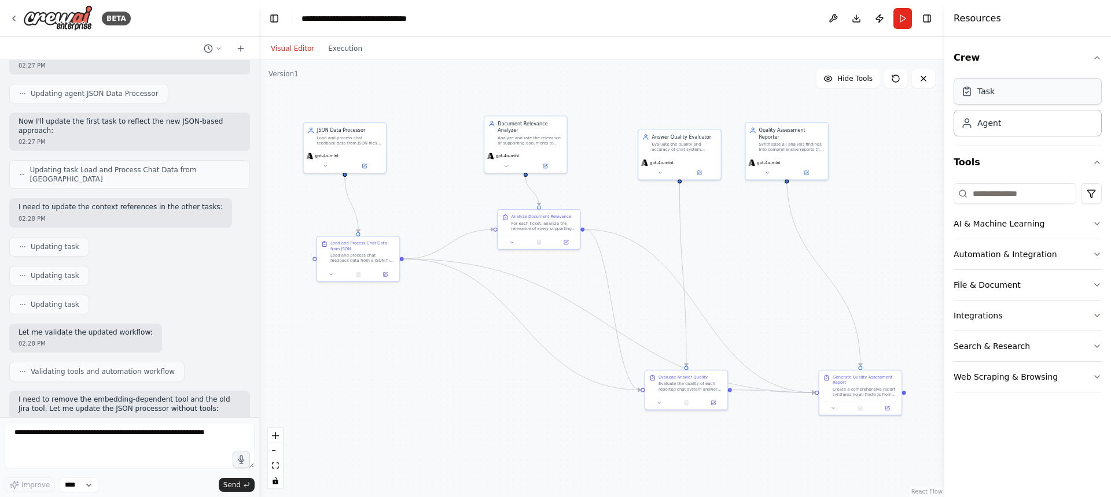
click at [1006, 93] on div "Task" at bounding box center [1027, 91] width 148 height 27
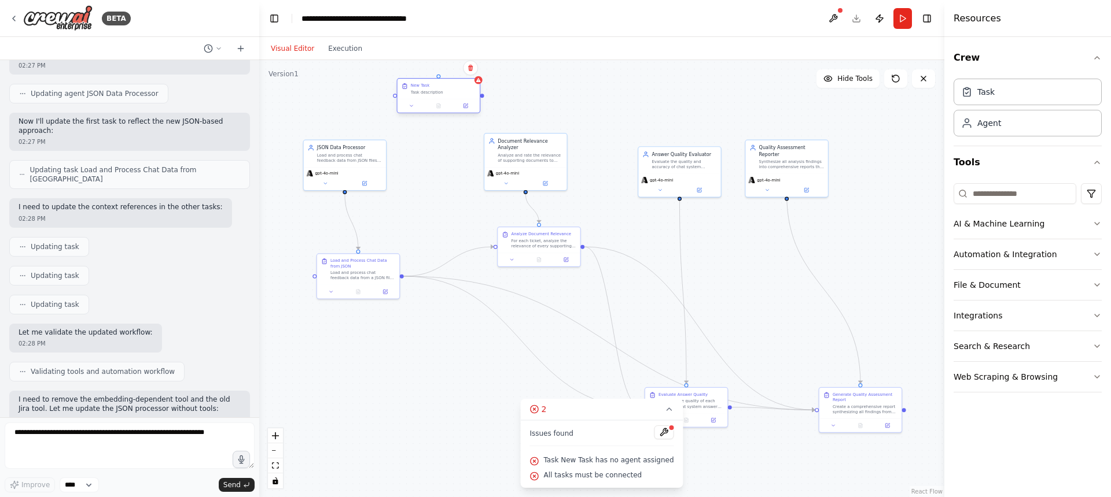
drag, startPoint x: 733, startPoint y: 102, endPoint x: 459, endPoint y: 94, distance: 274.3
click at [459, 94] on div "Task description" at bounding box center [443, 92] width 65 height 5
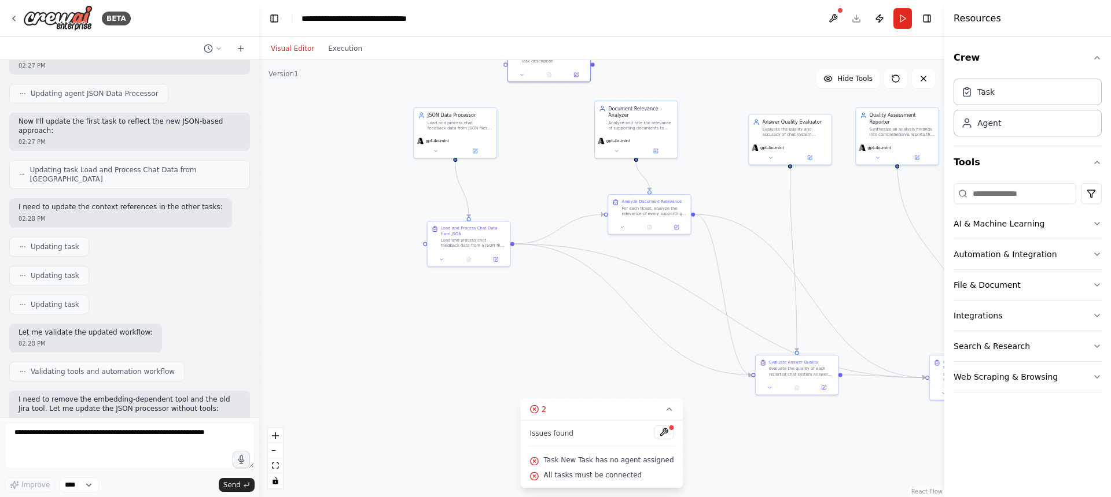
drag, startPoint x: 416, startPoint y: 410, endPoint x: 529, endPoint y: 390, distance: 115.2
click at [529, 390] on div ".deletable-edge-delete-btn { width: 20px; height: 20px; border: 0px solid #ffff…" at bounding box center [601, 278] width 685 height 437
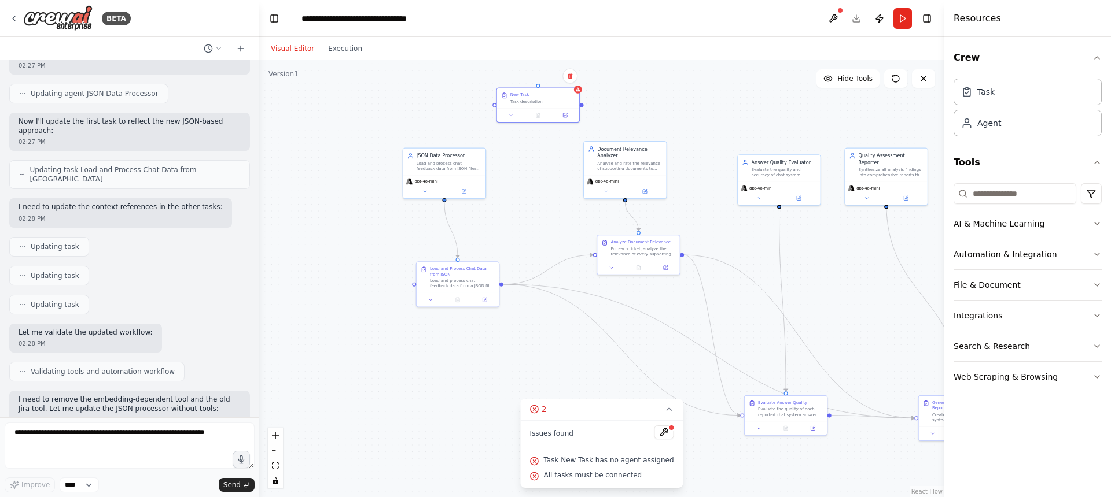
drag, startPoint x: 659, startPoint y: 83, endPoint x: 645, endPoint y: 111, distance: 31.6
click at [645, 111] on div ".deletable-edge-delete-btn { width: 20px; height: 20px; border: 0px solid #ffff…" at bounding box center [601, 278] width 685 height 437
click at [567, 76] on icon at bounding box center [569, 75] width 7 height 7
click at [572, 79] on icon at bounding box center [569, 75] width 7 height 7
click at [571, 76] on icon at bounding box center [569, 76] width 5 height 6
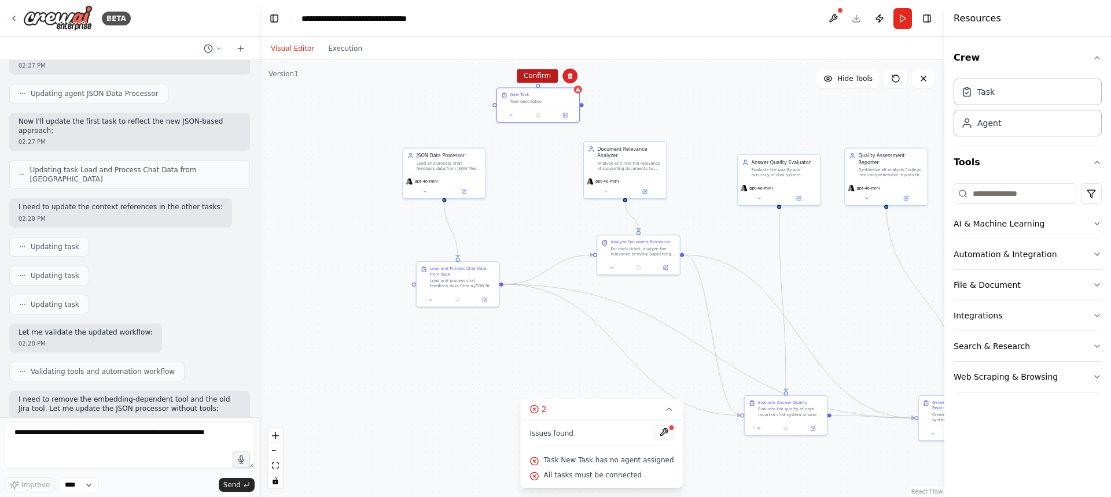
click at [529, 79] on button "Confirm" at bounding box center [536, 76] width 41 height 14
click at [632, 90] on div ".deletable-edge-delete-btn { width: 20px; height: 20px; border: 0px solid #ffff…" at bounding box center [601, 278] width 685 height 437
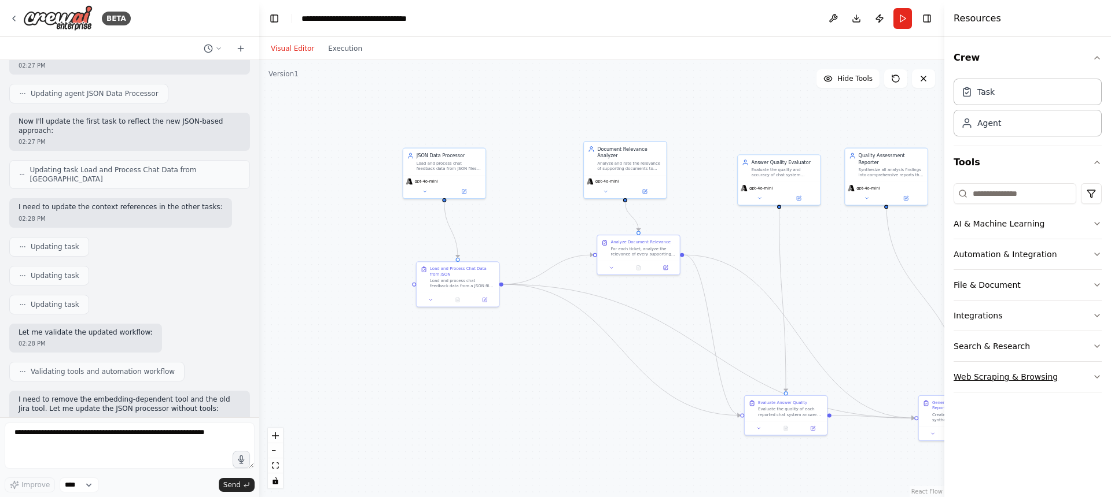
click at [1001, 378] on button "Web Scraping & Browsing" at bounding box center [1027, 377] width 148 height 30
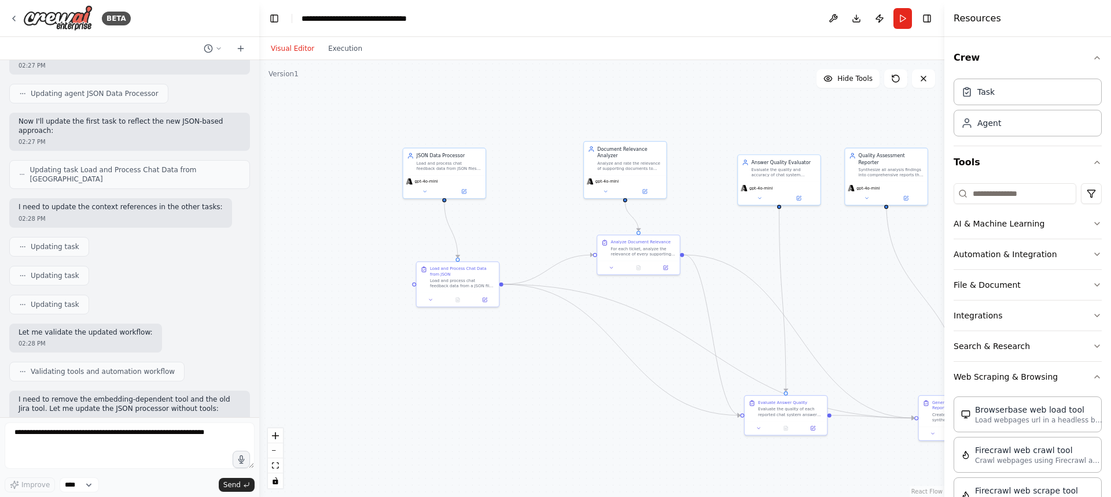
click at [502, 393] on div ".deletable-edge-delete-btn { width: 20px; height: 20px; border: 0px solid #ffff…" at bounding box center [601, 278] width 685 height 437
click at [863, 24] on button "Download" at bounding box center [856, 18] width 19 height 21
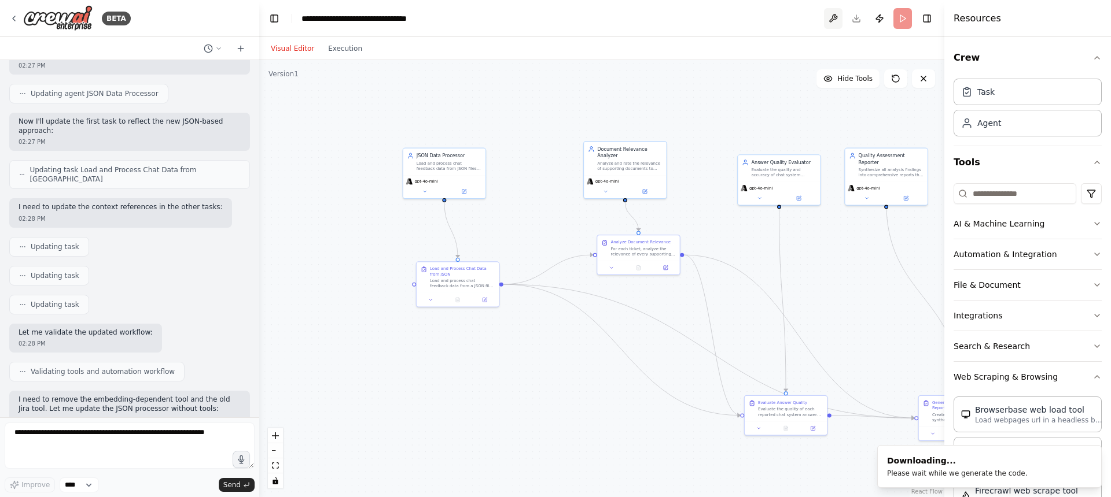
click at [836, 19] on button at bounding box center [833, 18] width 19 height 21
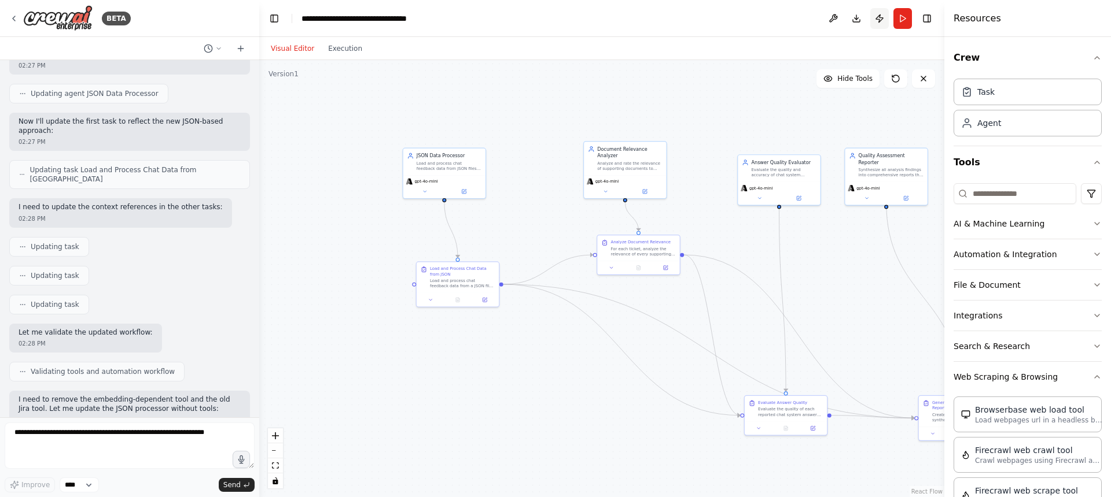
drag, startPoint x: 863, startPoint y: 29, endPoint x: 887, endPoint y: 13, distance: 29.2
click at [864, 28] on header "**********" at bounding box center [601, 18] width 685 height 37
click at [876, 18] on button "Publish" at bounding box center [879, 18] width 19 height 21
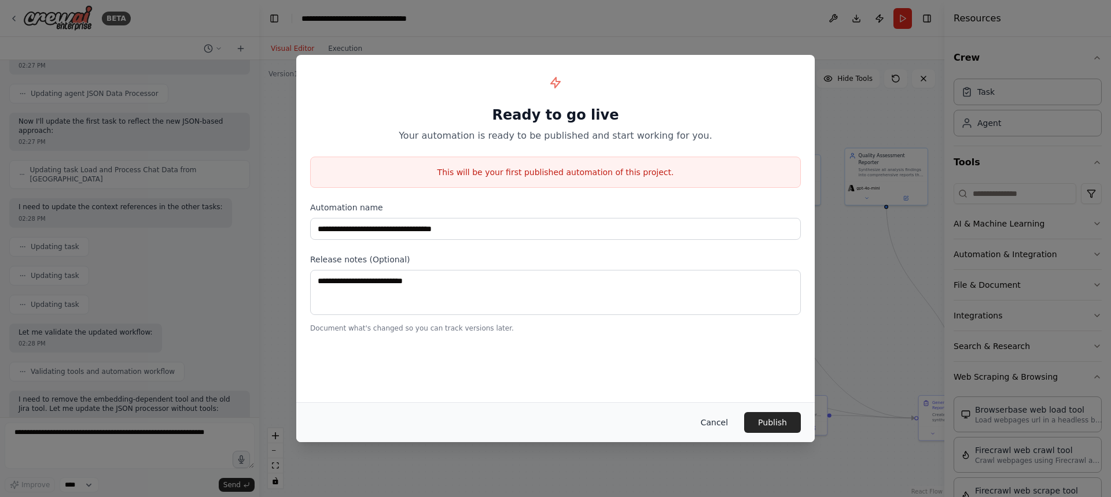
click at [711, 418] on button "Cancel" at bounding box center [714, 422] width 46 height 21
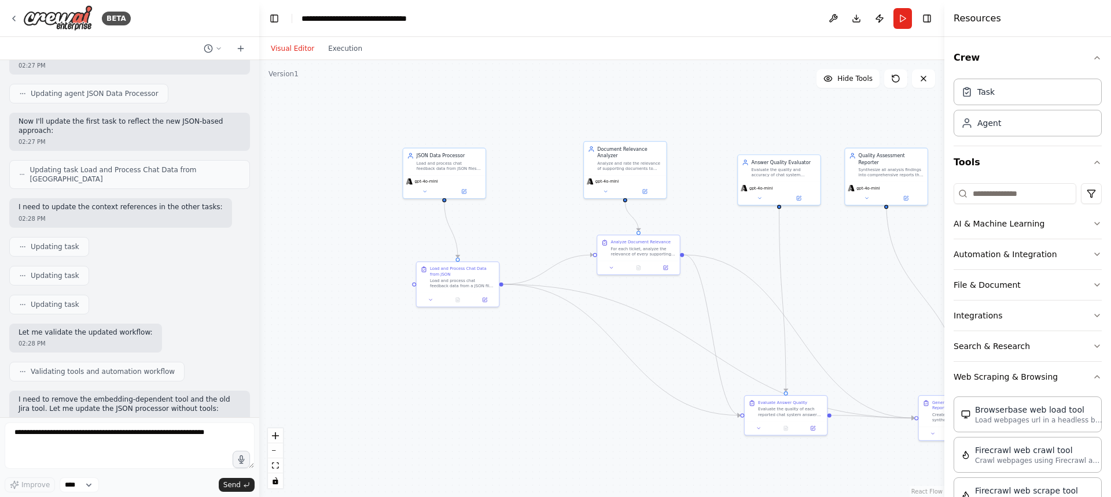
click at [613, 29] on header "**********" at bounding box center [601, 18] width 685 height 37
click at [428, 300] on icon at bounding box center [429, 298] width 5 height 5
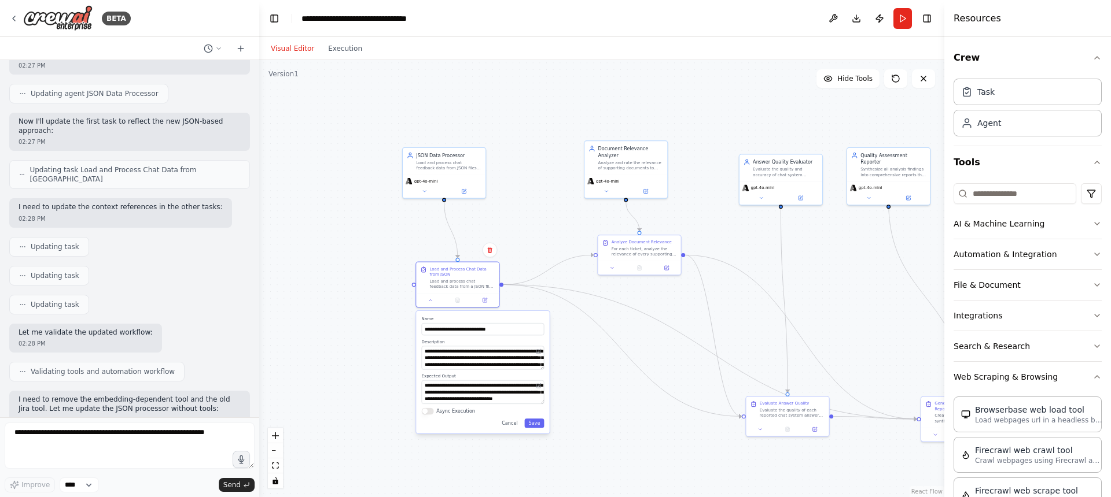
click at [356, 327] on div ".deletable-edge-delete-btn { width: 20px; height: 20px; border: 0px solid #ffff…" at bounding box center [601, 278] width 685 height 437
click at [511, 423] on button "Cancel" at bounding box center [509, 423] width 24 height 9
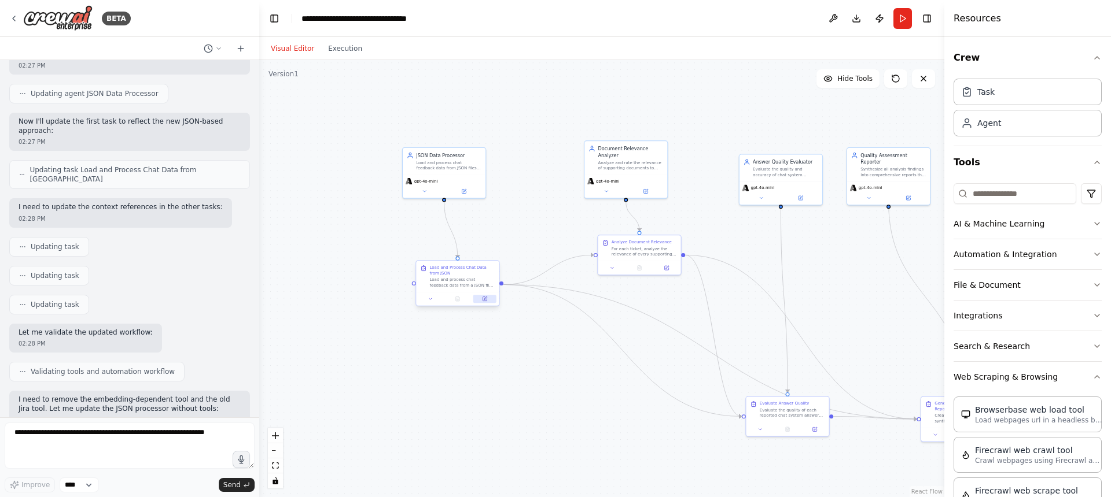
click at [486, 301] on icon at bounding box center [484, 299] width 4 height 4
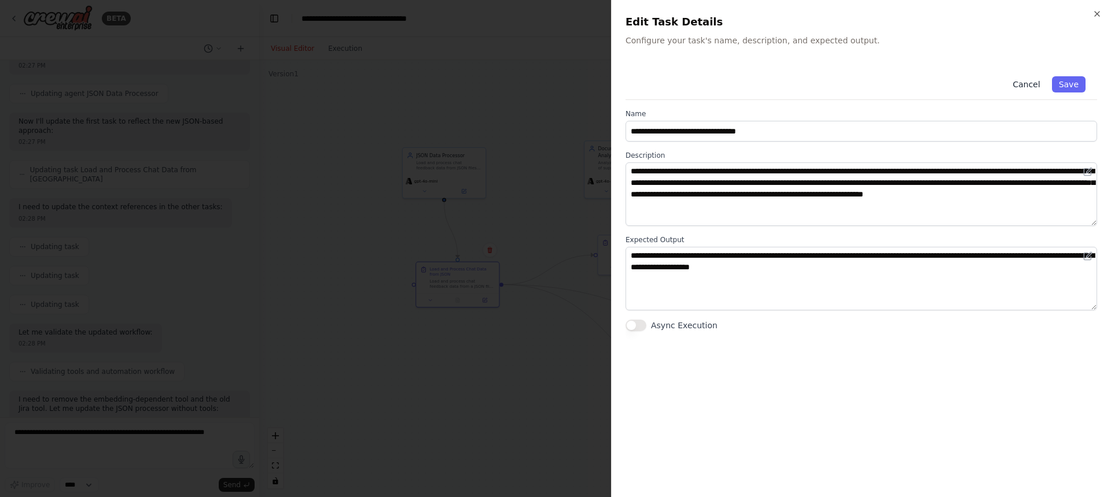
click at [1024, 84] on button "Cancel" at bounding box center [1025, 84] width 41 height 16
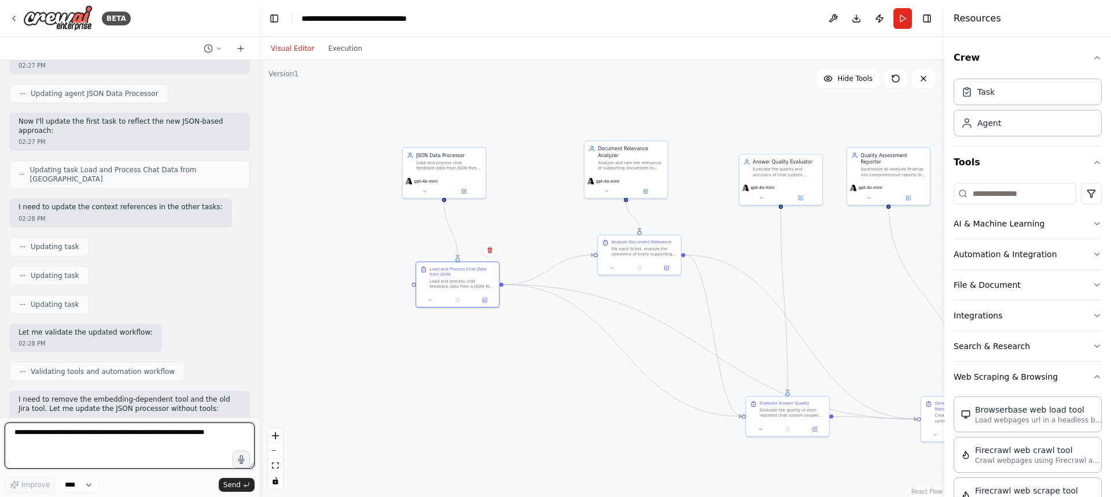
click at [172, 439] on textarea at bounding box center [130, 446] width 250 height 46
type textarea "**********"
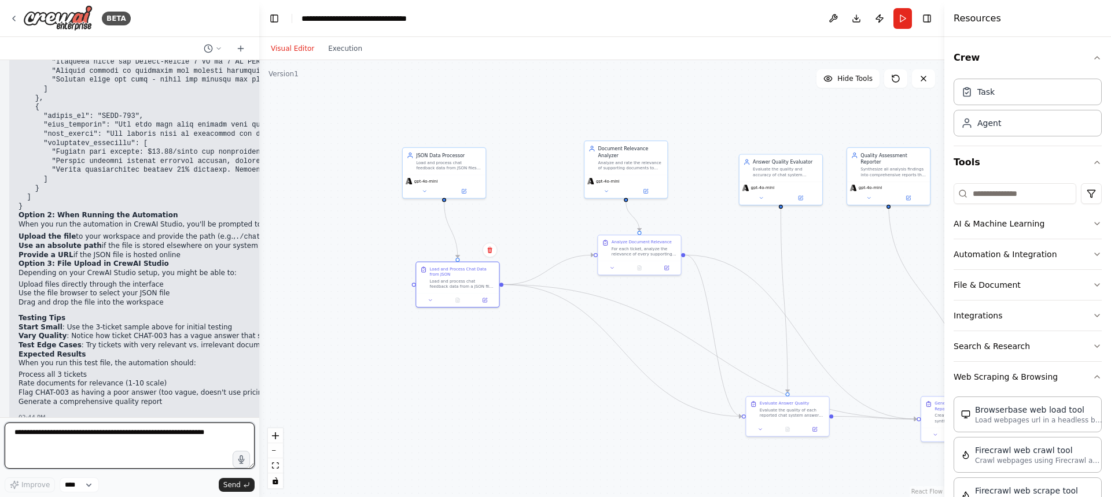
scroll to position [3312, 0]
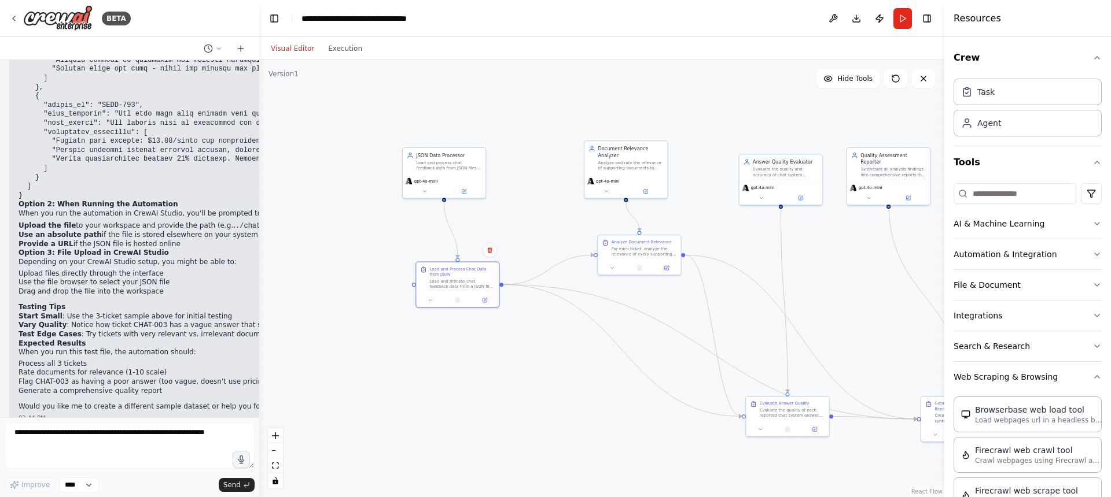
click at [766, 37] on div "Visual Editor Execution" at bounding box center [601, 48] width 685 height 23
click at [895, 79] on icon at bounding box center [895, 78] width 9 height 9
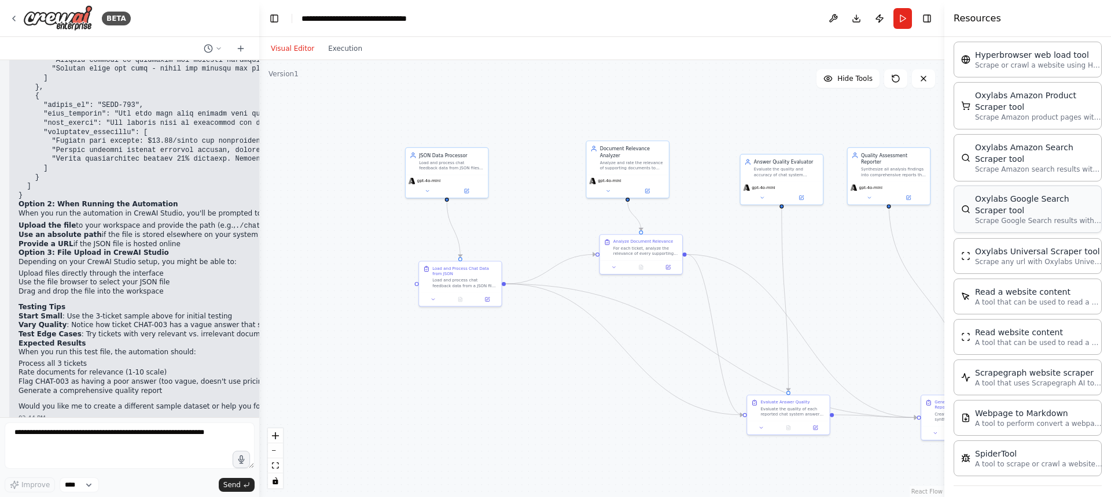
scroll to position [525, 0]
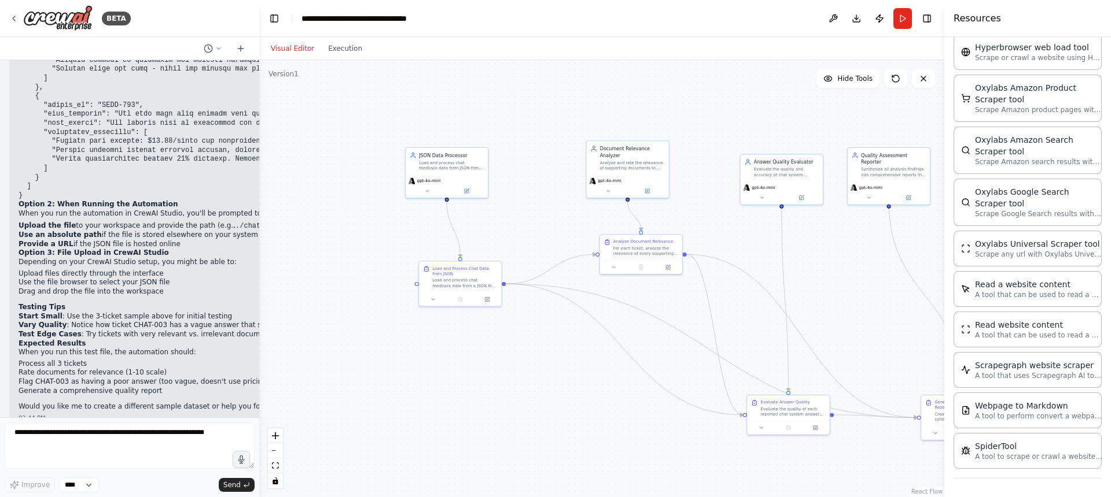
click at [557, 26] on header "**********" at bounding box center [601, 18] width 685 height 37
click at [270, 19] on button "Toggle Left Sidebar" at bounding box center [274, 18] width 16 height 16
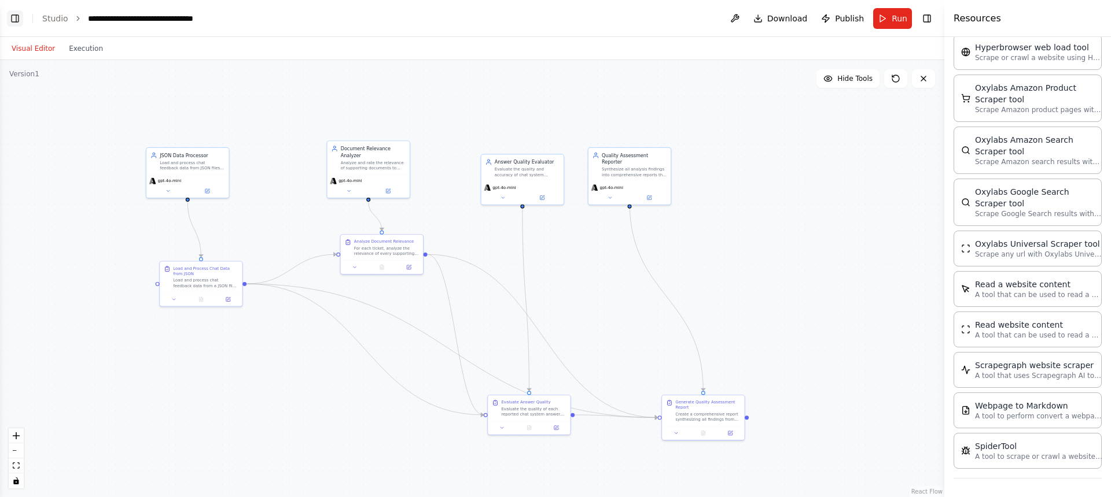
click at [12, 20] on button "Toggle Left Sidebar" at bounding box center [15, 18] width 16 height 16
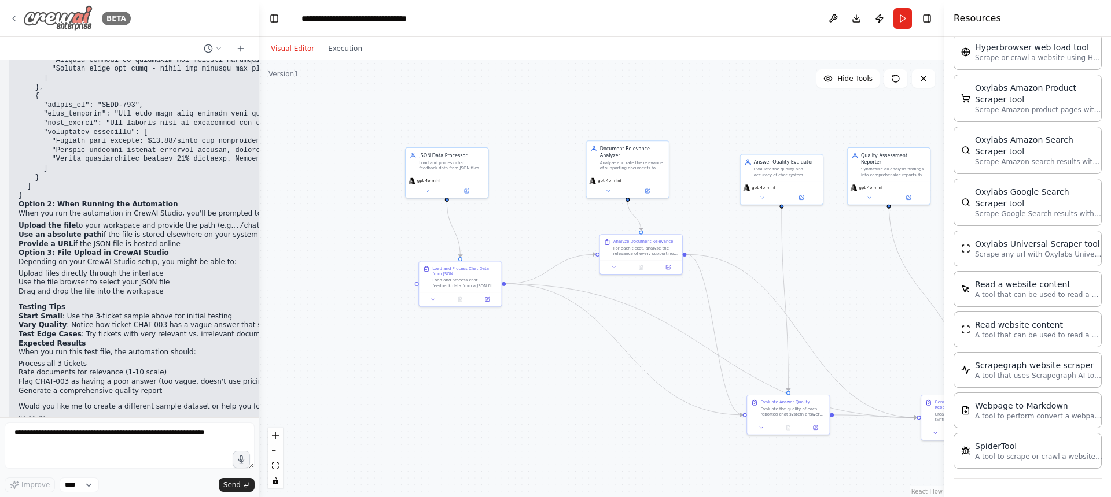
click at [15, 19] on icon at bounding box center [13, 18] width 9 height 9
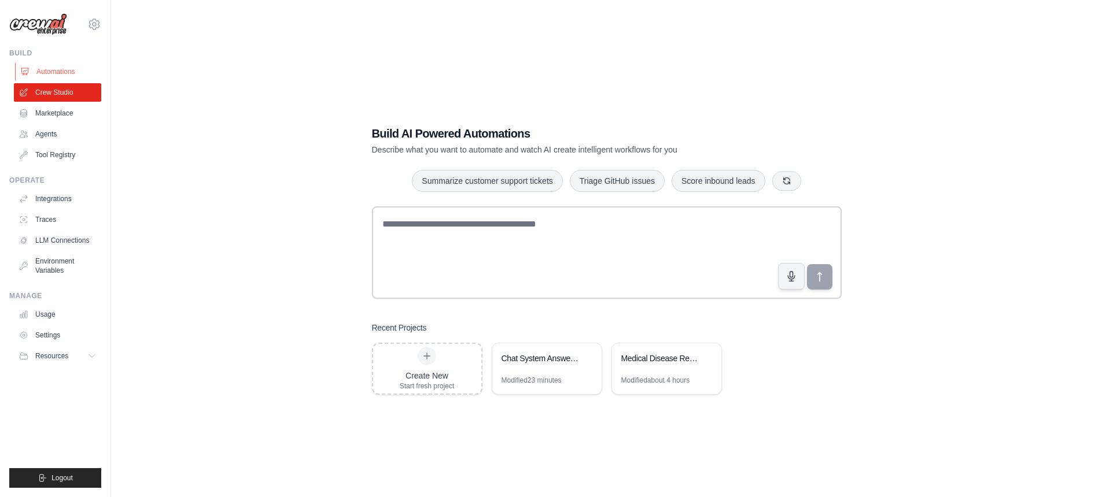
click at [51, 69] on link "Automations" at bounding box center [58, 71] width 87 height 19
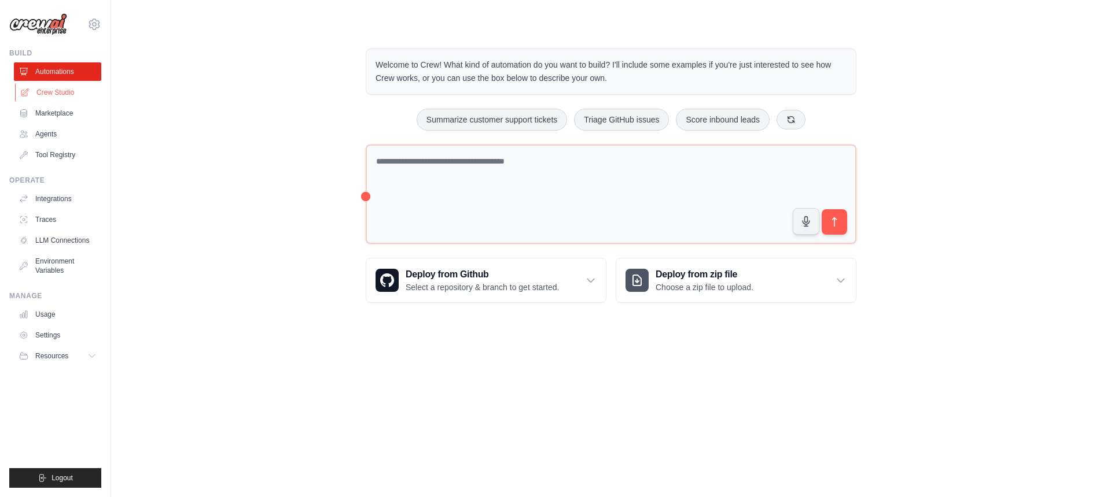
click at [56, 88] on link "Crew Studio" at bounding box center [58, 92] width 87 height 19
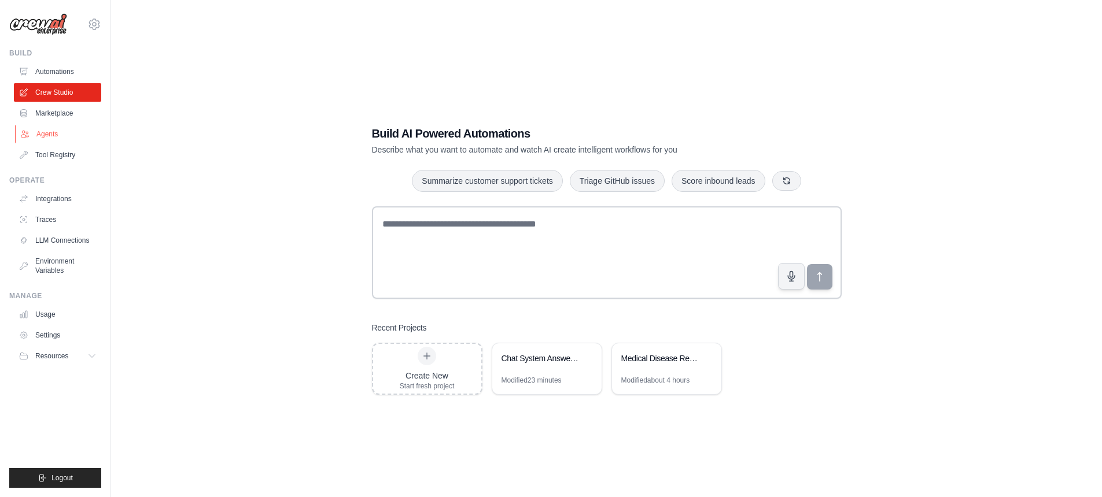
click at [53, 134] on link "Agents" at bounding box center [58, 134] width 87 height 19
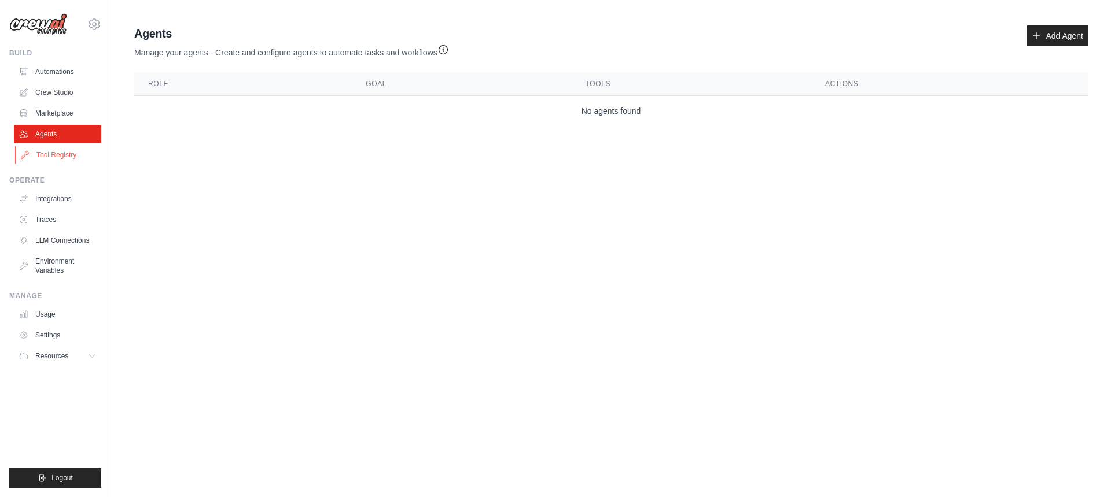
click at [63, 146] on link "Tool Registry" at bounding box center [58, 155] width 87 height 19
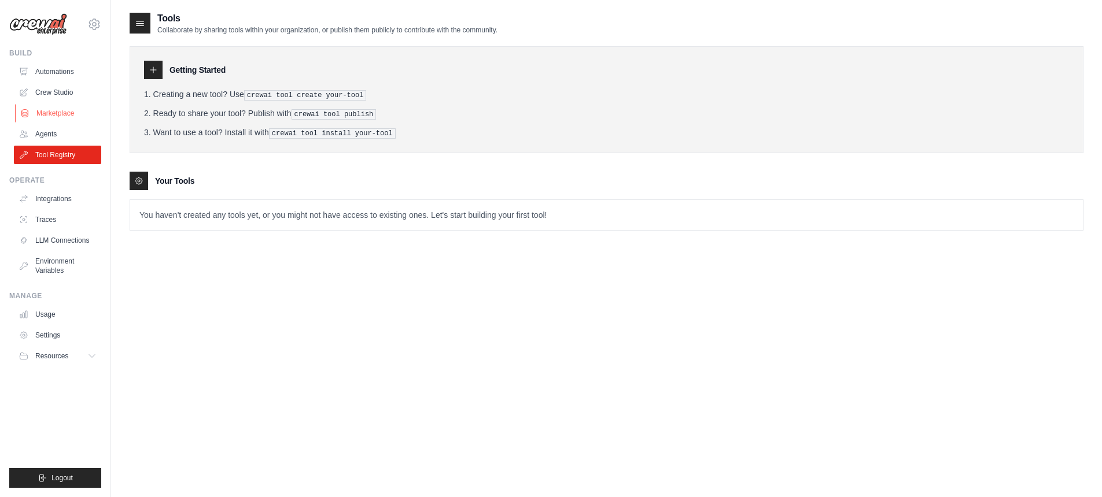
click at [50, 109] on link "Marketplace" at bounding box center [58, 113] width 87 height 19
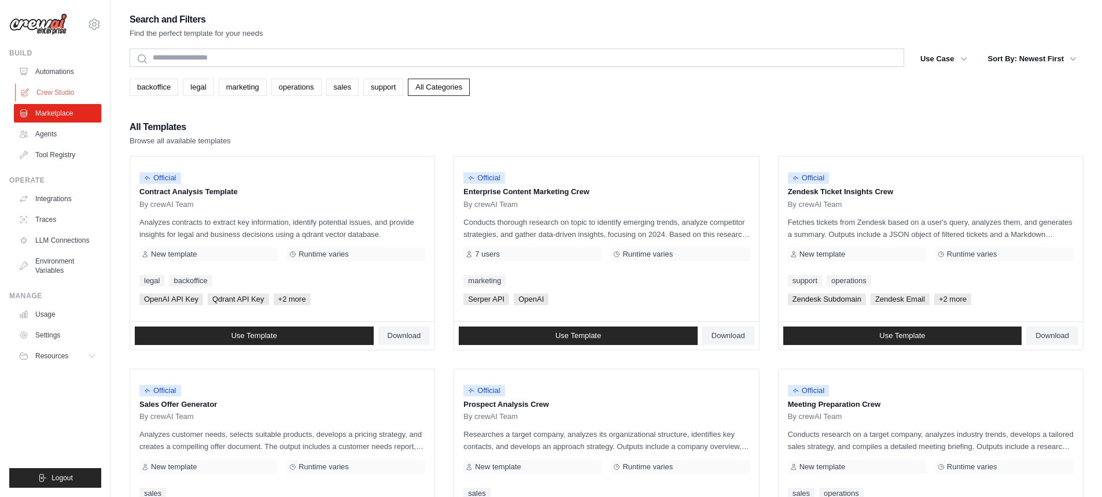
click at [49, 93] on link "Crew Studio" at bounding box center [58, 92] width 87 height 19
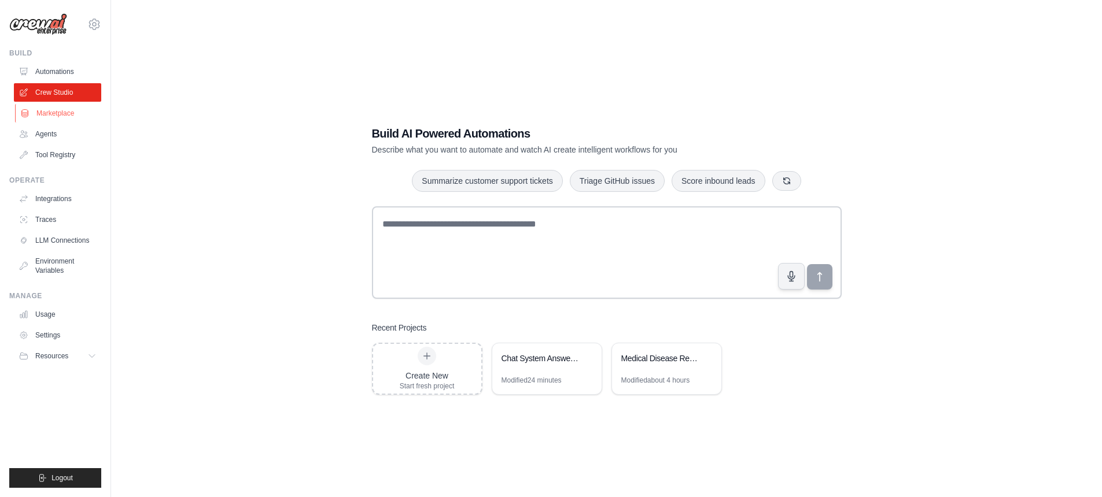
click at [51, 118] on link "Marketplace" at bounding box center [58, 113] width 87 height 19
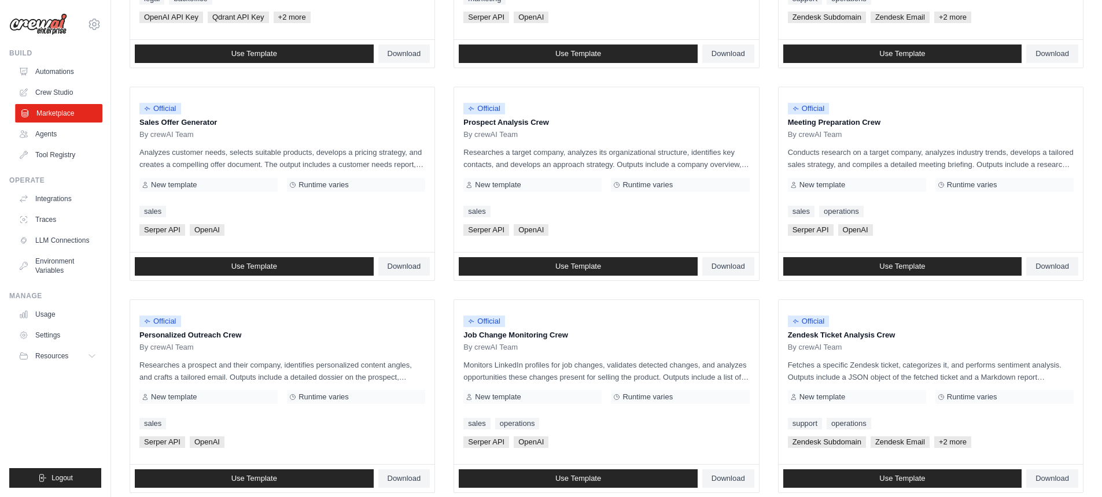
scroll to position [574, 0]
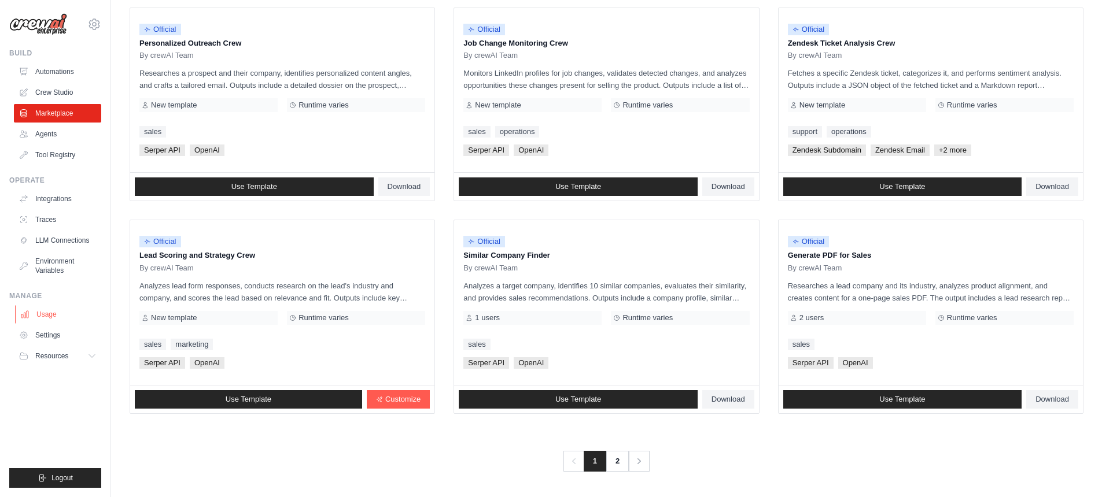
click at [44, 312] on link "Usage" at bounding box center [58, 314] width 87 height 19
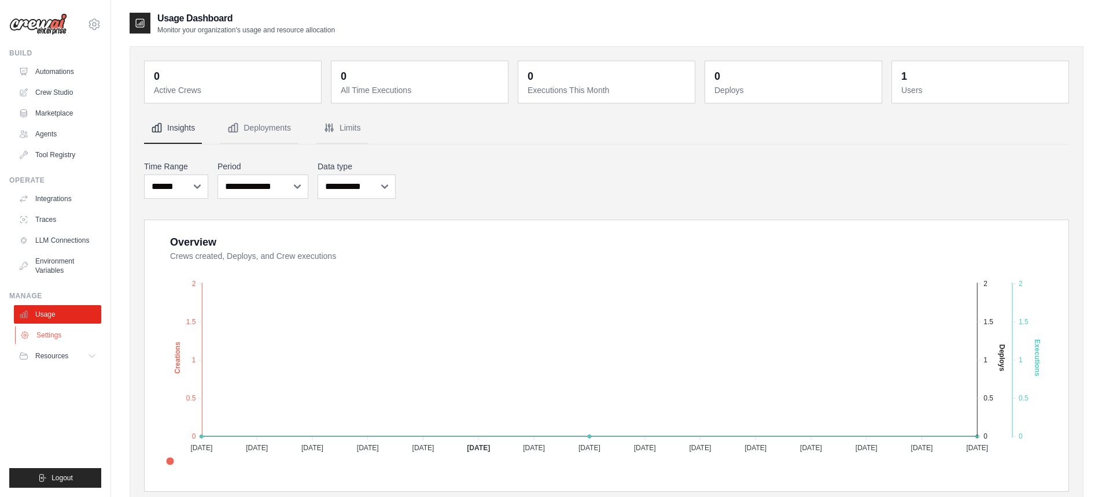
click at [51, 338] on link "Settings" at bounding box center [58, 335] width 87 height 19
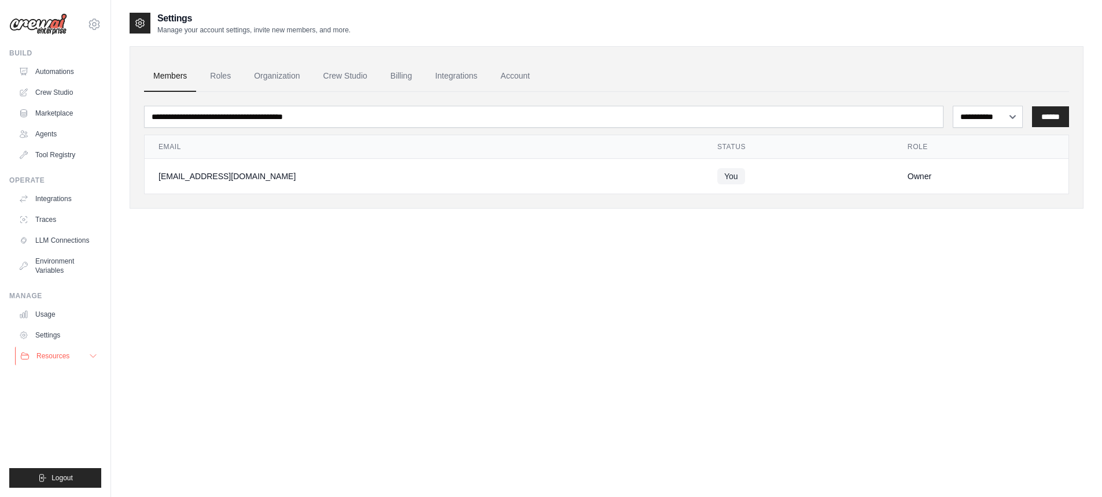
click at [97, 357] on icon at bounding box center [92, 356] width 9 height 9
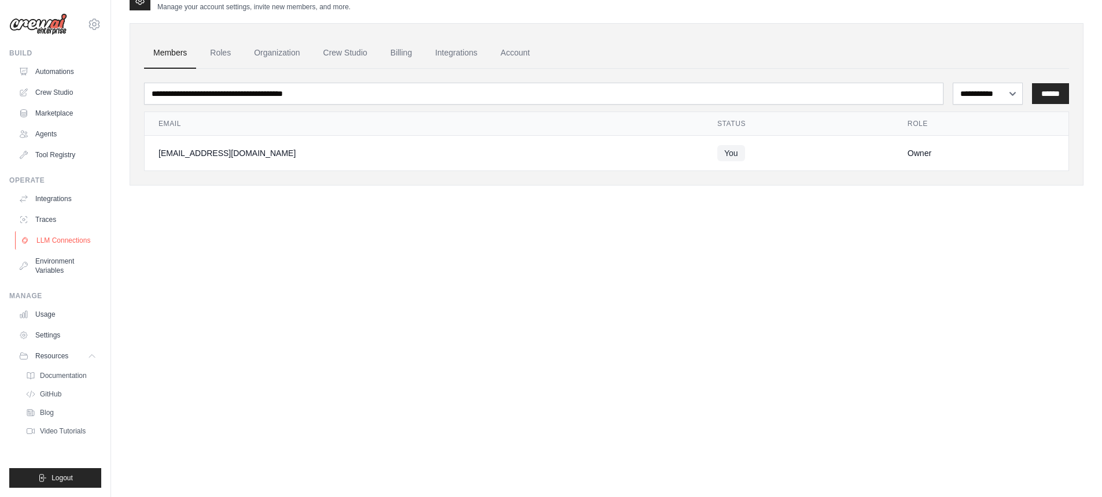
click at [65, 245] on link "LLM Connections" at bounding box center [58, 240] width 87 height 19
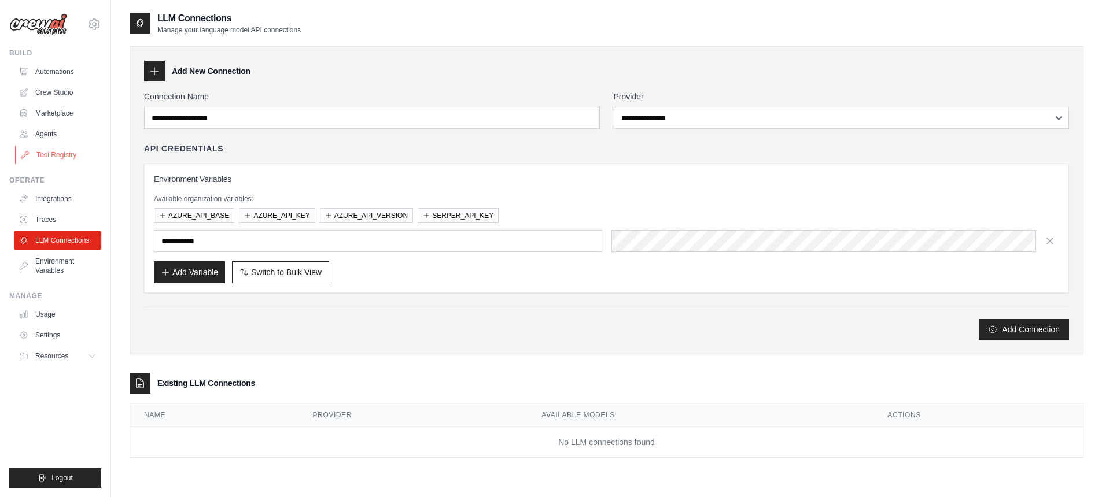
click at [59, 158] on link "Tool Registry" at bounding box center [58, 155] width 87 height 19
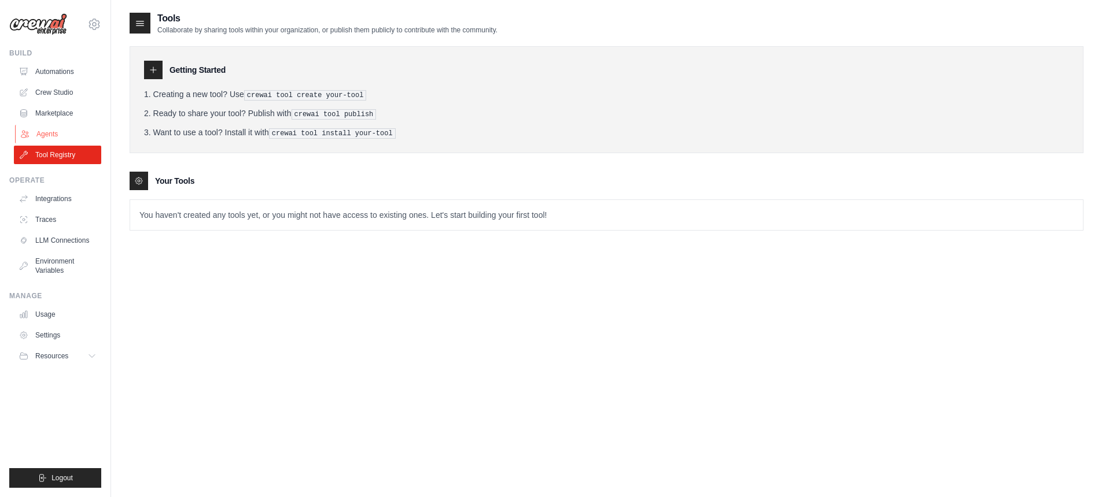
click at [46, 134] on link "Agents" at bounding box center [58, 134] width 87 height 19
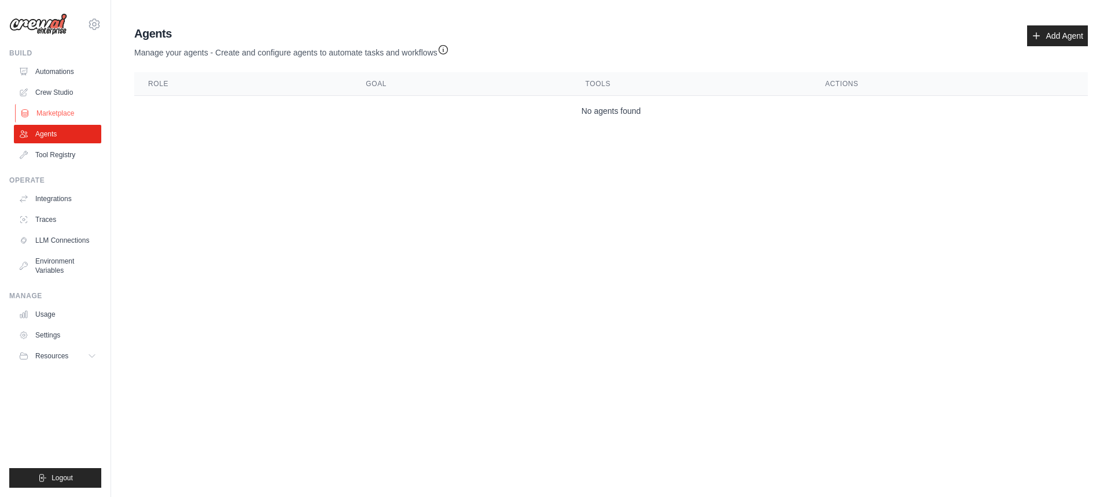
click at [51, 106] on link "Marketplace" at bounding box center [58, 113] width 87 height 19
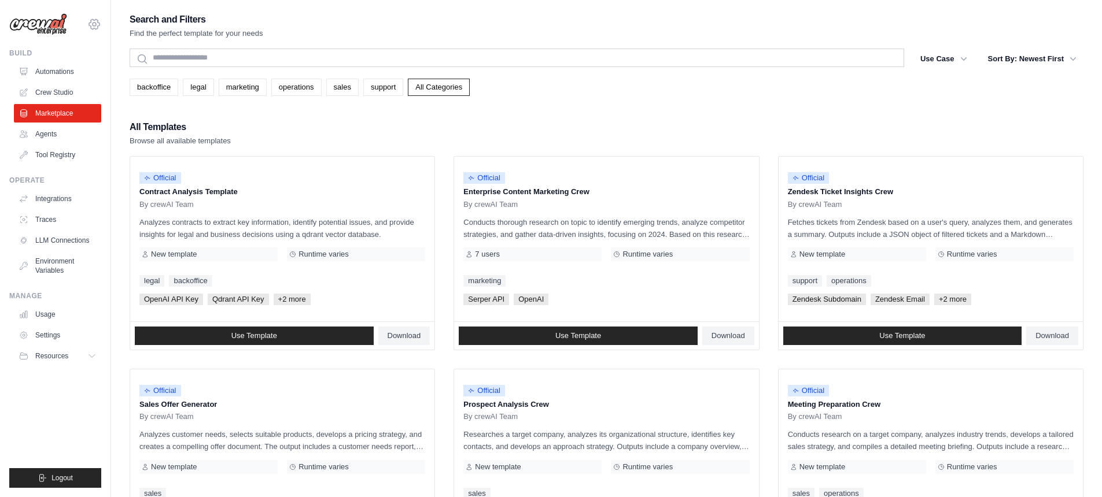
click at [94, 27] on icon at bounding box center [94, 24] width 14 height 14
click at [86, 86] on link "Settings" at bounding box center [94, 78] width 102 height 21
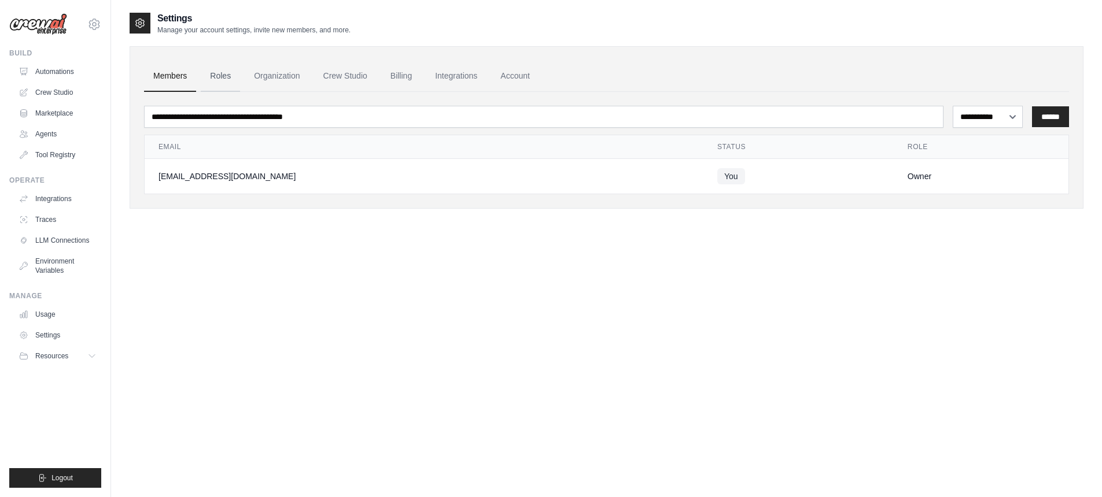
click at [220, 86] on link "Roles" at bounding box center [220, 76] width 39 height 31
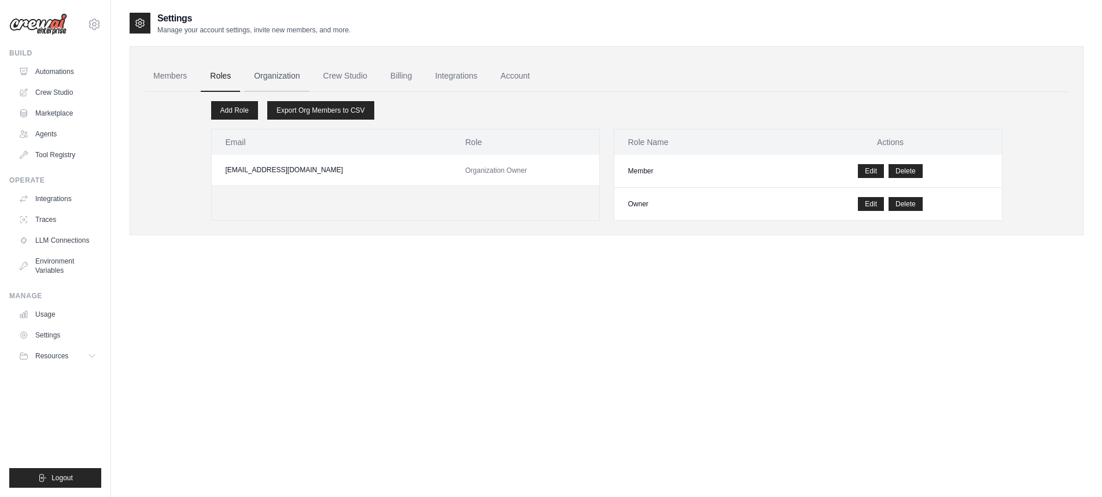
click at [272, 86] on link "Organization" at bounding box center [277, 76] width 64 height 31
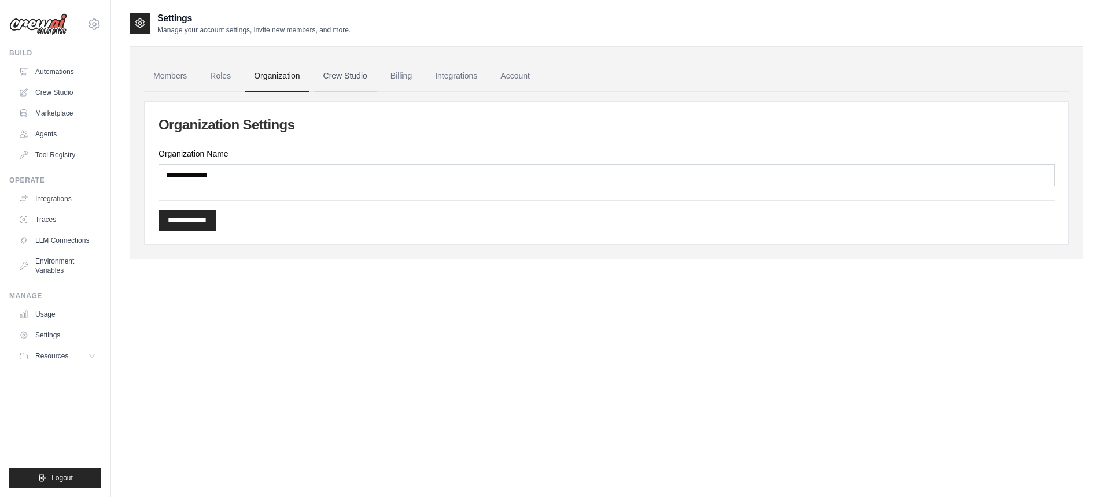
click at [334, 84] on link "Crew Studio" at bounding box center [345, 76] width 62 height 31
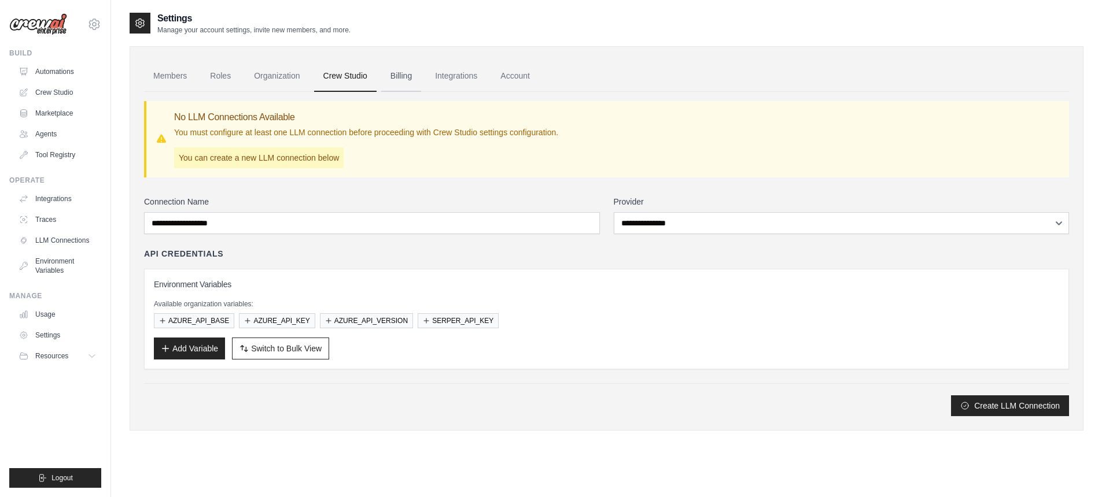
click at [416, 76] on link "Billing" at bounding box center [401, 76] width 40 height 31
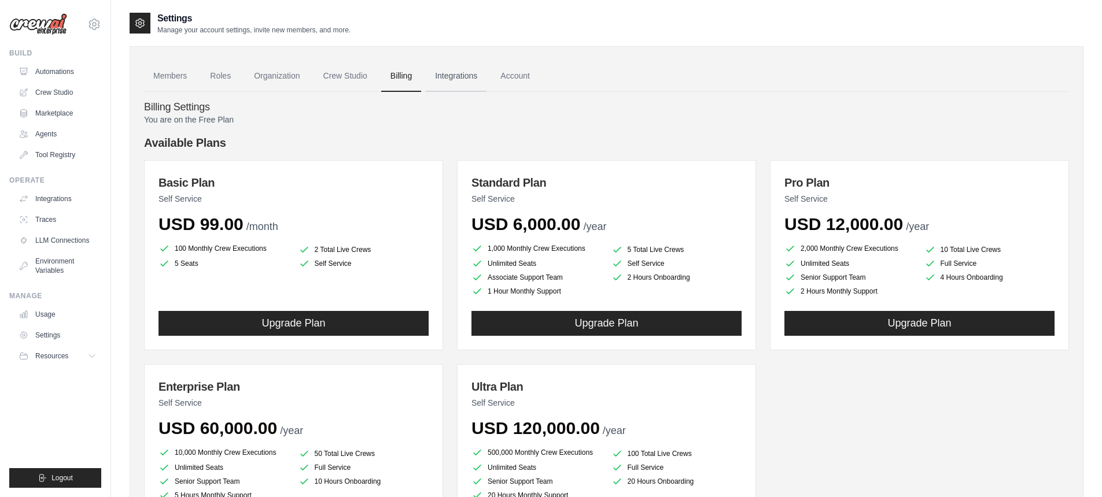
click at [449, 77] on link "Integrations" at bounding box center [456, 76] width 61 height 31
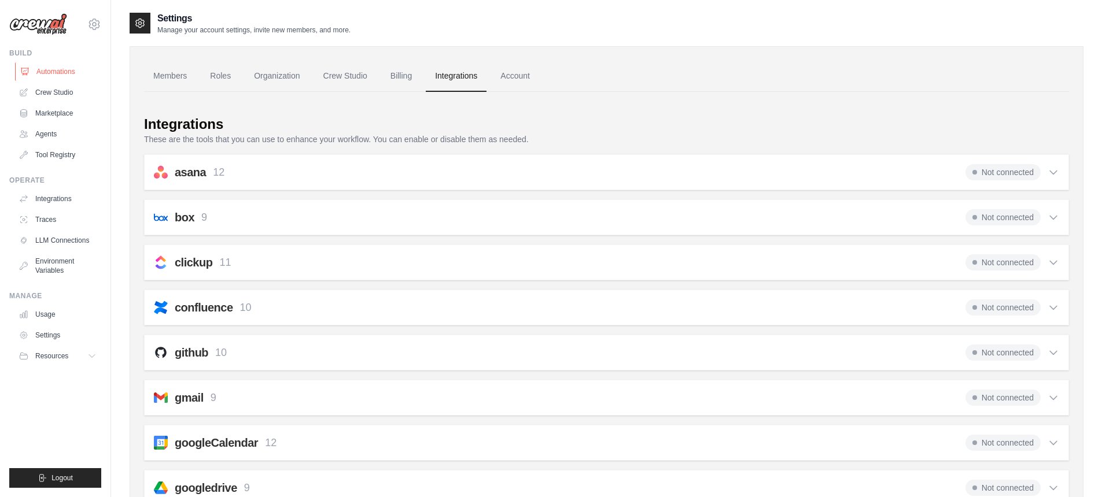
click at [74, 75] on link "Automations" at bounding box center [58, 71] width 87 height 19
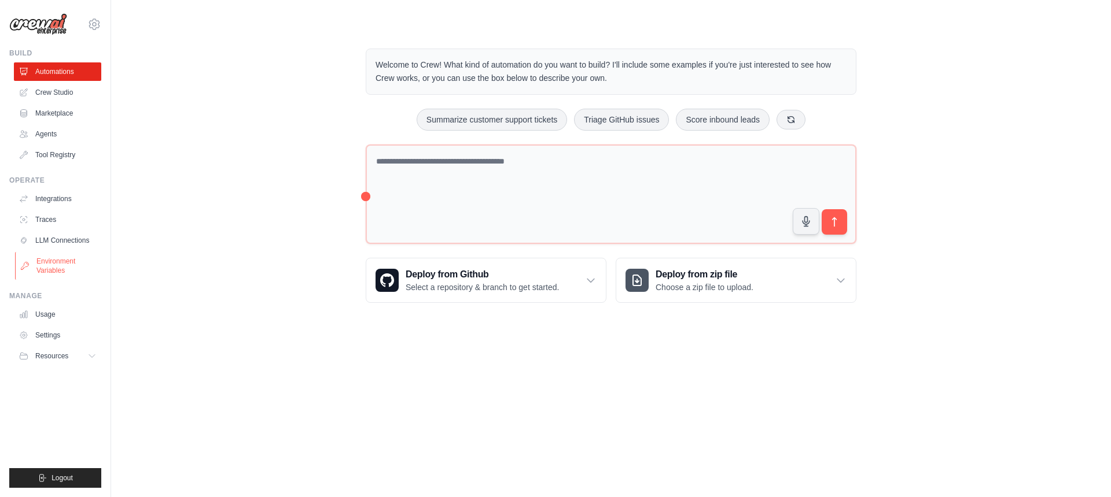
click at [64, 265] on link "Environment Variables" at bounding box center [58, 266] width 87 height 28
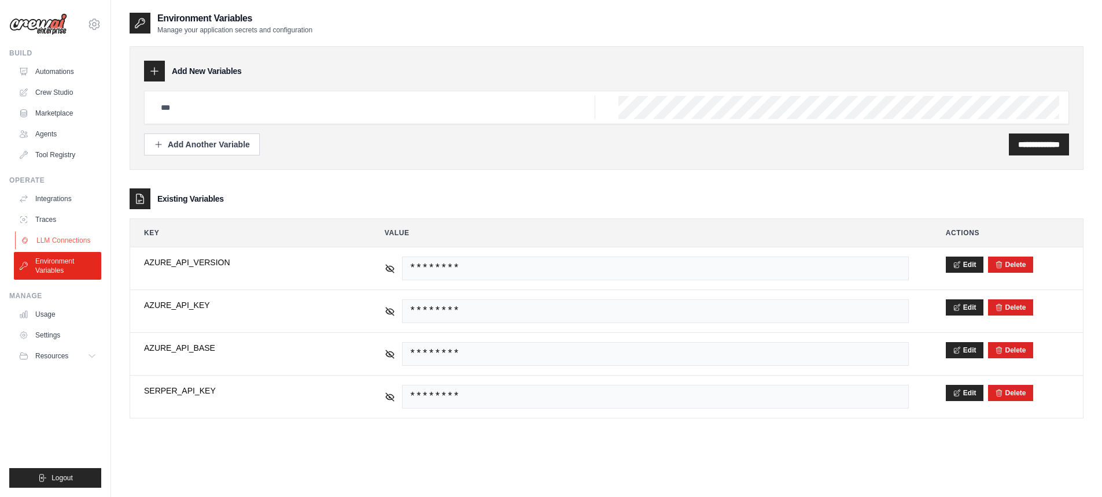
click at [68, 238] on link "LLM Connections" at bounding box center [58, 240] width 87 height 19
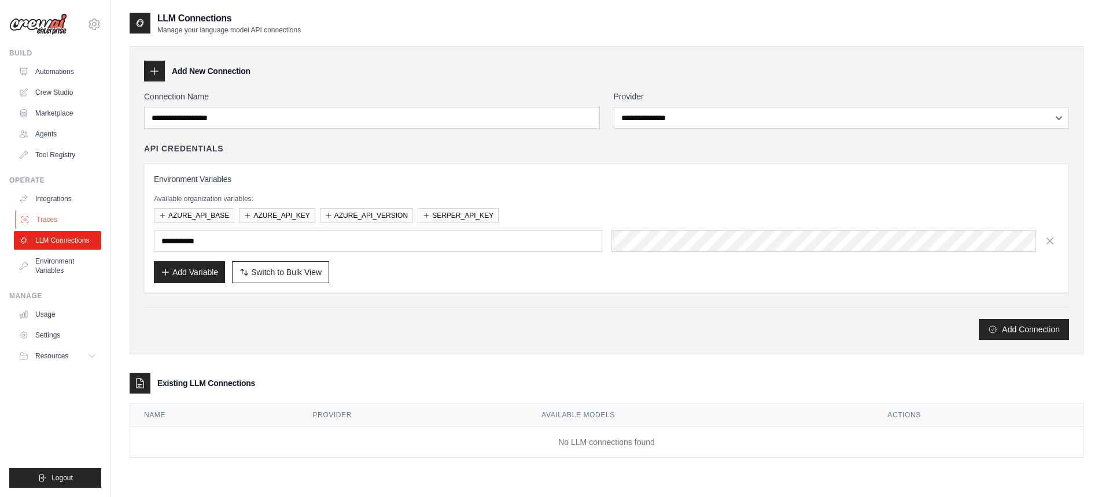
click at [50, 224] on link "Traces" at bounding box center [58, 220] width 87 height 19
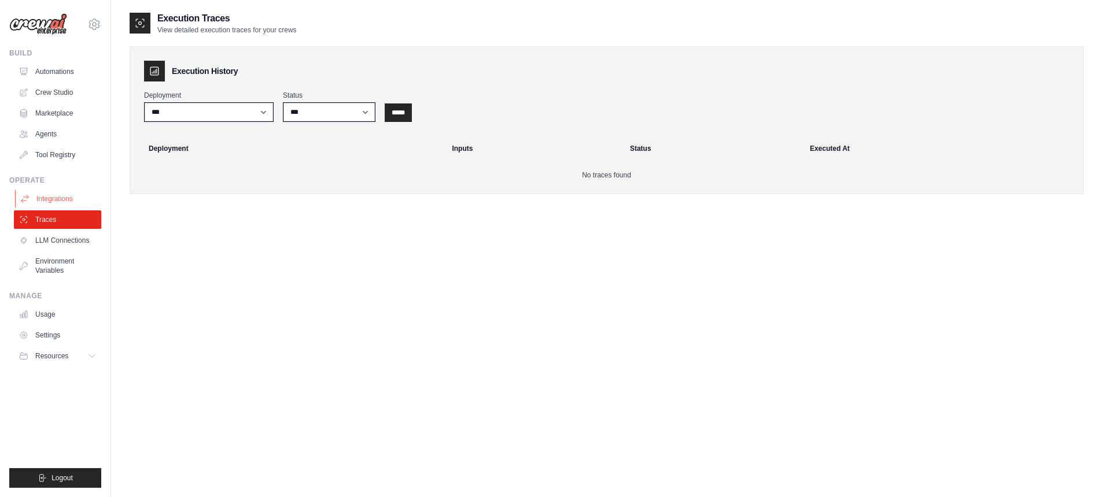
click at [47, 199] on link "Integrations" at bounding box center [58, 199] width 87 height 19
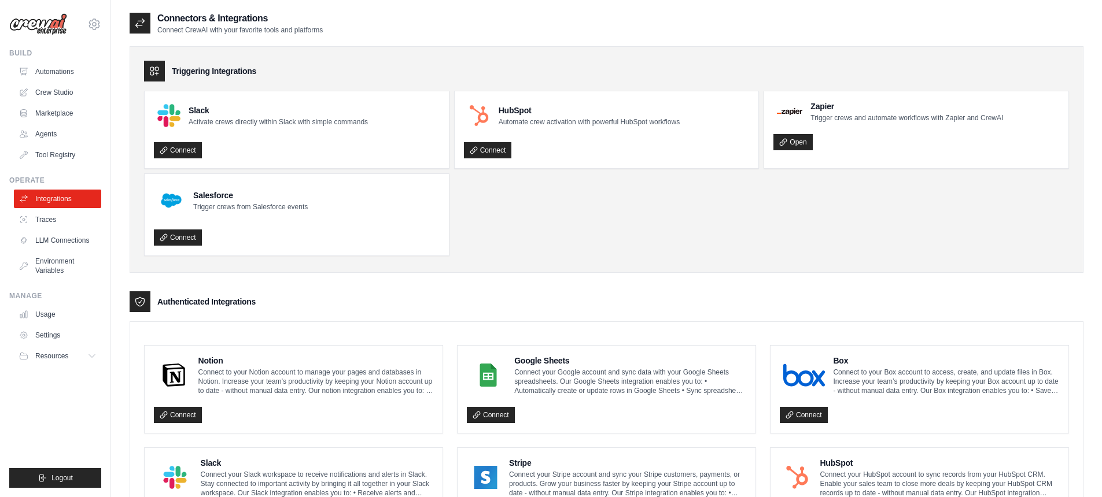
click at [41, 124] on ul "Automations Crew Studio Marketplace Agents Tool Registry" at bounding box center [57, 113] width 87 height 102
click at [50, 70] on link "Automations" at bounding box center [58, 71] width 87 height 19
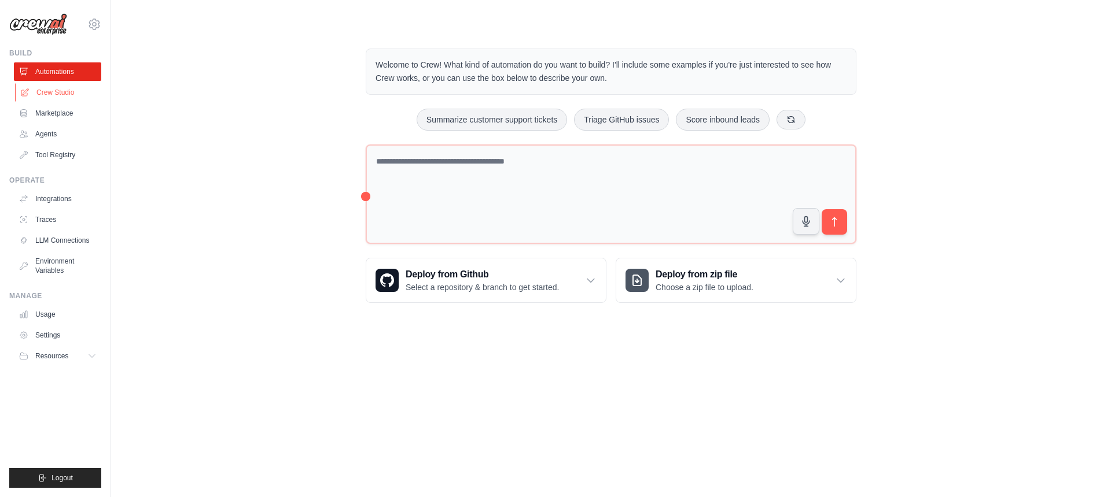
click at [61, 91] on link "Crew Studio" at bounding box center [58, 92] width 87 height 19
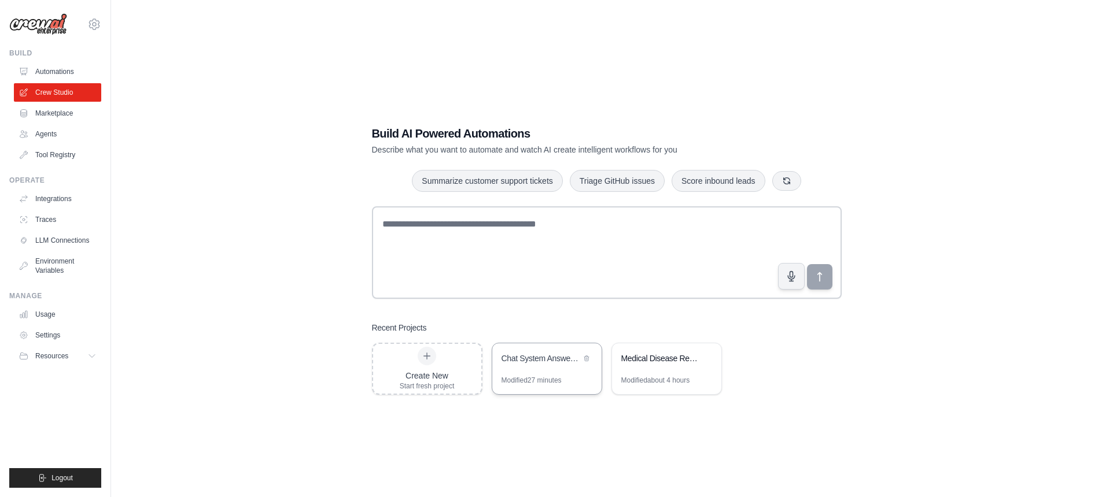
click at [548, 362] on div "Chat System Answer Quality Validator" at bounding box center [540, 359] width 79 height 12
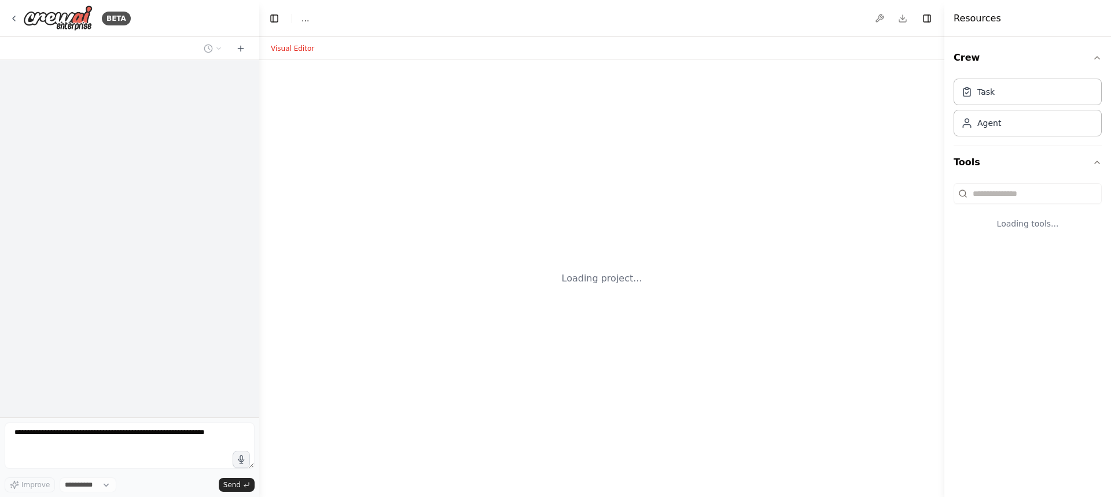
select select "****"
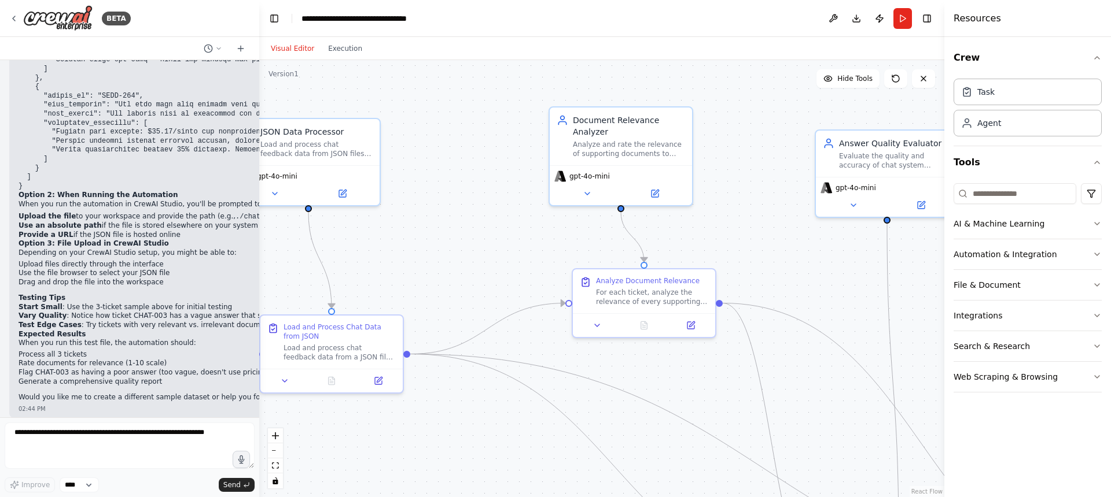
scroll to position [3312, 0]
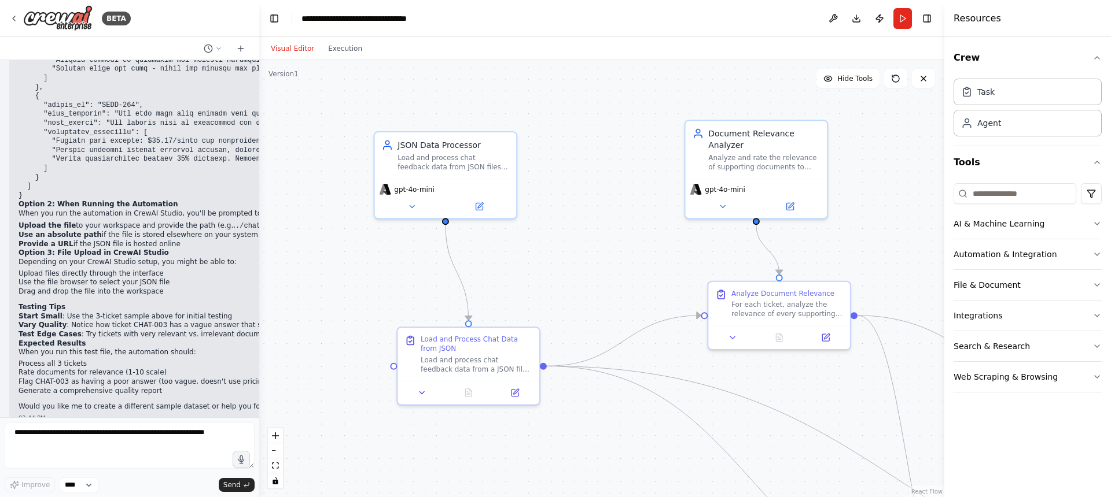
drag, startPoint x: 517, startPoint y: 342, endPoint x: 654, endPoint y: 354, distance: 137.0
click at [654, 354] on div ".deletable-edge-delete-btn { width: 20px; height: 20px; border: 0px solid #ffff…" at bounding box center [601, 278] width 685 height 437
click at [1005, 283] on button "File & Document" at bounding box center [1027, 285] width 148 height 30
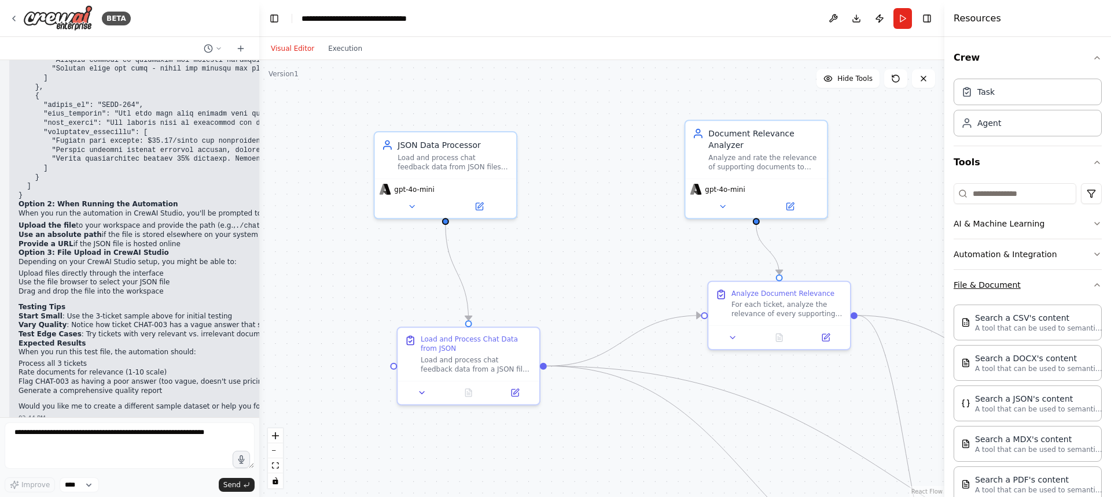
click at [1008, 280] on button "File & Document" at bounding box center [1027, 285] width 148 height 30
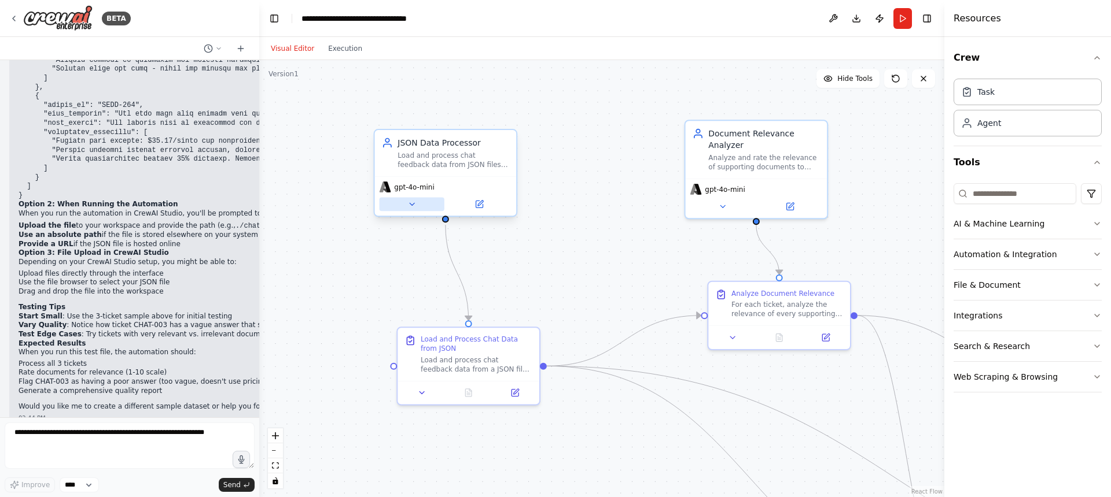
click at [422, 200] on button at bounding box center [411, 204] width 65 height 14
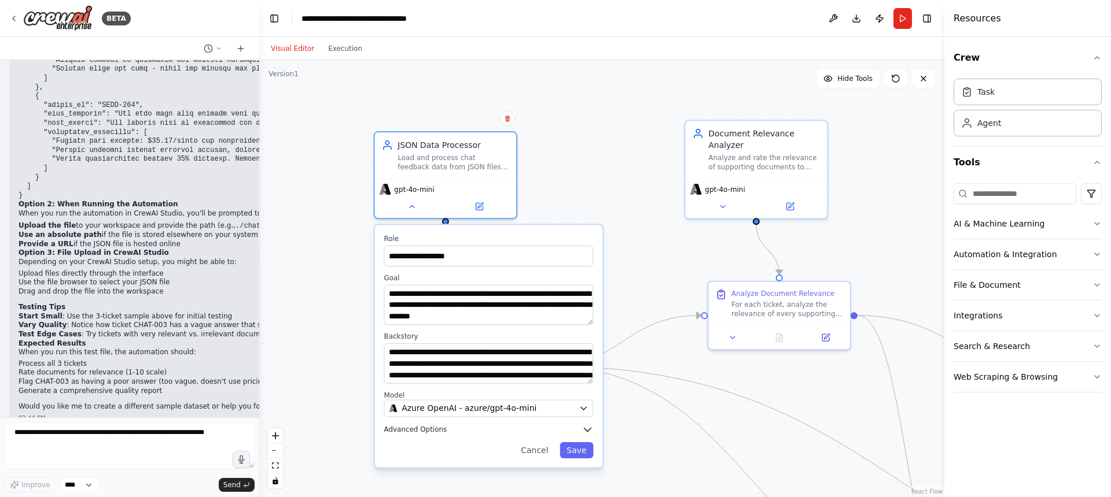
click at [418, 432] on span "Advanced Options" at bounding box center [414, 429] width 63 height 9
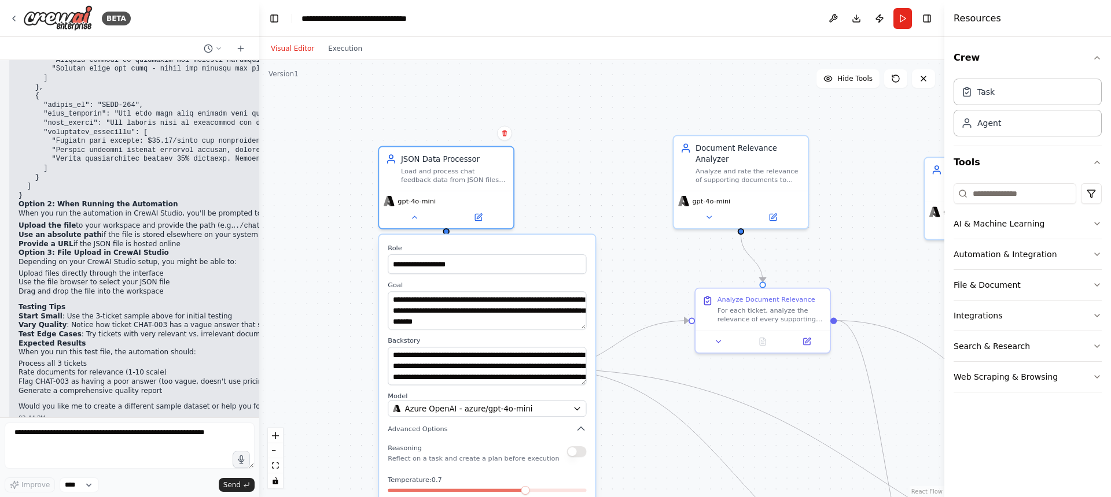
click at [608, 130] on div "**********" at bounding box center [601, 278] width 685 height 437
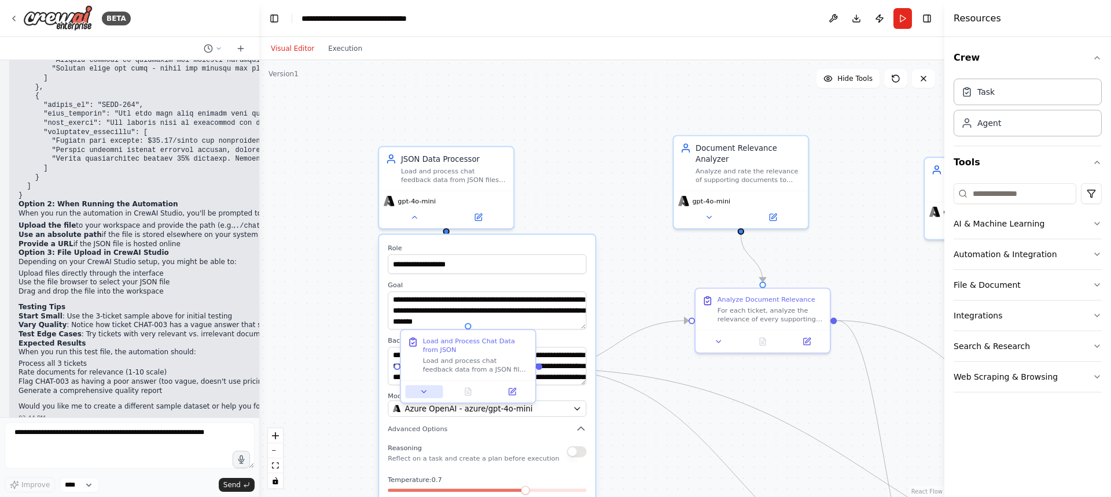
click at [426, 392] on icon at bounding box center [423, 392] width 9 height 9
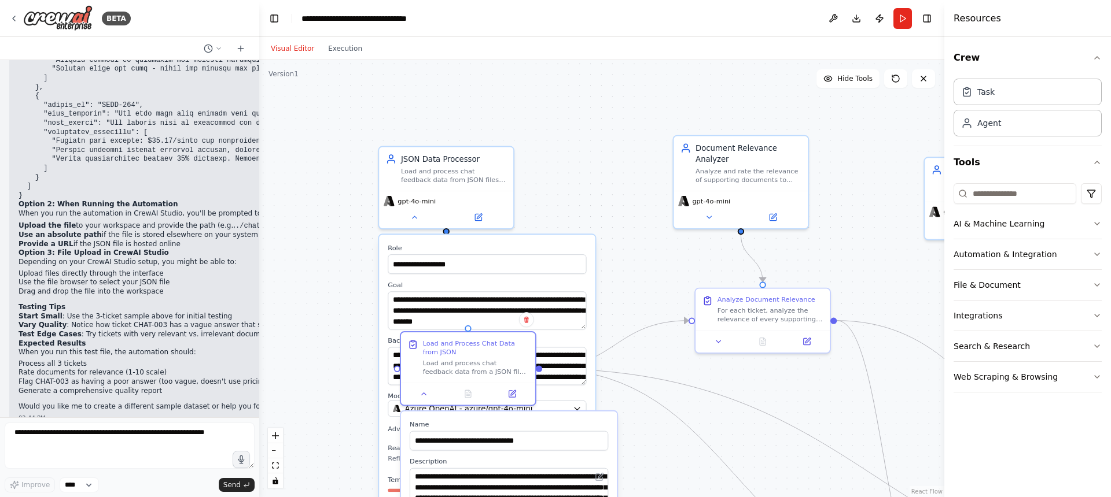
click at [597, 127] on div "**********" at bounding box center [601, 278] width 685 height 437
click at [651, 283] on div "**********" at bounding box center [601, 278] width 685 height 437
click at [621, 169] on div "**********" at bounding box center [601, 278] width 685 height 437
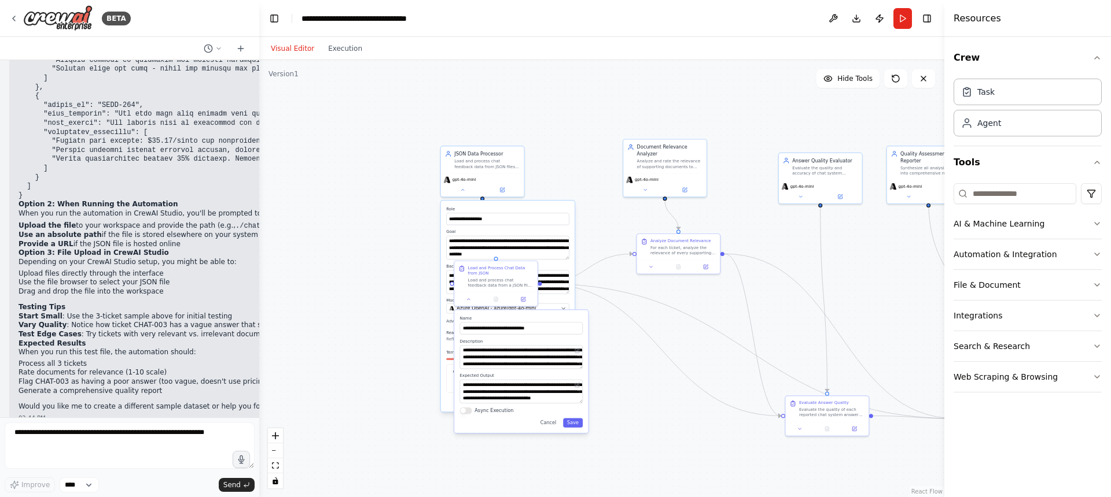
drag, startPoint x: 423, startPoint y: 363, endPoint x: 431, endPoint y: 332, distance: 31.9
click at [430, 332] on div "**********" at bounding box center [601, 278] width 685 height 437
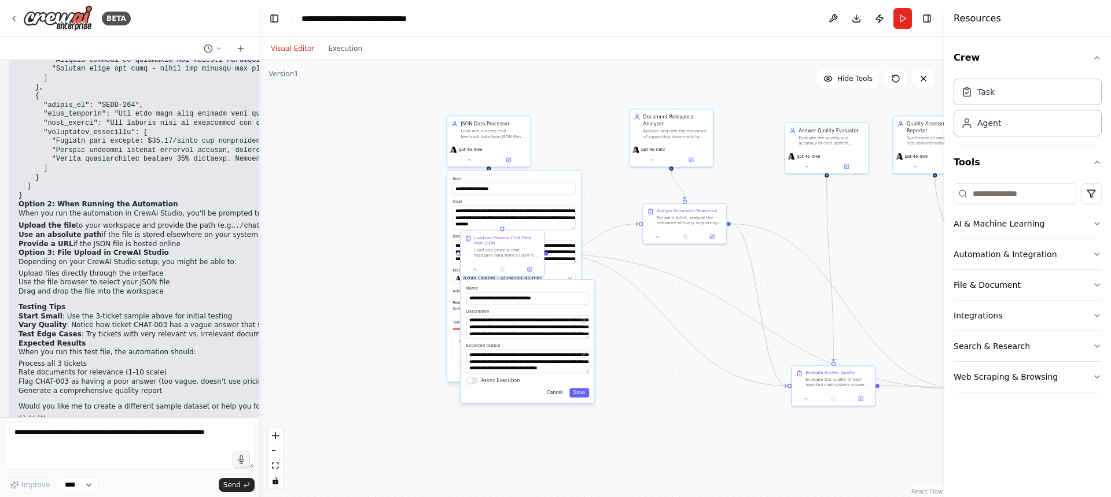
click at [549, 395] on button "Cancel" at bounding box center [555, 392] width 24 height 9
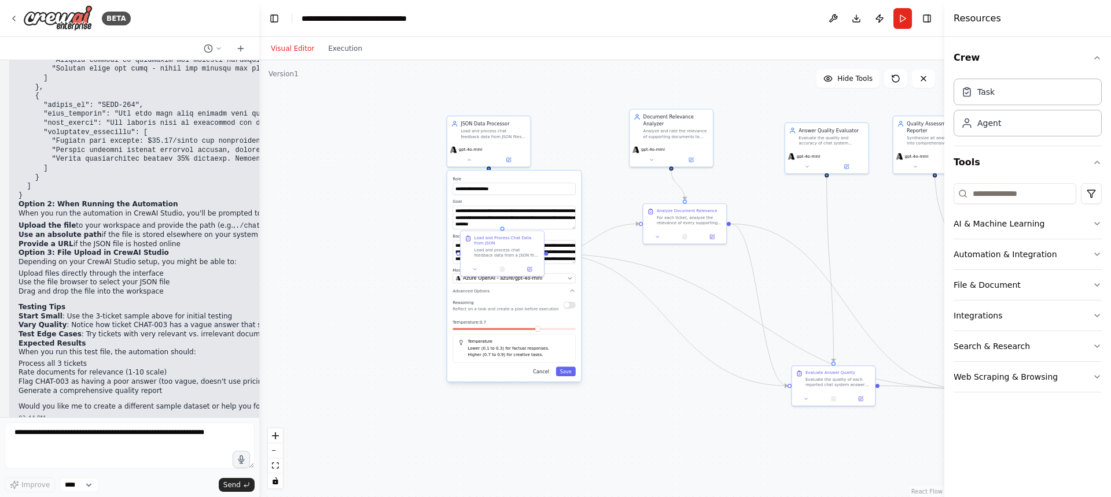
click at [543, 370] on button "Cancel" at bounding box center [541, 371] width 24 height 9
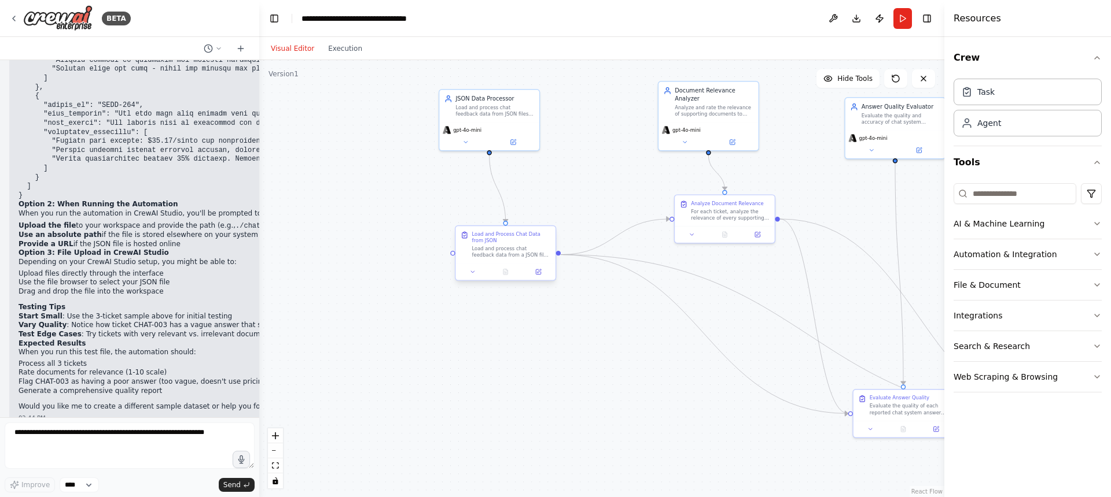
click at [518, 245] on div "Load and Process Chat Data from JSON Load and process chat feedback data from a…" at bounding box center [510, 245] width 79 height 28
click at [475, 271] on button at bounding box center [473, 272] width 28 height 10
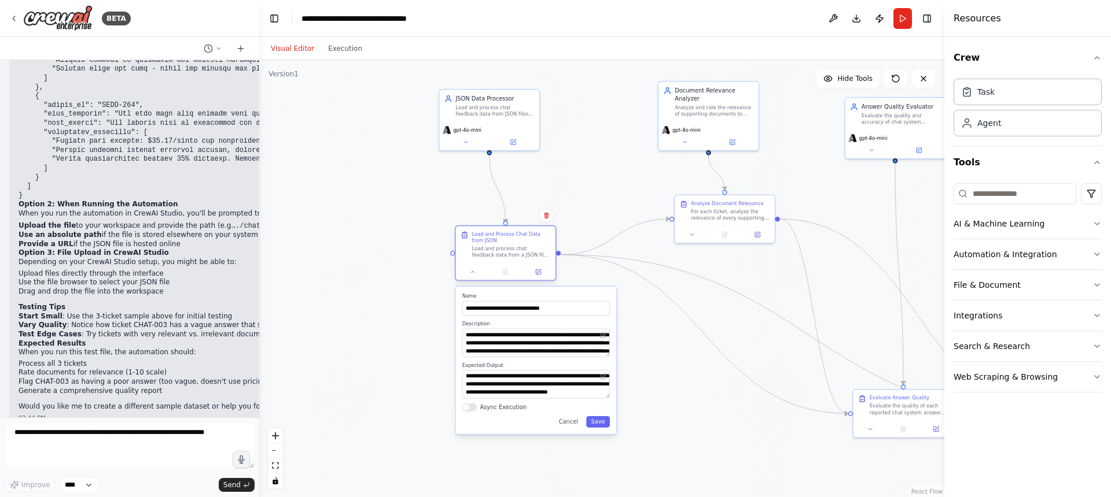
click at [534, 281] on div "**********" at bounding box center [505, 255] width 101 height 56
click at [537, 276] on button at bounding box center [538, 272] width 28 height 10
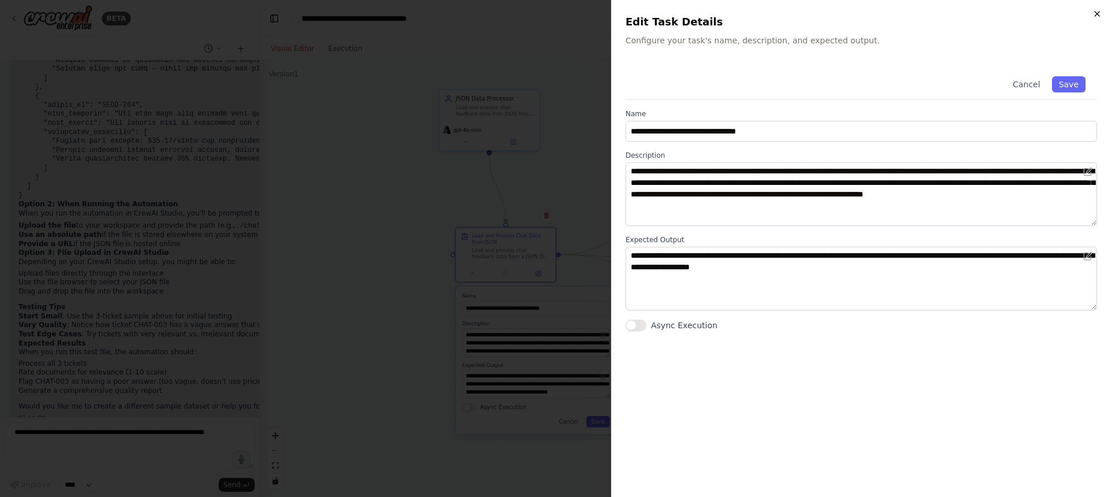
click at [1096, 12] on icon "button" at bounding box center [1096, 13] width 9 height 9
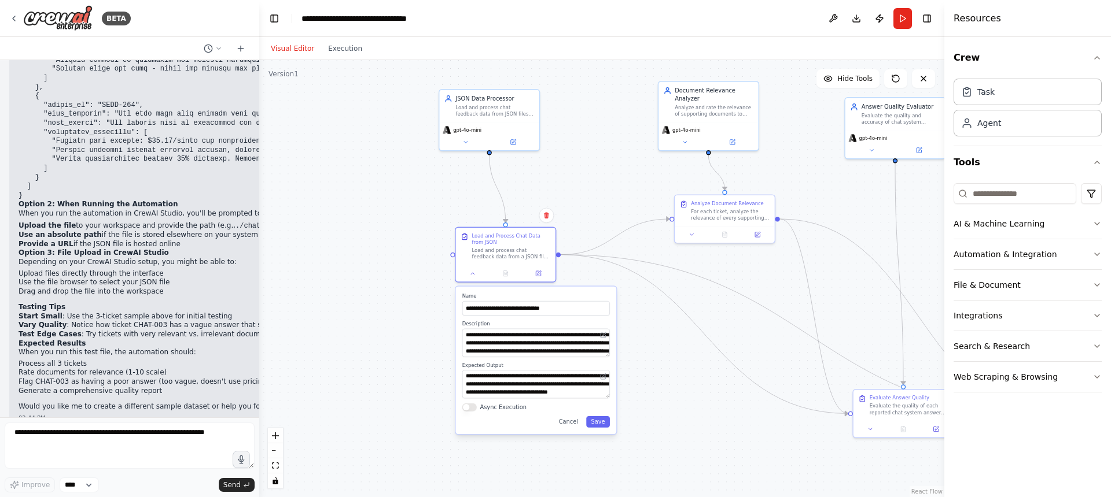
click at [800, 397] on div ".deletable-edge-delete-btn { width: 20px; height: 20px; border: 0px solid #ffff…" at bounding box center [601, 278] width 685 height 437
click at [731, 219] on div "For each ticket, analyze the relevance of every supporting document to the user…" at bounding box center [730, 212] width 79 height 13
click at [561, 425] on button "Cancel" at bounding box center [568, 422] width 29 height 12
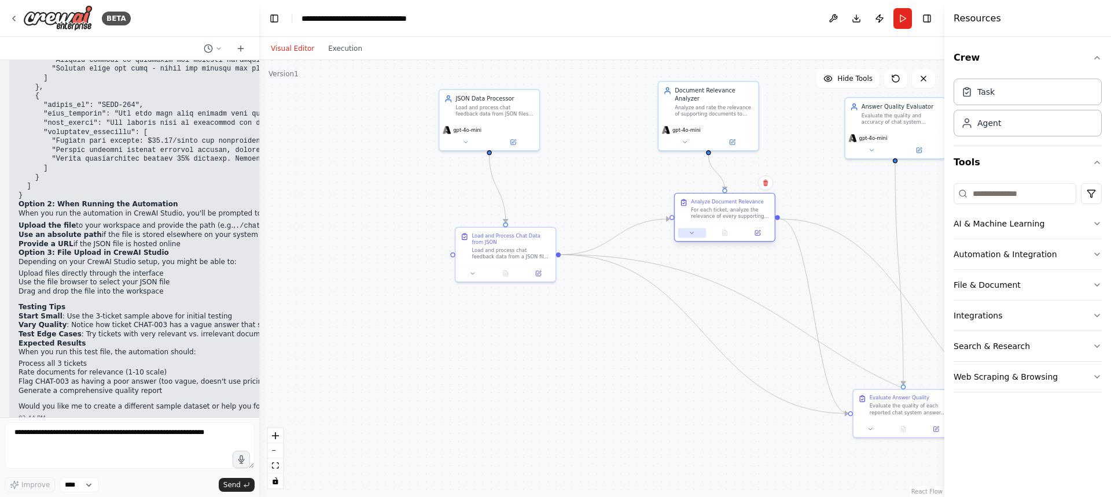
click at [693, 230] on icon at bounding box center [691, 233] width 6 height 6
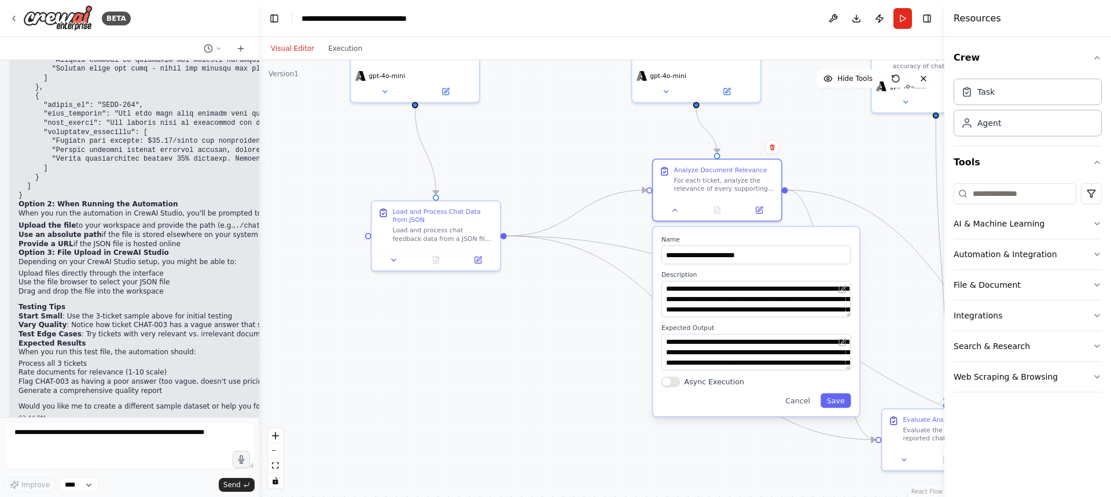
click at [625, 325] on div ".deletable-edge-delete-btn { width: 20px; height: 20px; border: 0px solid #ffff…" at bounding box center [601, 278] width 685 height 437
click at [999, 217] on button "AI & Machine Learning" at bounding box center [1027, 224] width 148 height 30
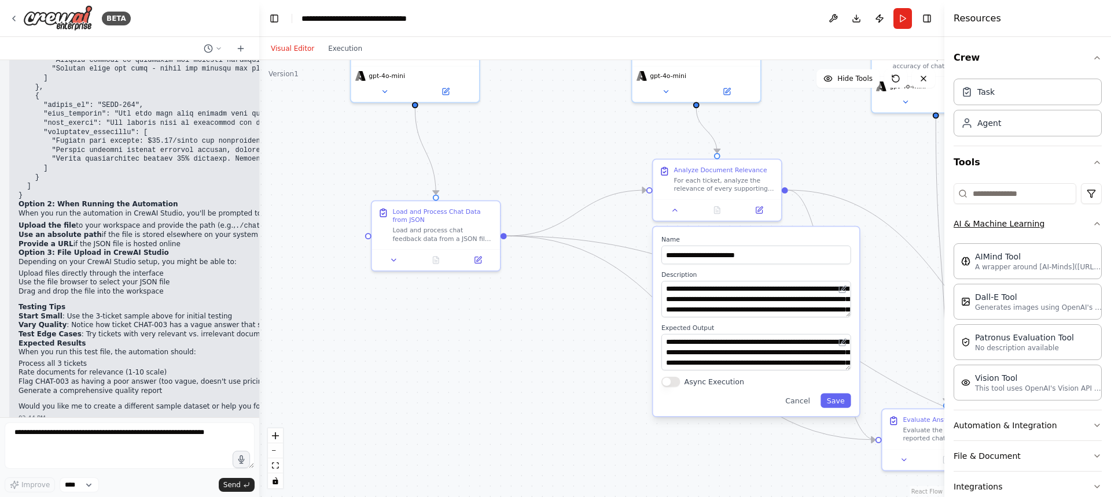
click at [998, 216] on button "AI & Machine Learning" at bounding box center [1027, 224] width 148 height 30
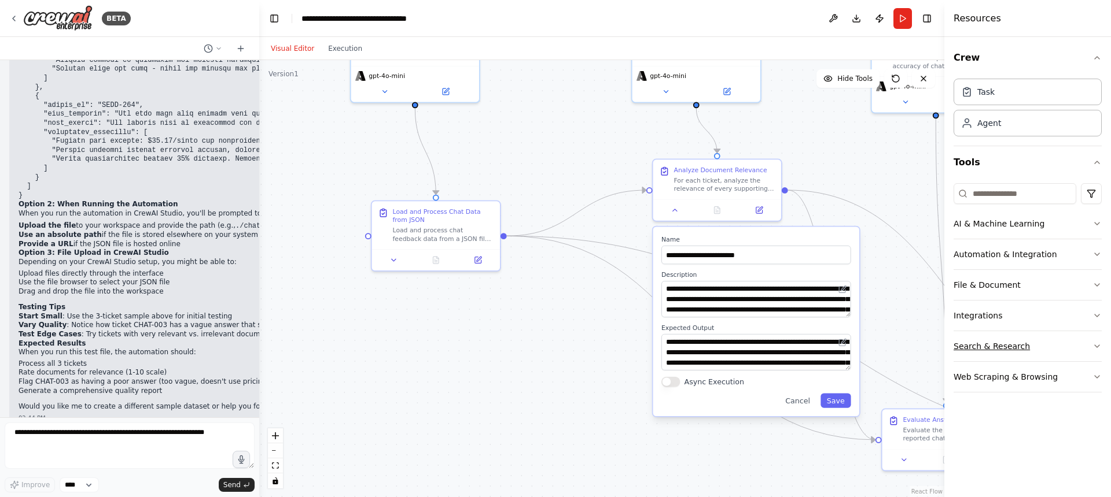
click at [998, 349] on button "Search & Research" at bounding box center [1027, 346] width 148 height 30
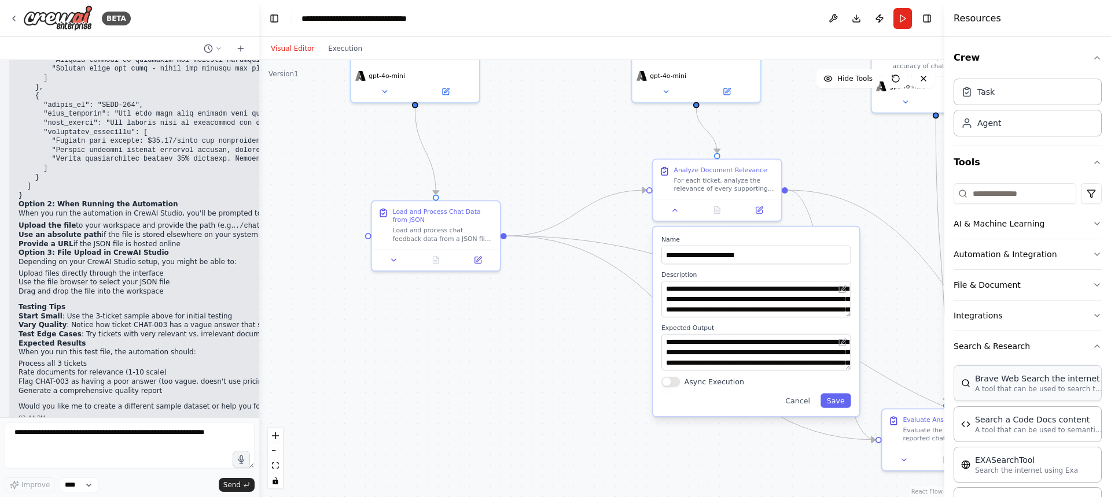
scroll to position [234, 0]
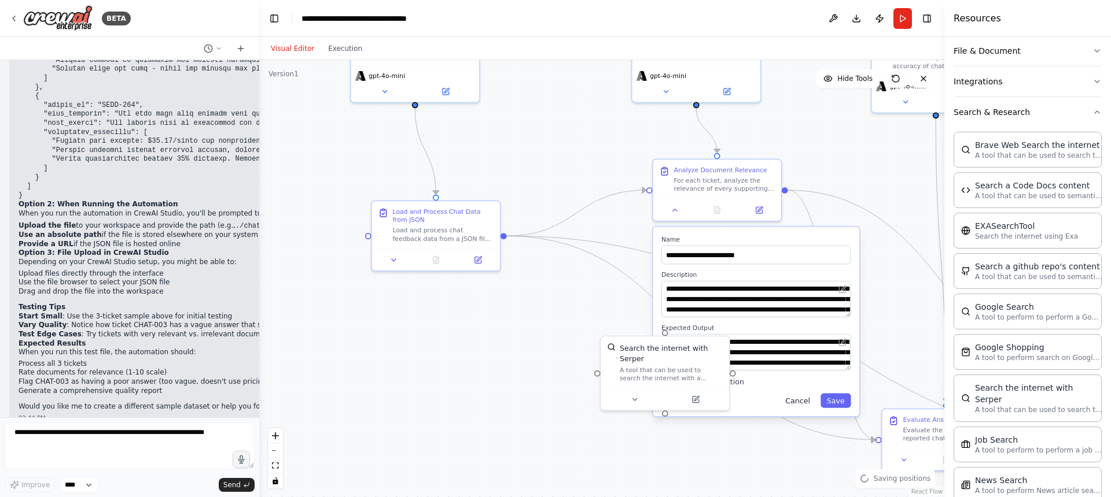
click at [803, 395] on button "Cancel" at bounding box center [797, 400] width 37 height 14
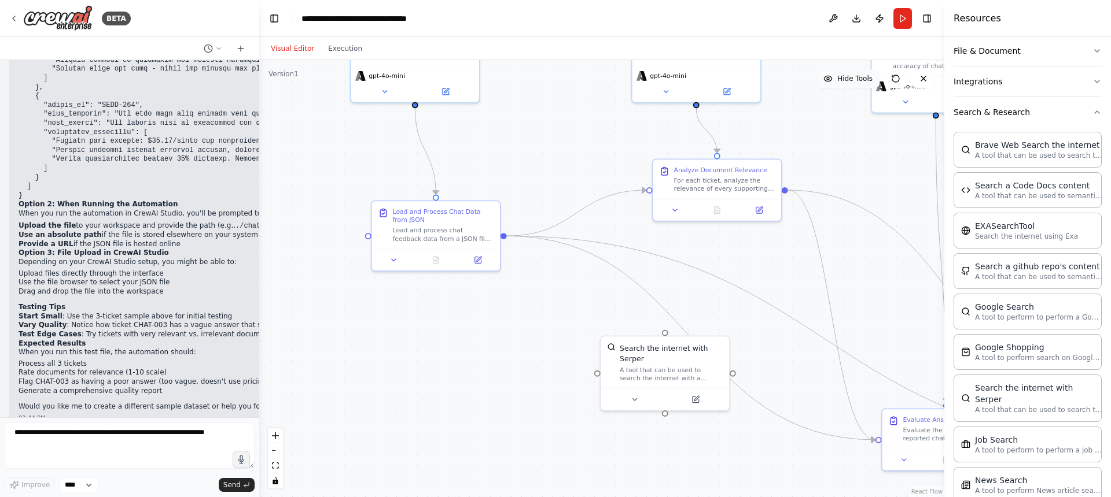
click at [848, 80] on span "Hide Tools" at bounding box center [854, 78] width 35 height 9
click at [848, 80] on span "Show Tools" at bounding box center [853, 78] width 38 height 9
click at [669, 351] on div "Search the internet with Serper" at bounding box center [670, 351] width 103 height 21
click at [718, 322] on icon at bounding box center [720, 323] width 5 height 6
click at [691, 324] on button "Confirm" at bounding box center [686, 323] width 41 height 14
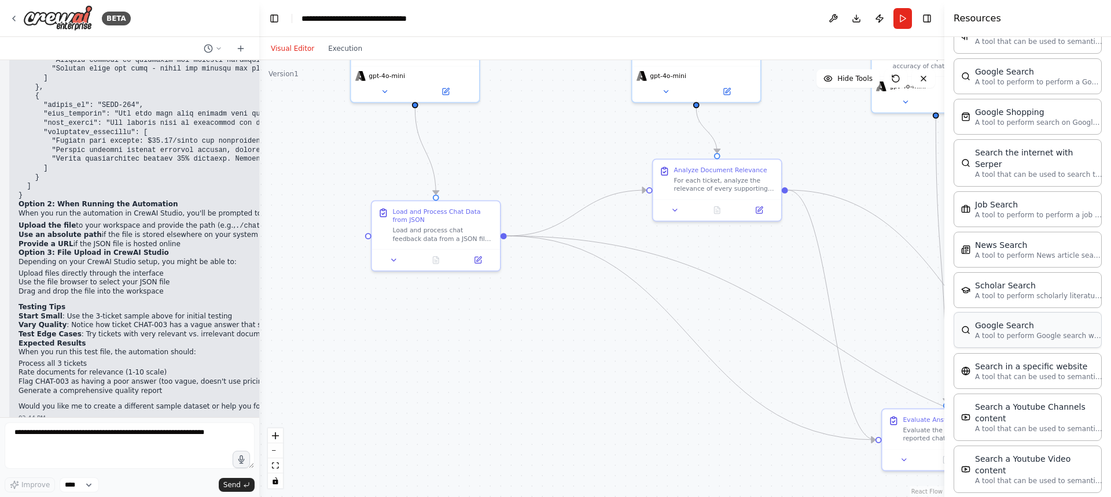
scroll to position [501, 0]
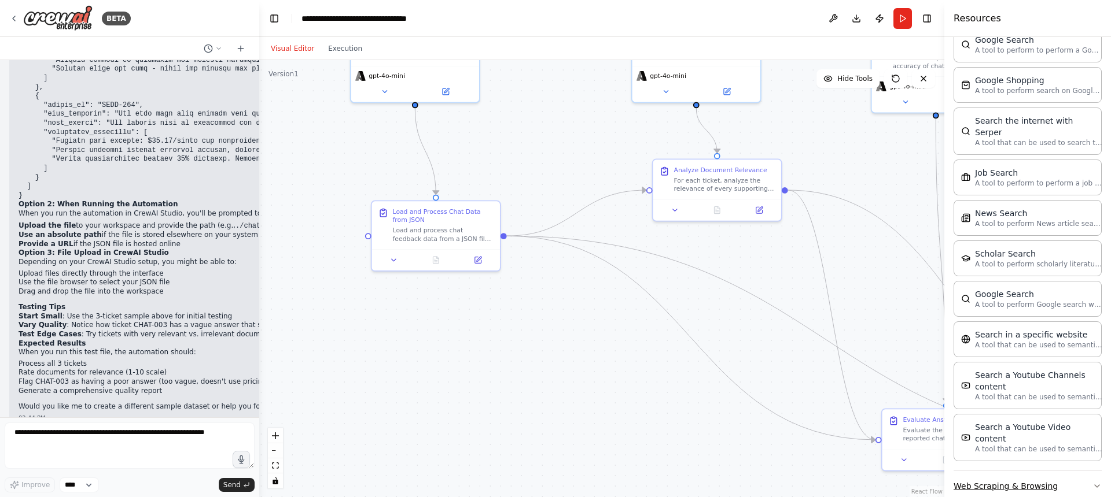
click at [1024, 471] on button "Web Scraping & Browsing" at bounding box center [1027, 486] width 148 height 30
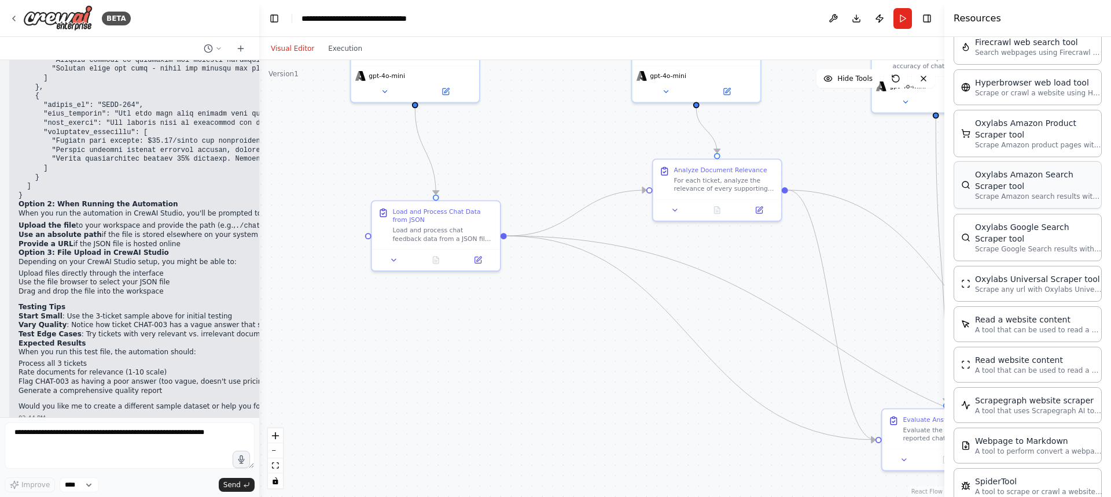
scroll to position [1112, 0]
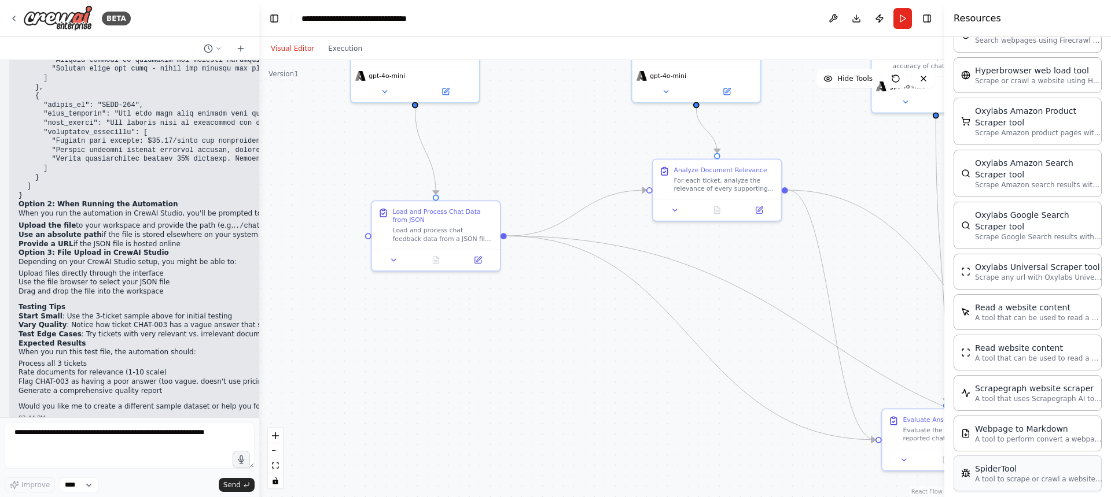
click at [1006, 463] on div "SpiderTool" at bounding box center [1038, 469] width 127 height 12
click at [586, 411] on button at bounding box center [572, 408] width 59 height 13
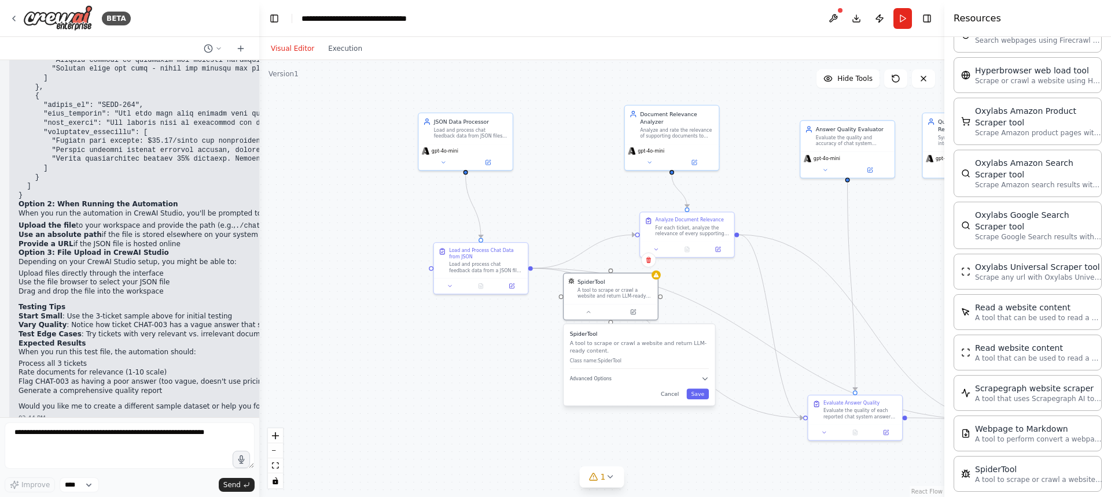
drag, startPoint x: 625, startPoint y: 420, endPoint x: 630, endPoint y: 351, distance: 69.6
click at [630, 351] on p "A tool to scrape or crawl a website and return LLM-ready content." at bounding box center [639, 347] width 139 height 15
click at [698, 375] on button "Advanced Options" at bounding box center [639, 379] width 139 height 8
click at [669, 446] on button "Cancel" at bounding box center [669, 451] width 27 height 10
click at [649, 265] on button at bounding box center [648, 260] width 15 height 15
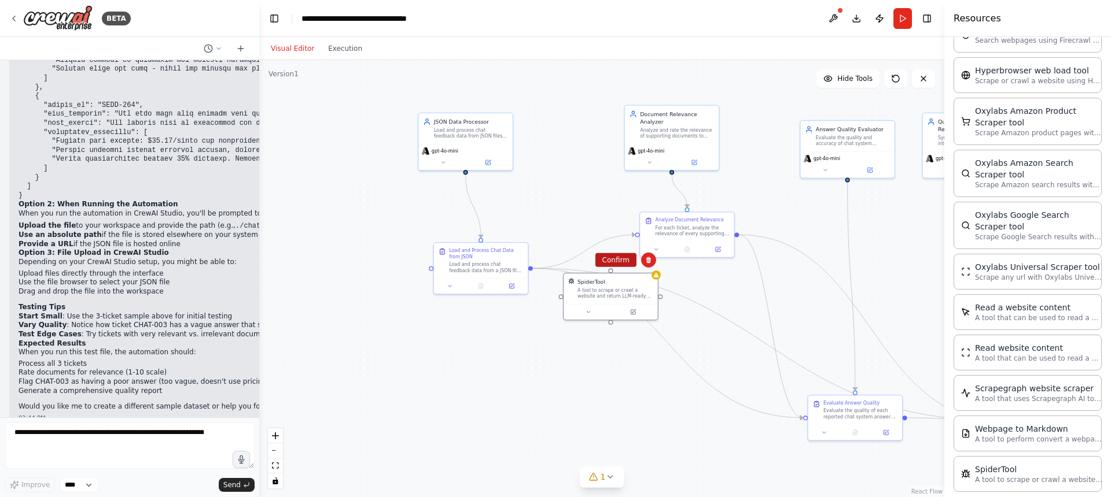
click at [619, 266] on button "Confirm" at bounding box center [615, 260] width 41 height 14
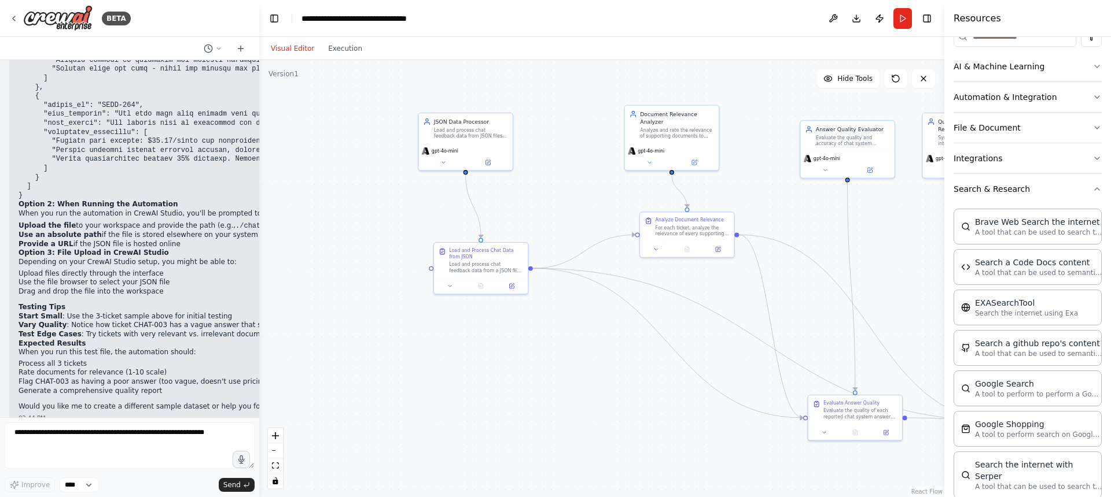
scroll to position [0, 0]
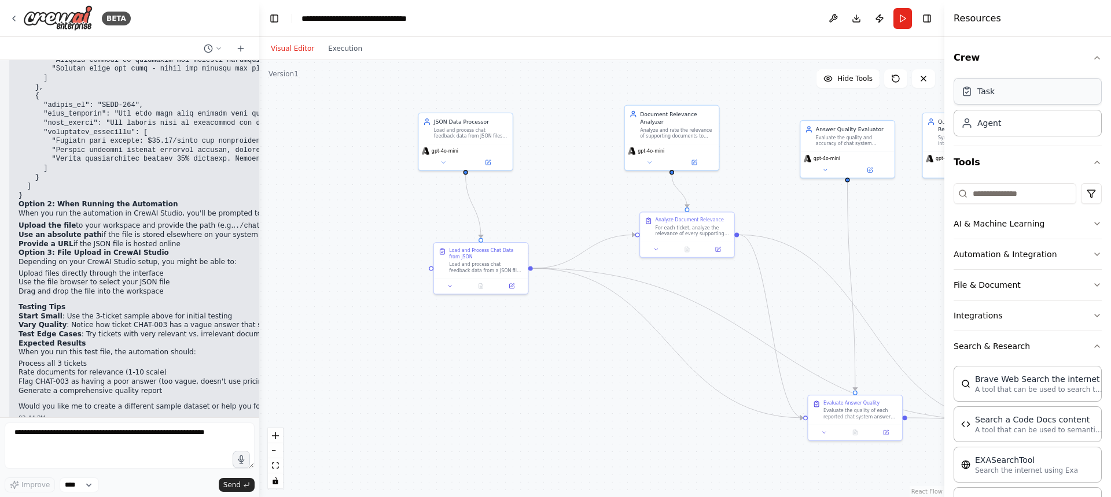
click at [1005, 97] on div "Task" at bounding box center [1027, 91] width 148 height 27
click at [1003, 242] on button "Automation & Integration" at bounding box center [1027, 254] width 148 height 30
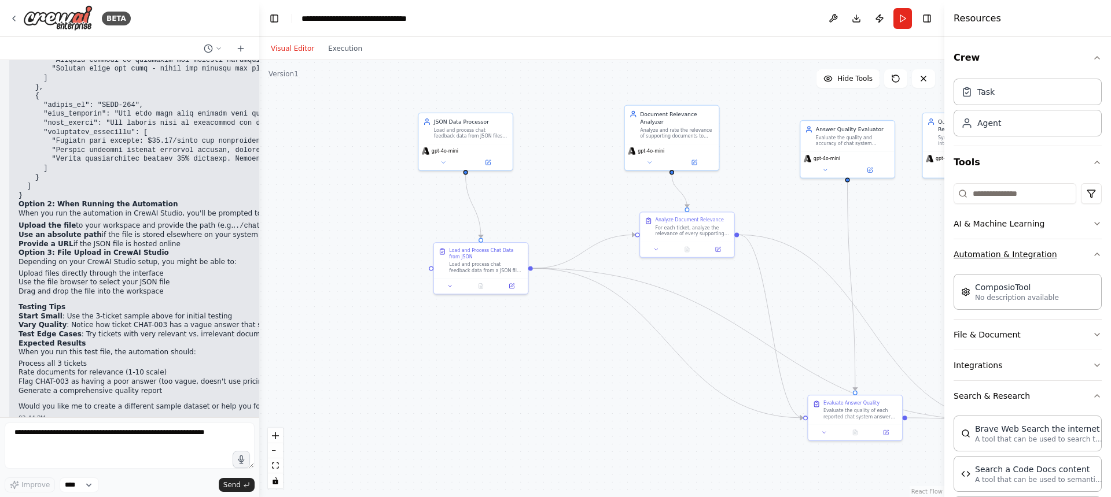
click at [1002, 243] on button "Automation & Integration" at bounding box center [1027, 254] width 148 height 30
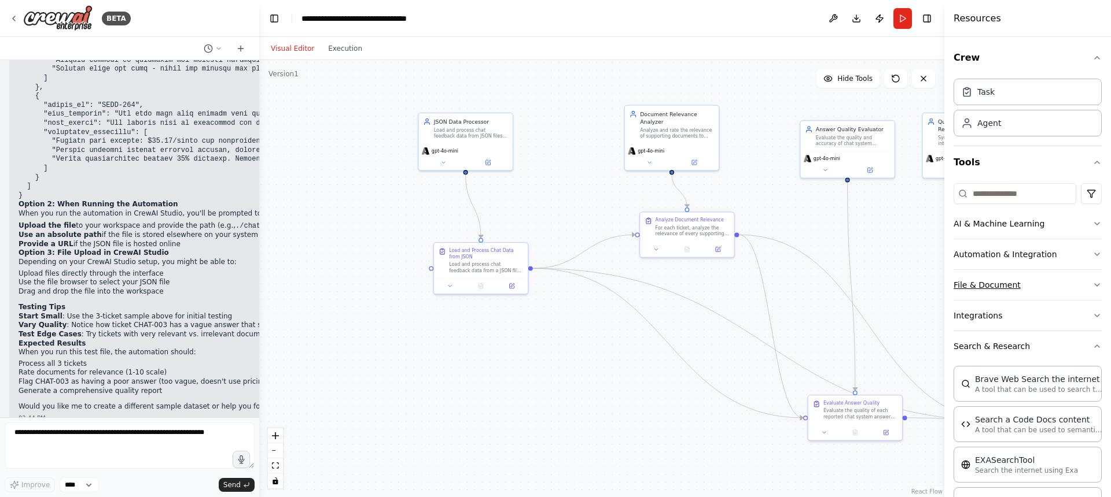
click at [991, 279] on button "File & Document" at bounding box center [1027, 285] width 148 height 30
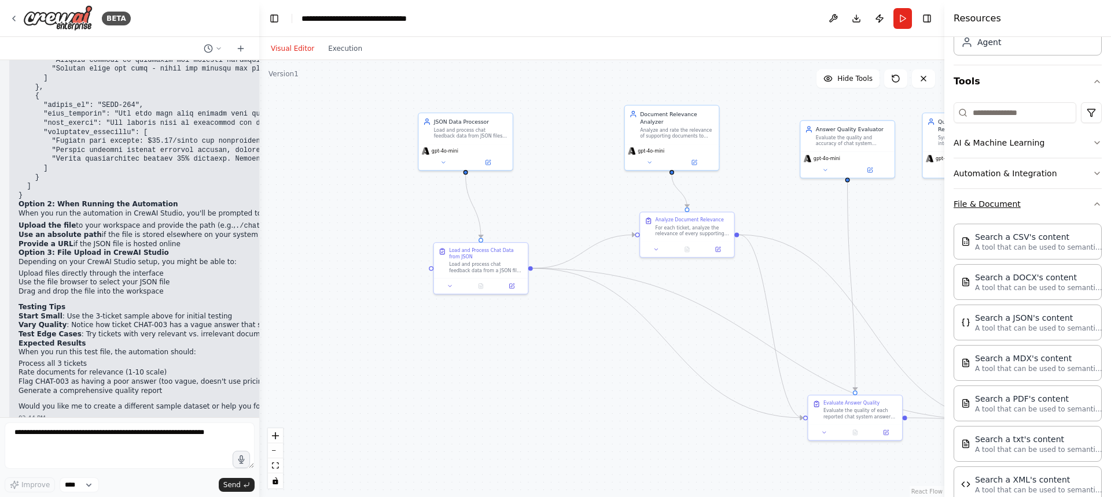
scroll to position [135, 0]
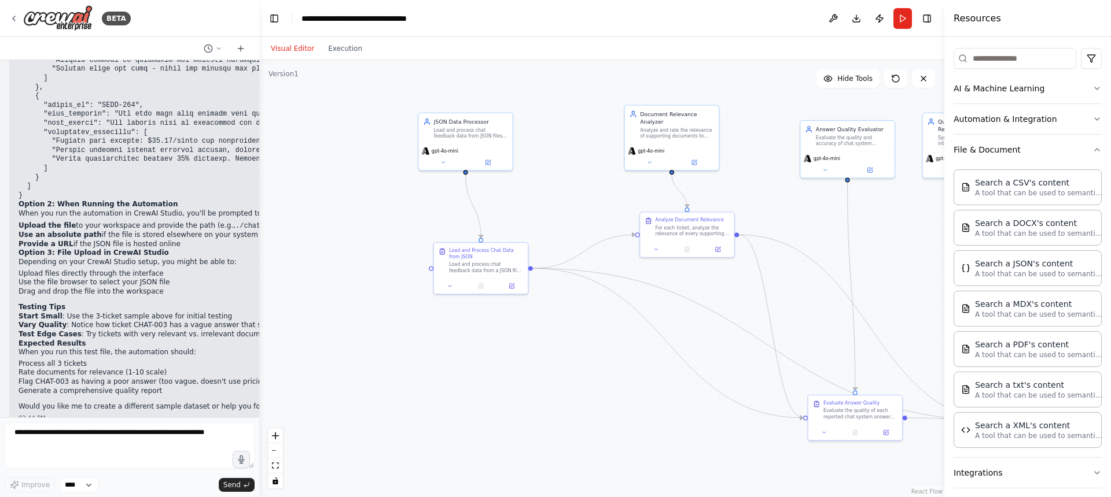
click at [682, 34] on header "**********" at bounding box center [601, 18] width 685 height 37
